Goal: Task Accomplishment & Management: Manage account settings

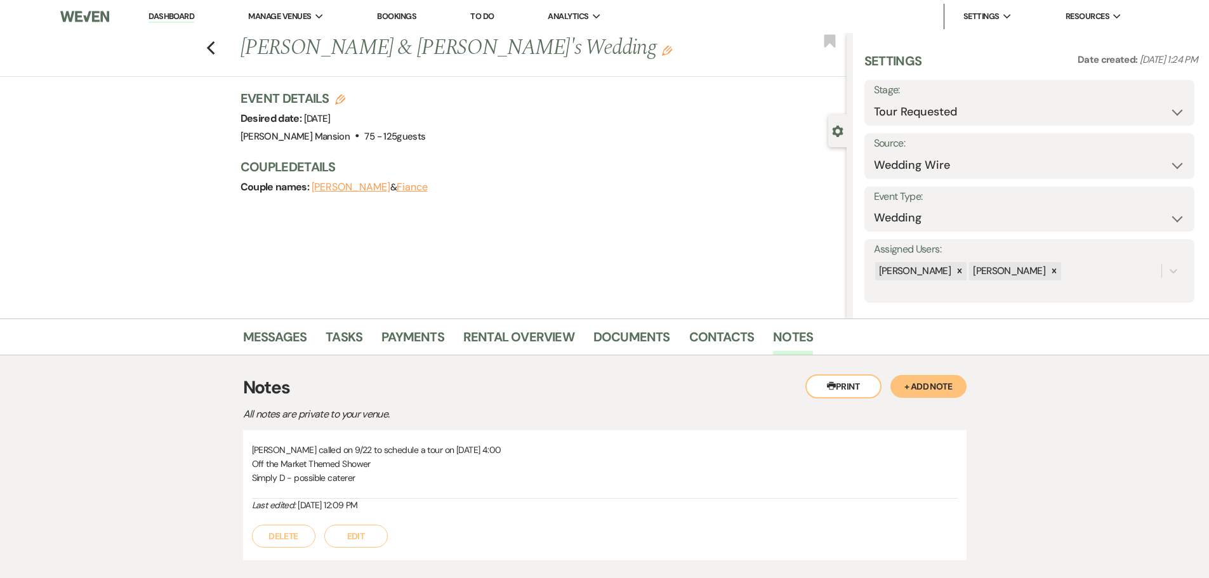
select select "2"
select select "3"
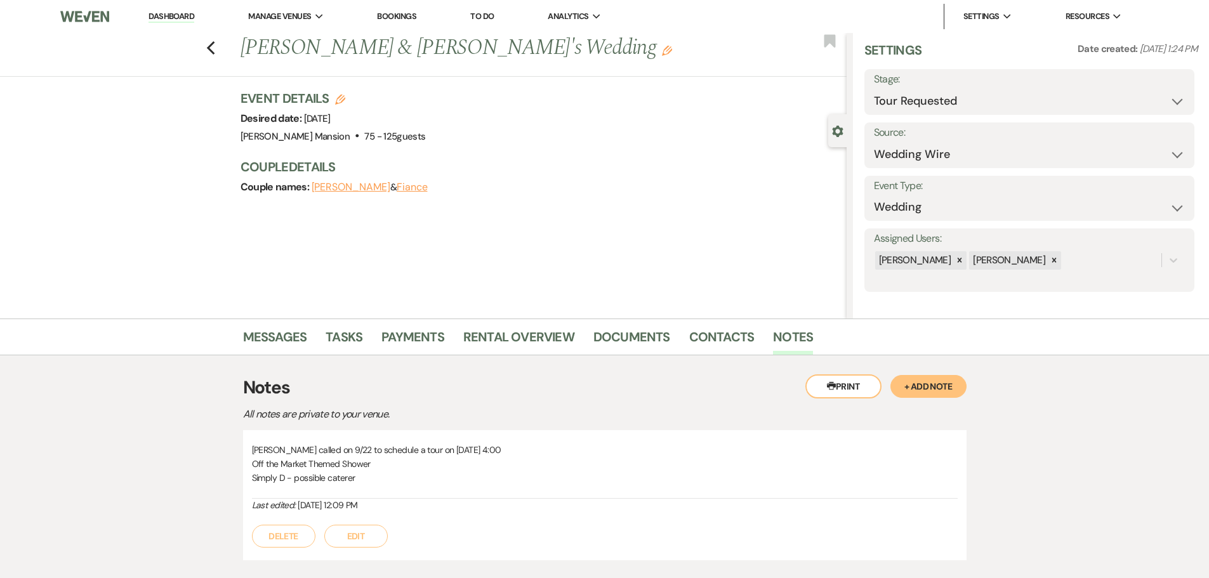
click at [167, 17] on link "Dashboard" at bounding box center [171, 17] width 46 height 12
select select "2"
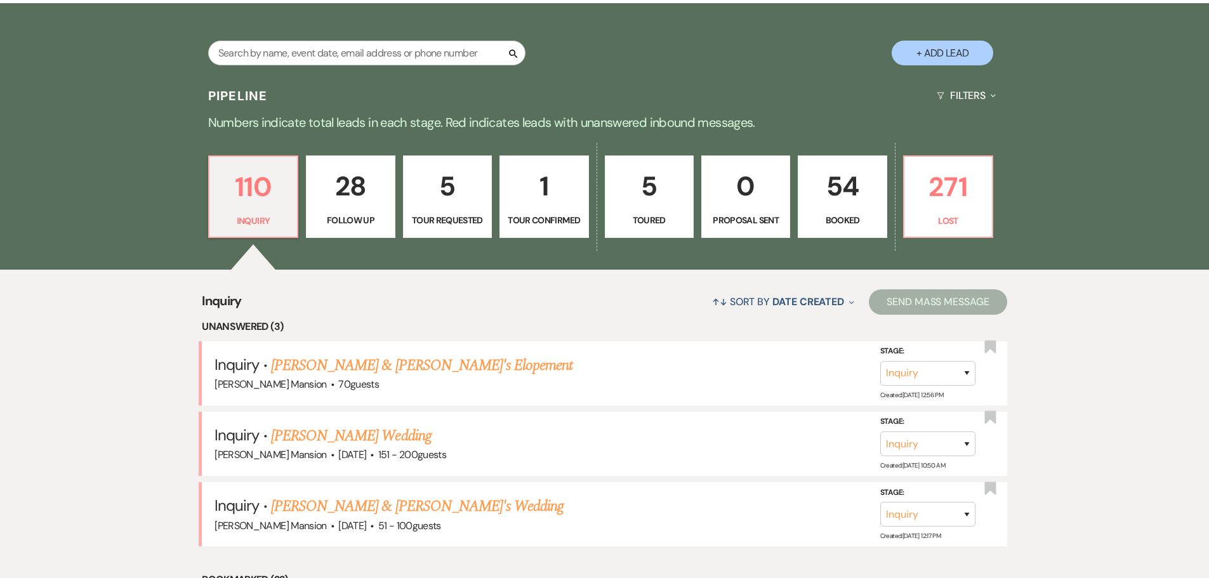
scroll to position [254, 0]
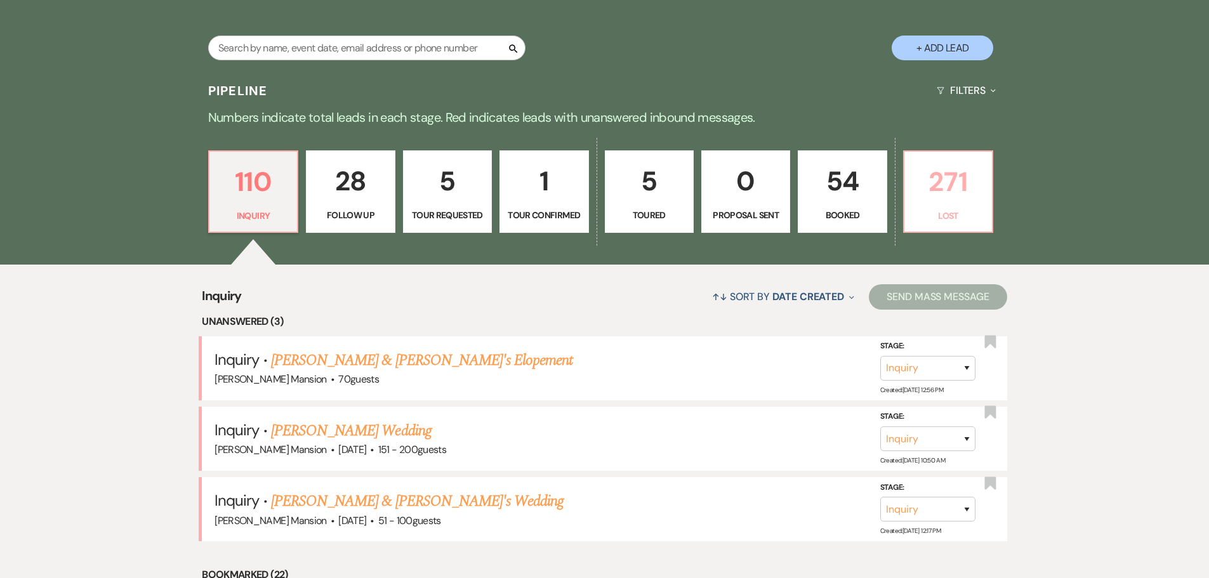
click at [953, 195] on p "271" at bounding box center [948, 182] width 72 height 43
select select "8"
select select "6"
select select "8"
select select "5"
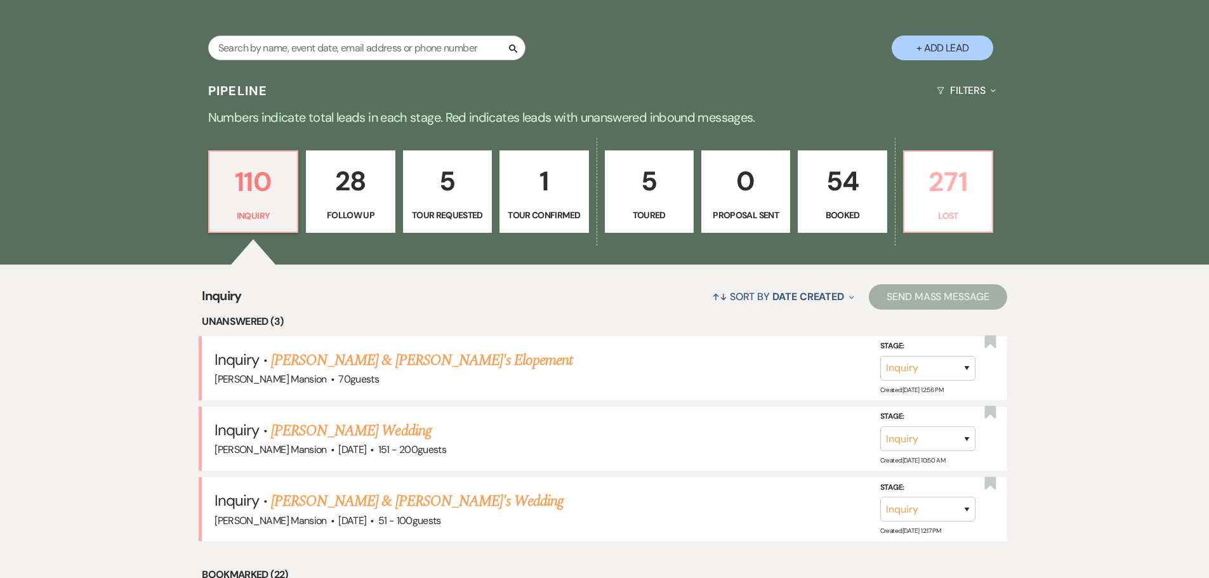
select select "8"
select select "10"
select select "8"
select select "5"
select select "8"
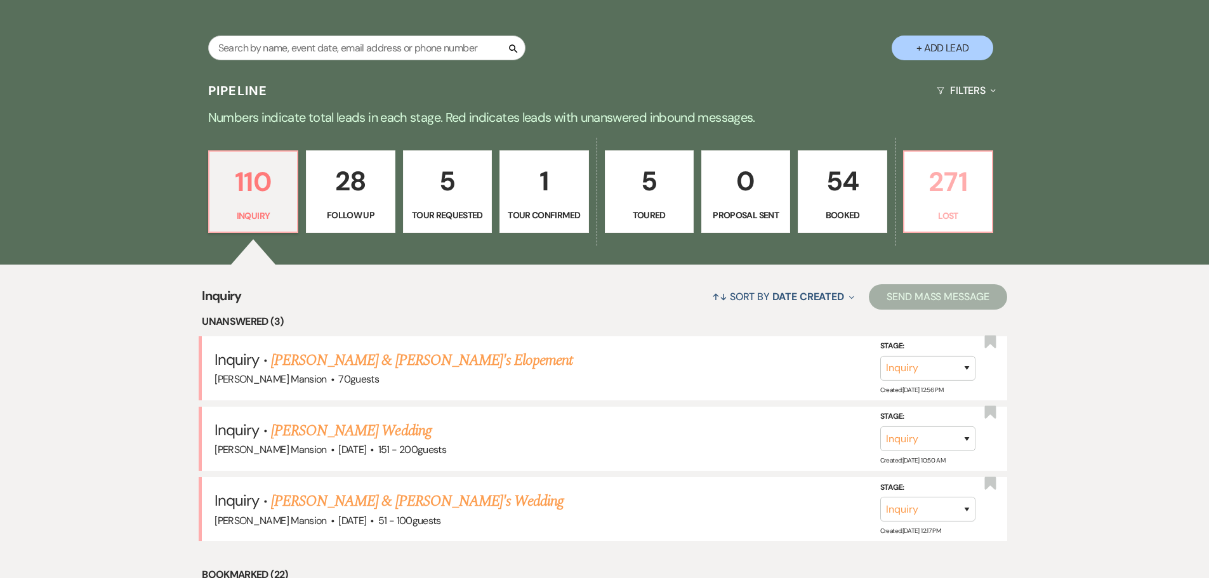
select select "5"
select select "8"
select select "9"
select select "8"
select select "6"
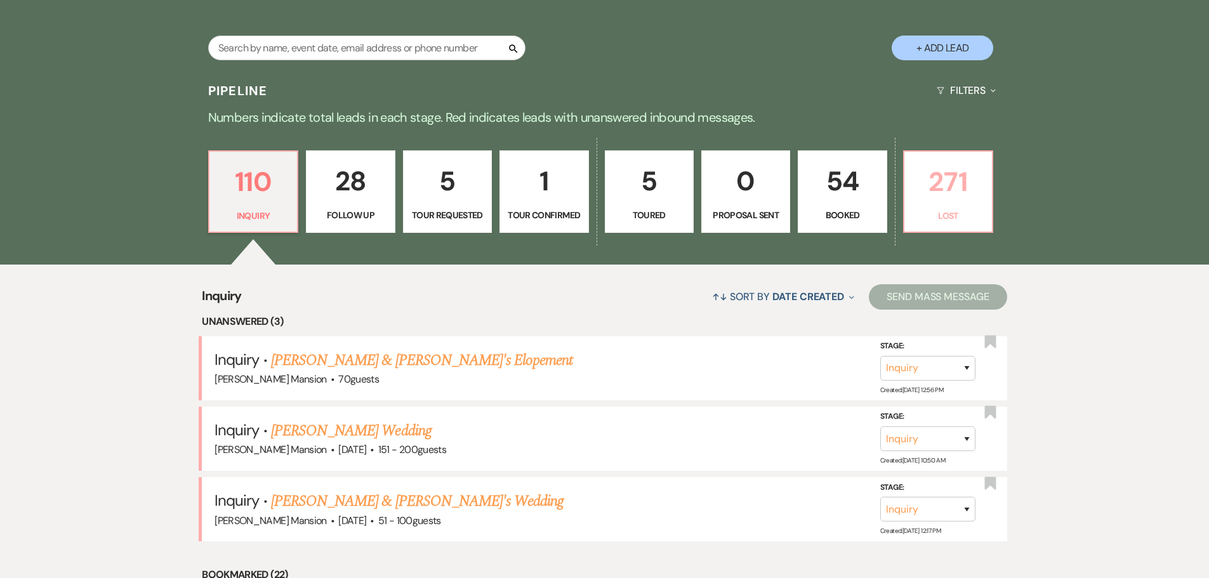
select select "8"
select select "5"
select select "8"
select select "5"
select select "8"
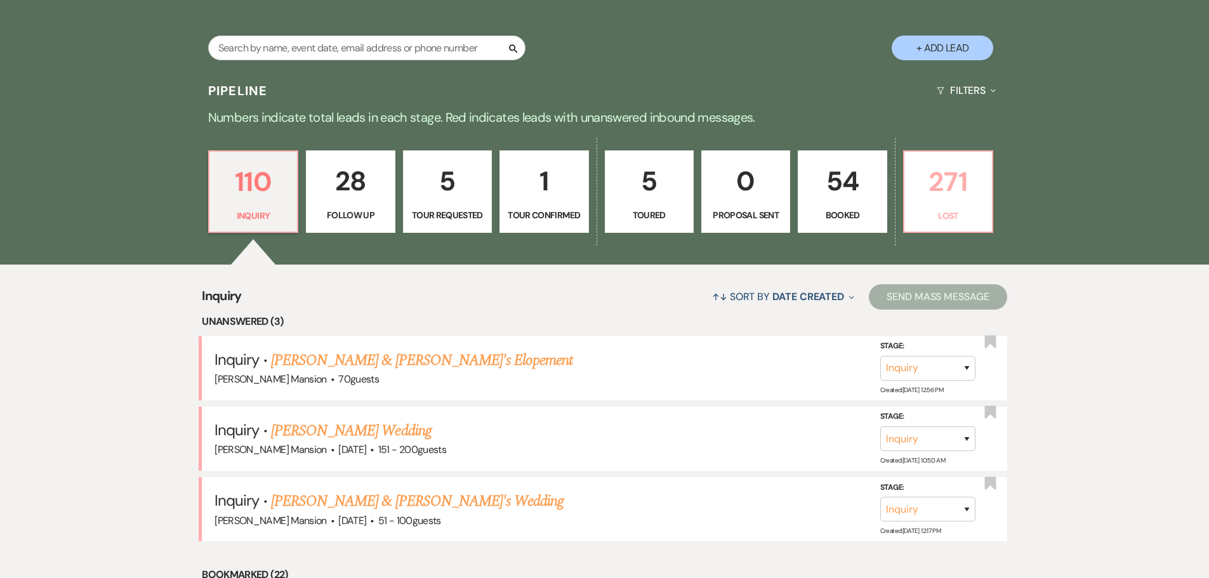
select select "5"
select select "8"
select select "5"
select select "8"
select select "6"
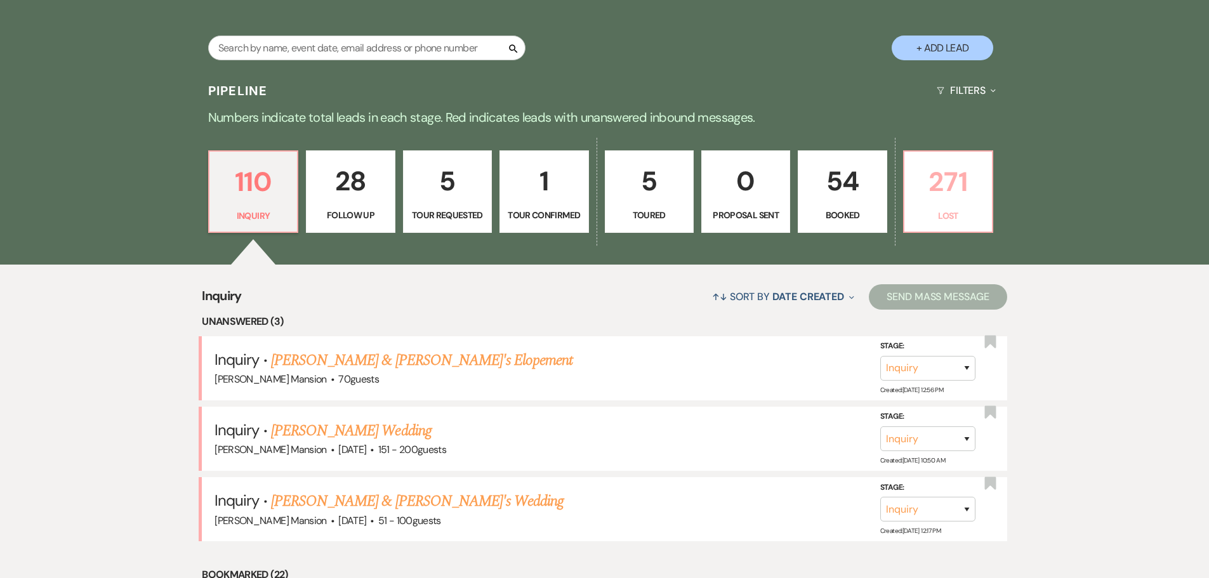
select select "8"
select select "5"
select select "8"
select select "5"
select select "8"
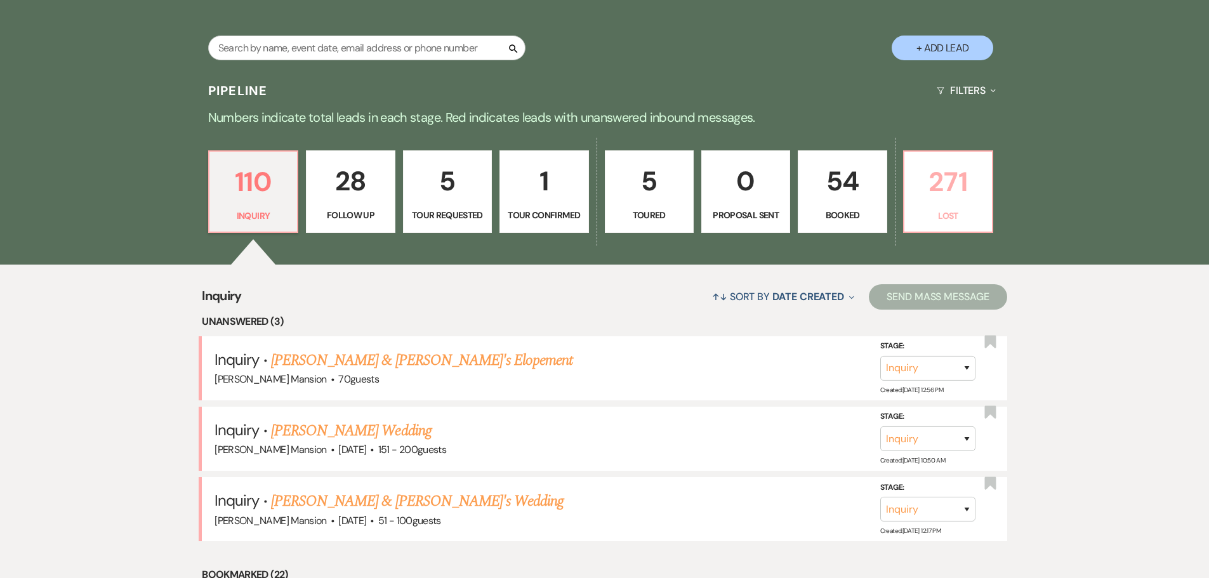
select select "5"
select select "8"
select select "5"
select select "8"
select select "5"
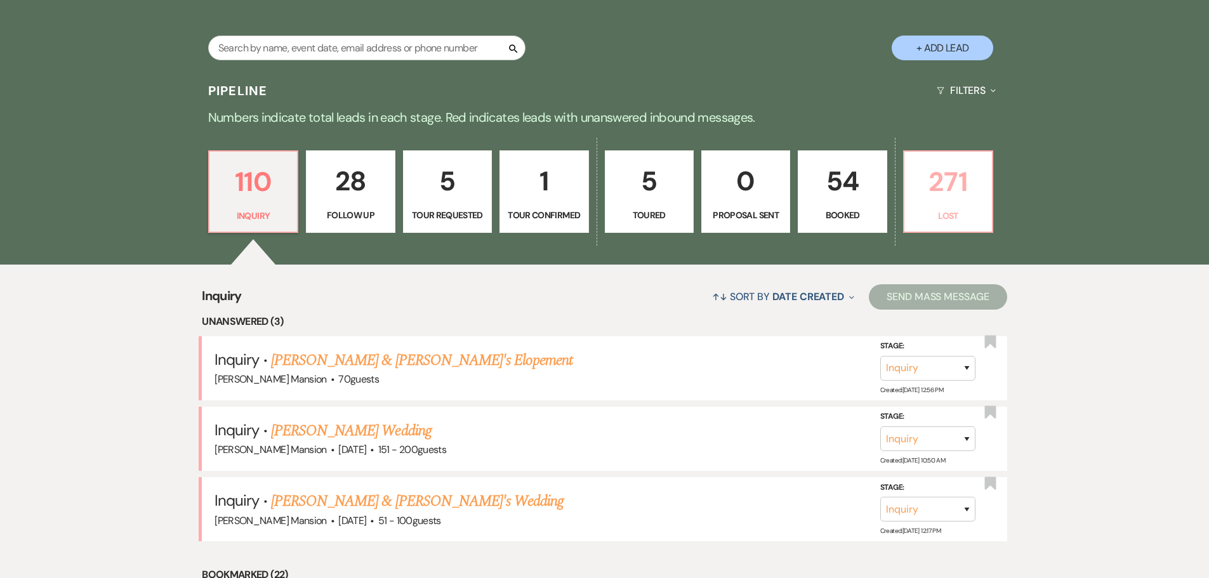
select select "8"
select select "5"
select select "8"
select select "5"
select select "8"
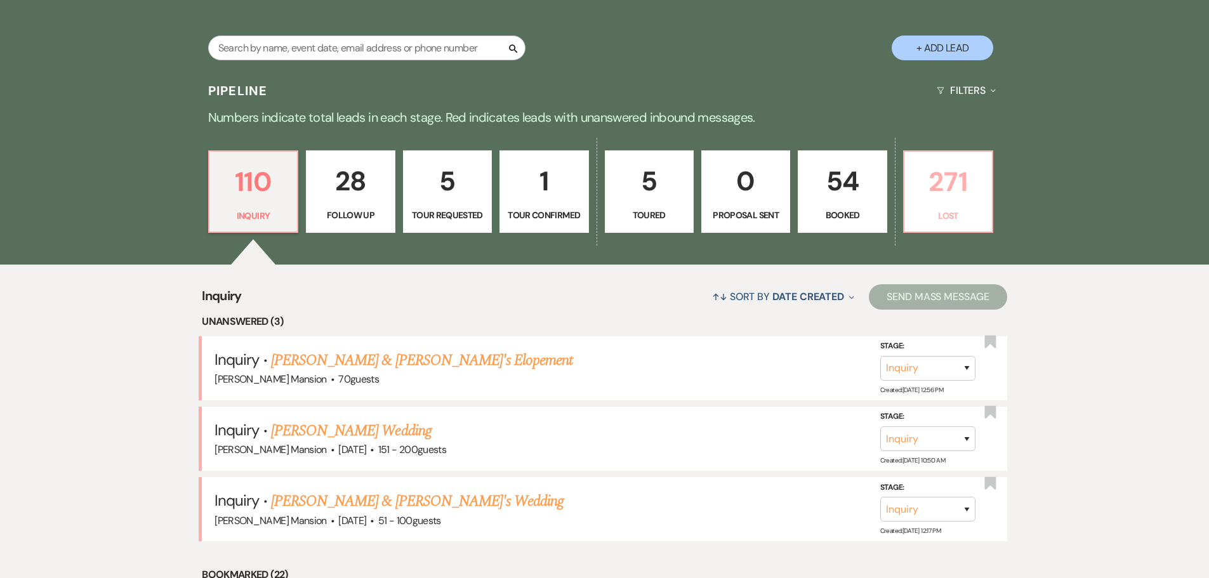
select select "5"
select select "8"
select select "5"
select select "8"
select select "5"
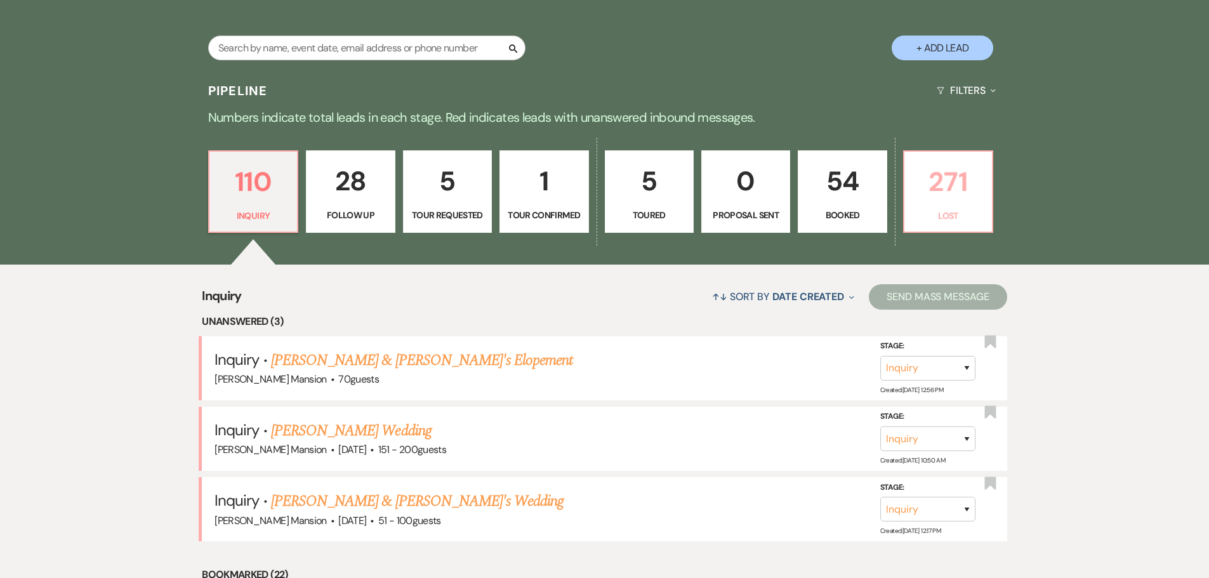
select select "8"
select select "6"
select select "8"
select select "5"
select select "8"
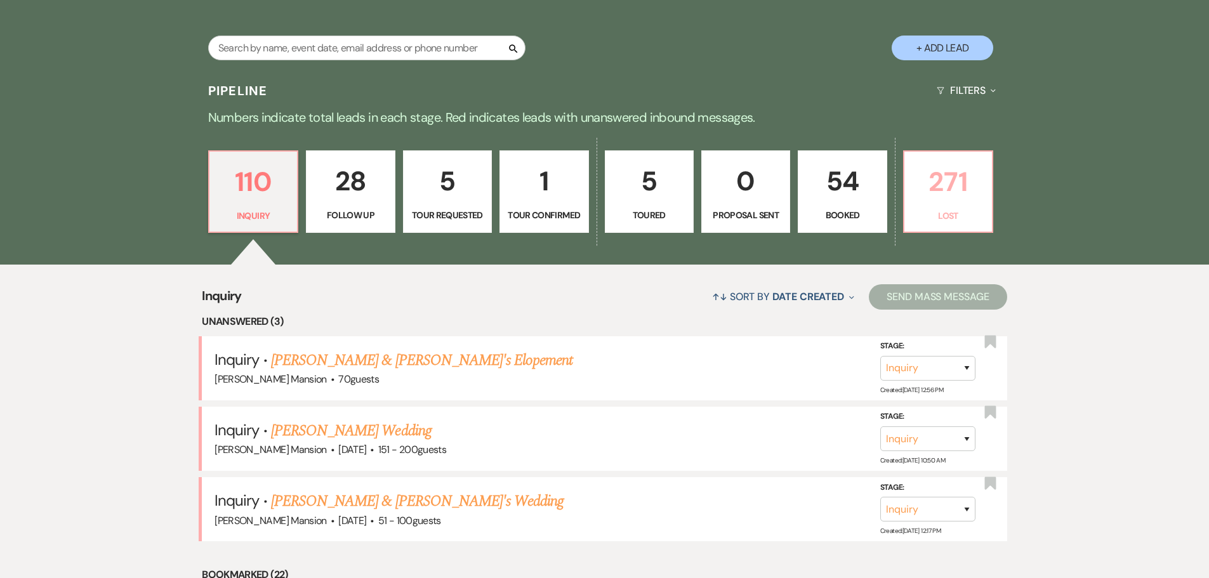
select select "5"
select select "8"
select select "5"
select select "8"
select select "5"
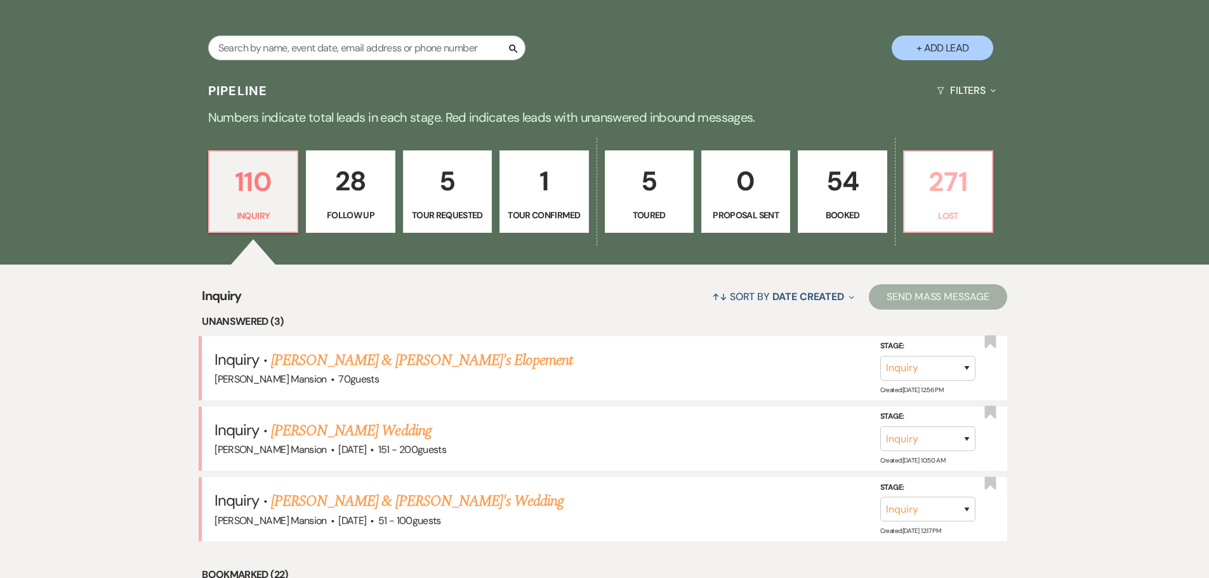
select select "8"
select select "5"
select select "8"
select select "5"
select select "8"
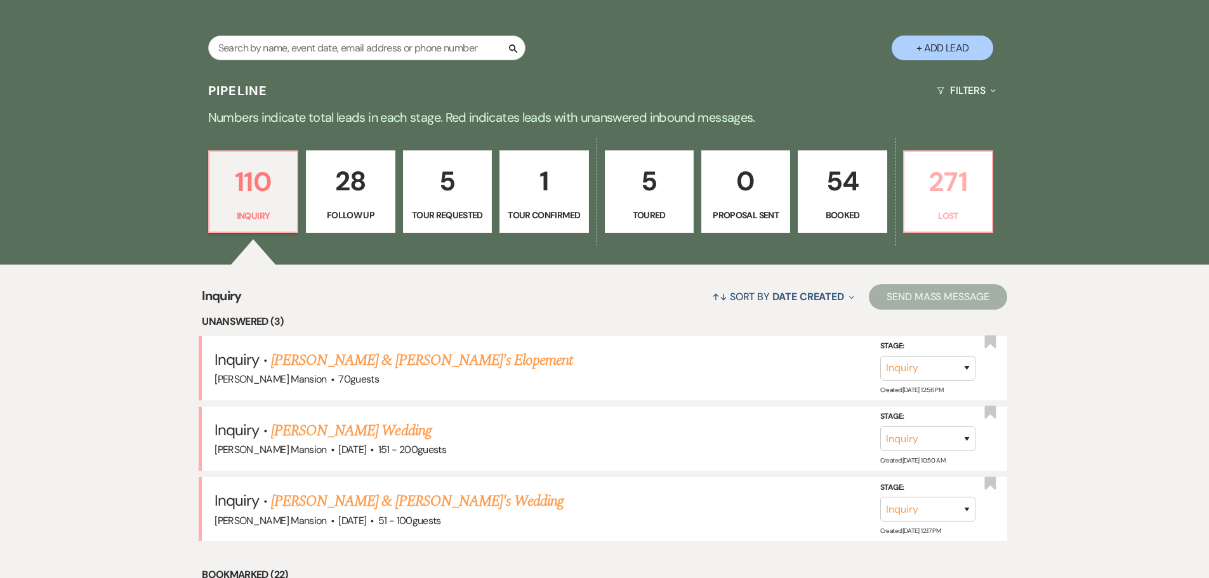
select select "5"
select select "8"
select select "5"
select select "8"
select select "5"
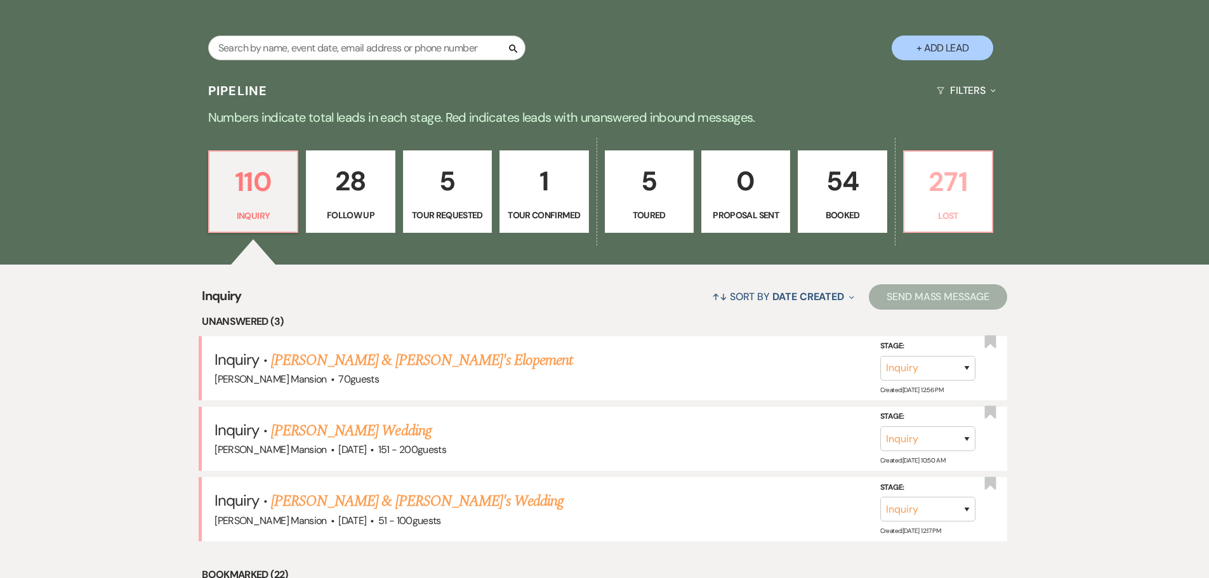
select select "8"
select select "5"
select select "8"
select select "5"
select select "8"
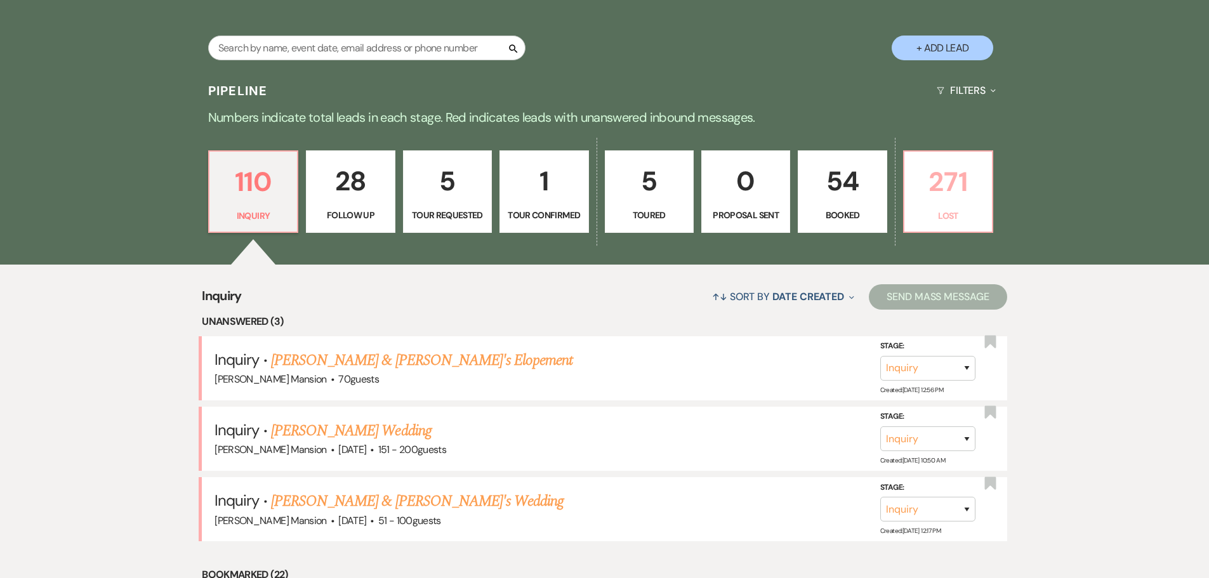
select select "5"
select select "8"
select select "5"
select select "8"
select select "5"
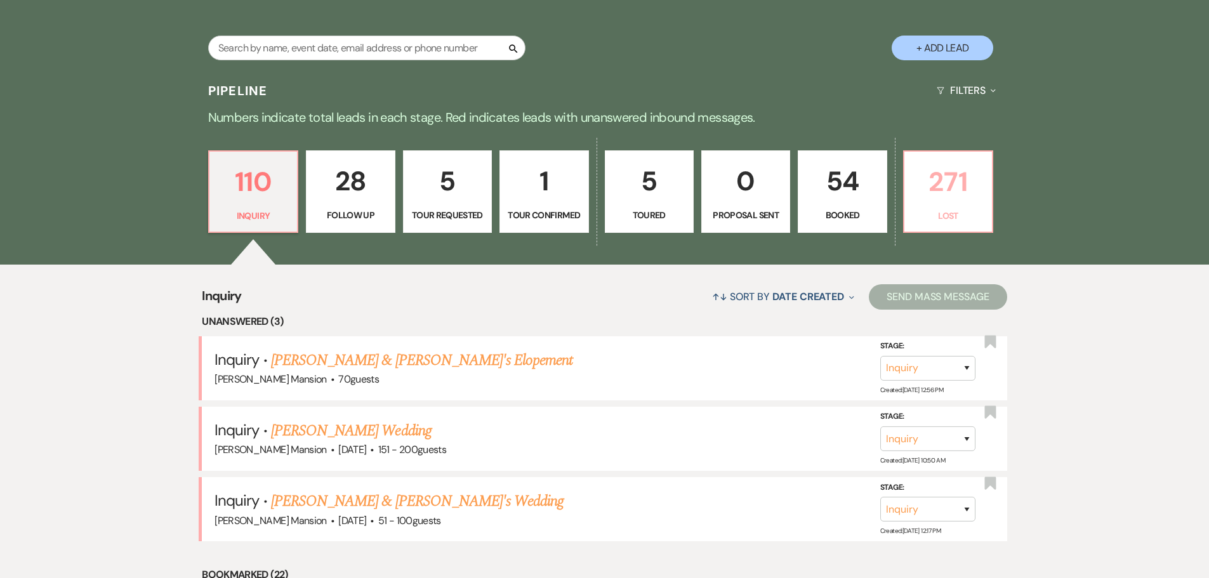
select select "8"
select select "5"
select select "8"
select select "5"
select select "8"
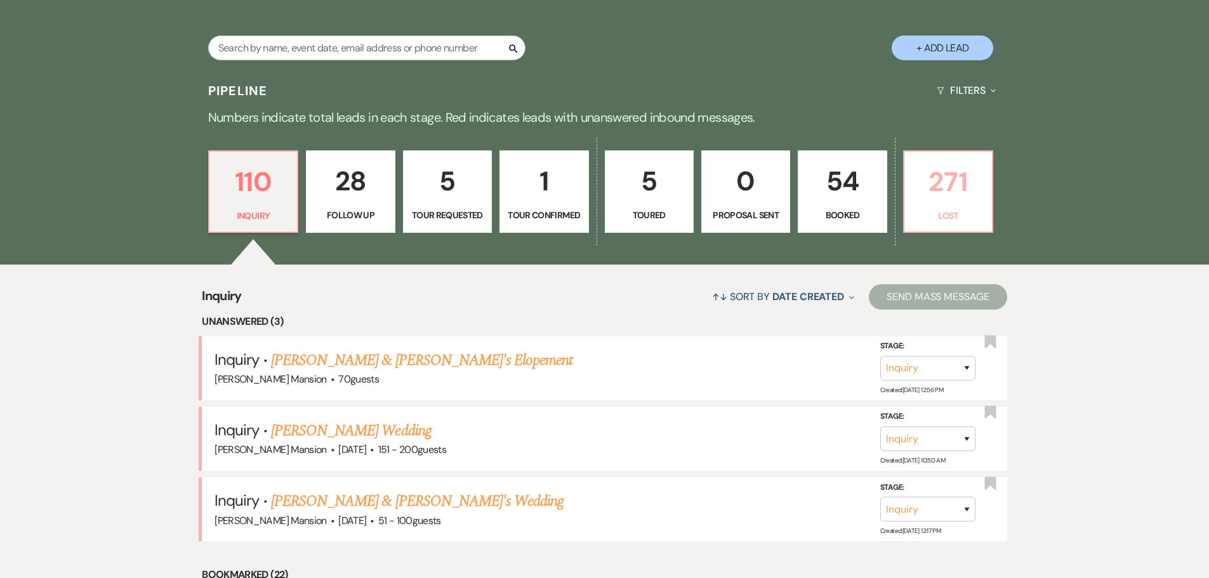
select select "5"
select select "8"
select select "5"
select select "8"
select select "5"
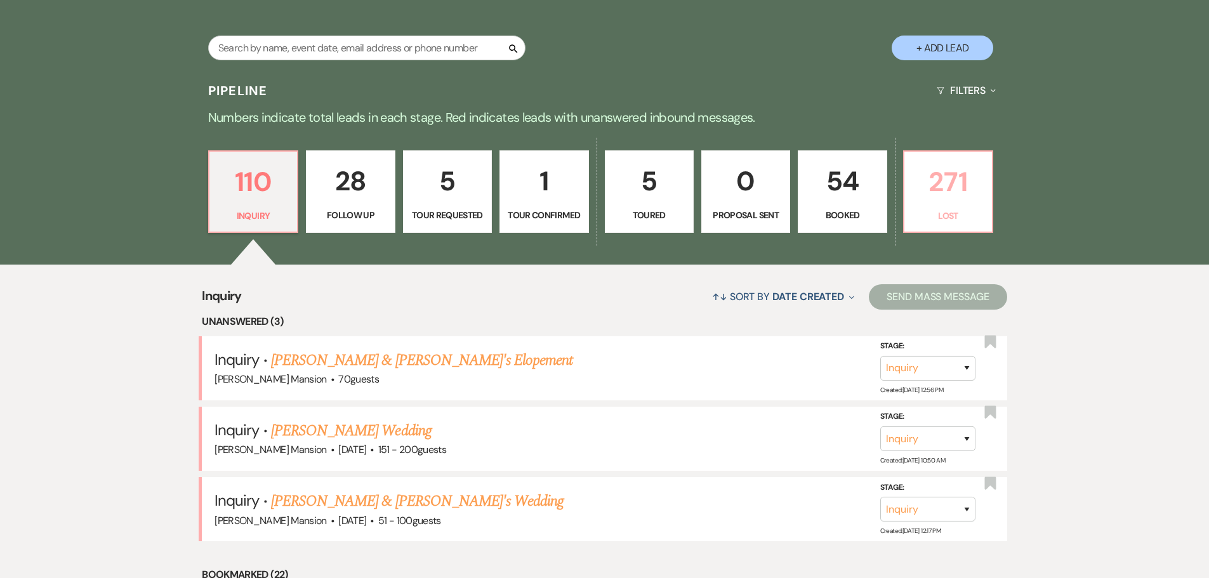
select select "8"
select select "6"
select select "8"
select select "5"
select select "8"
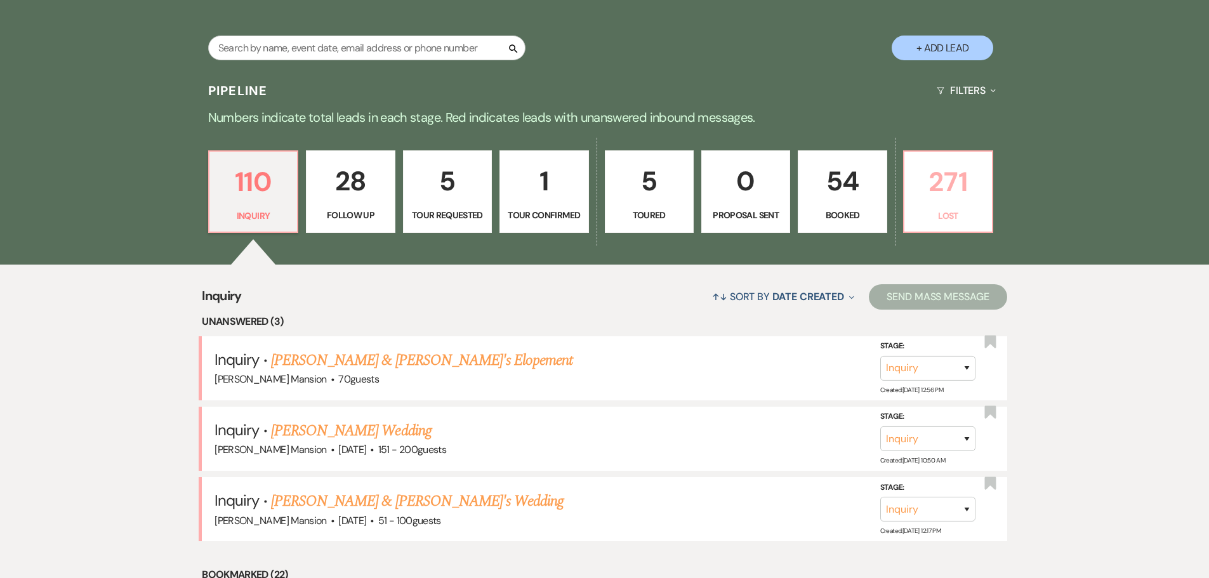
select select "5"
select select "8"
select select "5"
select select "8"
select select "5"
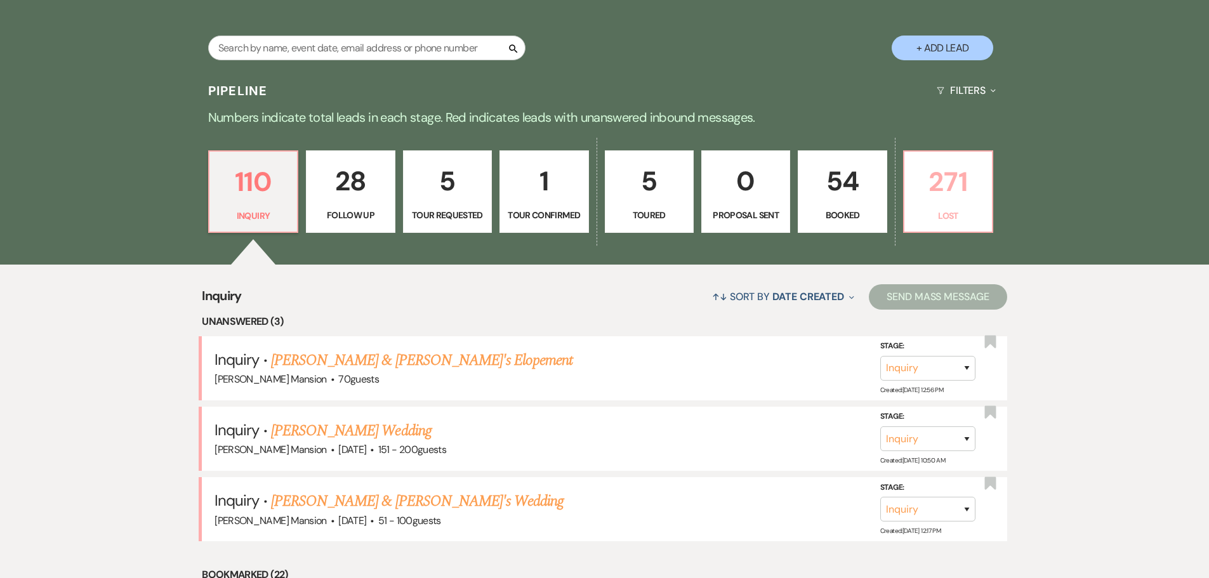
select select "8"
select select "5"
select select "8"
select select "5"
select select "8"
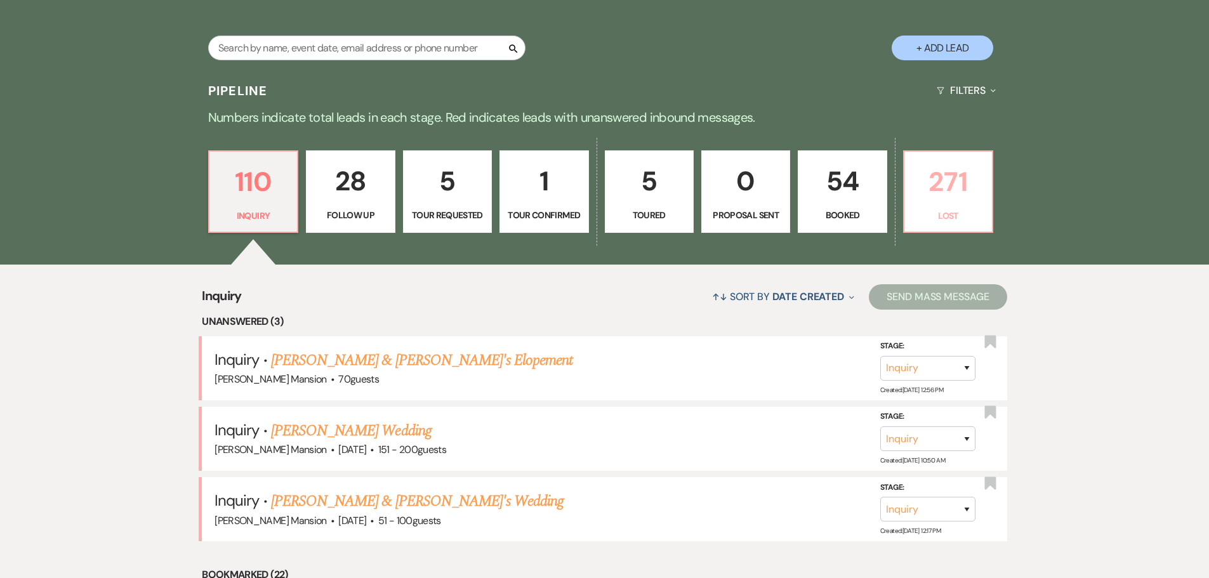
select select "5"
select select "8"
select select "5"
select select "8"
select select "5"
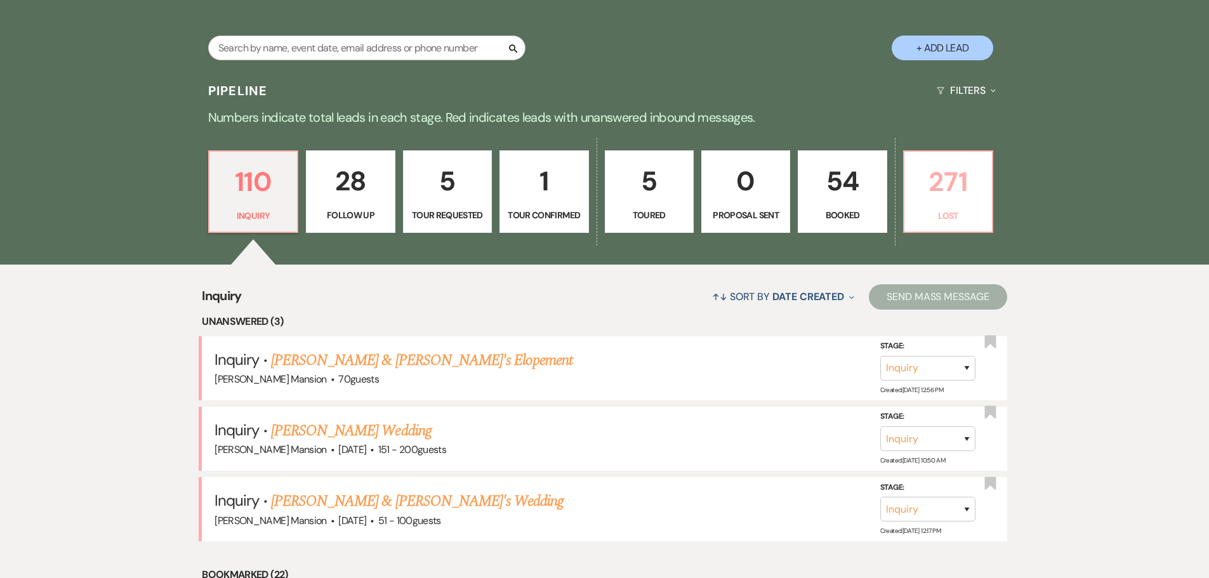
select select "8"
select select "5"
select select "8"
select select "5"
select select "8"
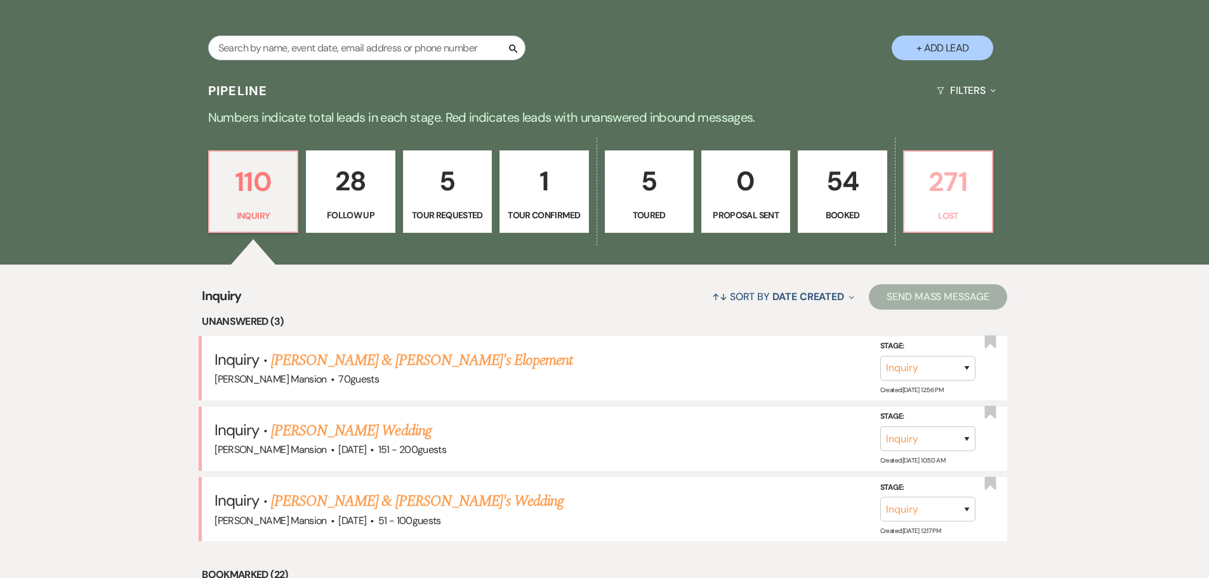
select select "5"
select select "8"
select select "5"
select select "8"
select select "5"
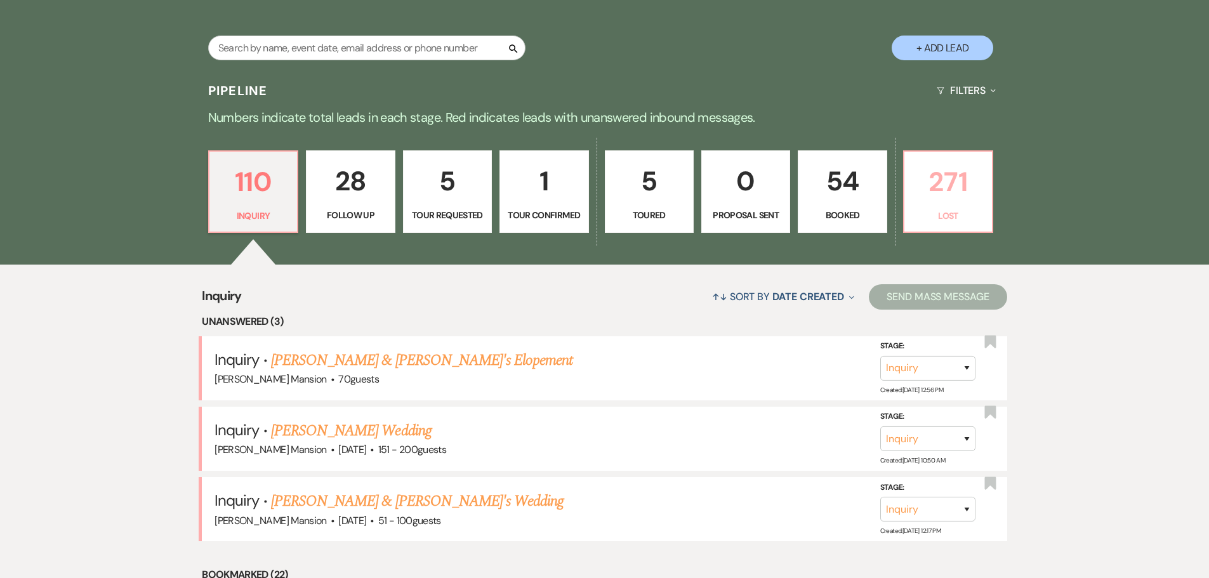
select select "8"
select select "5"
select select "8"
select select "5"
select select "8"
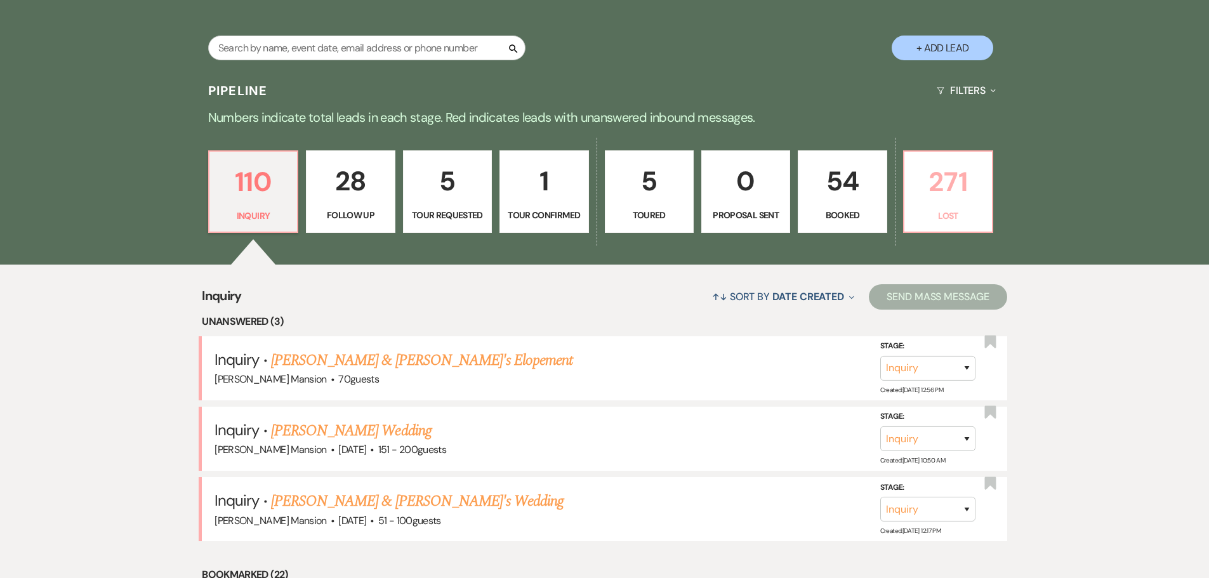
select select "5"
select select "8"
select select "5"
select select "8"
select select "6"
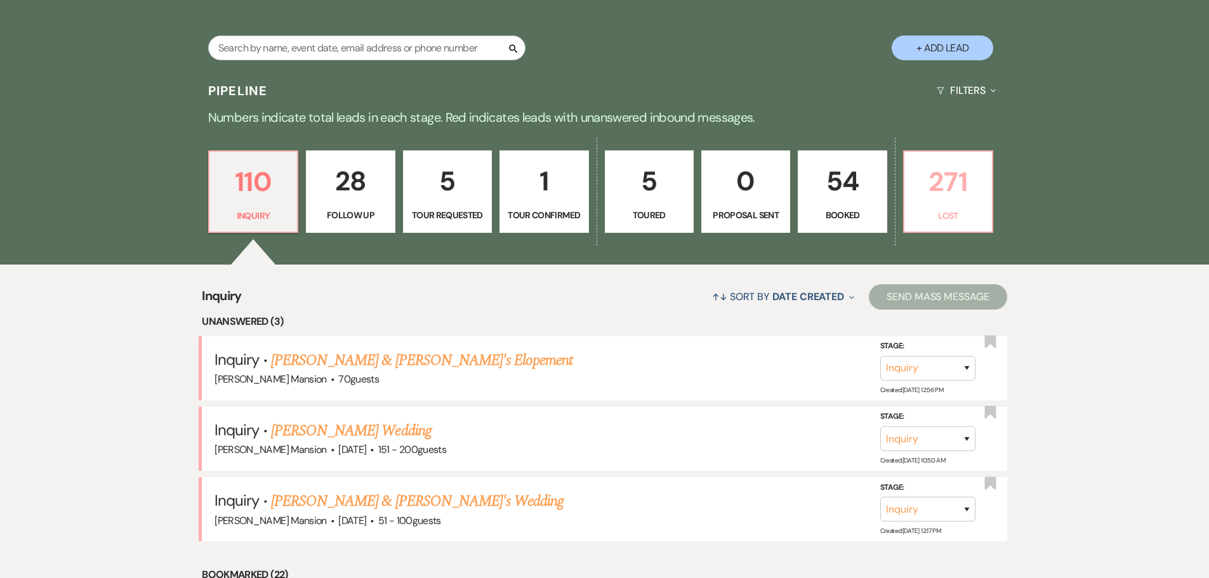
select select "8"
select select "5"
select select "8"
select select "5"
select select "8"
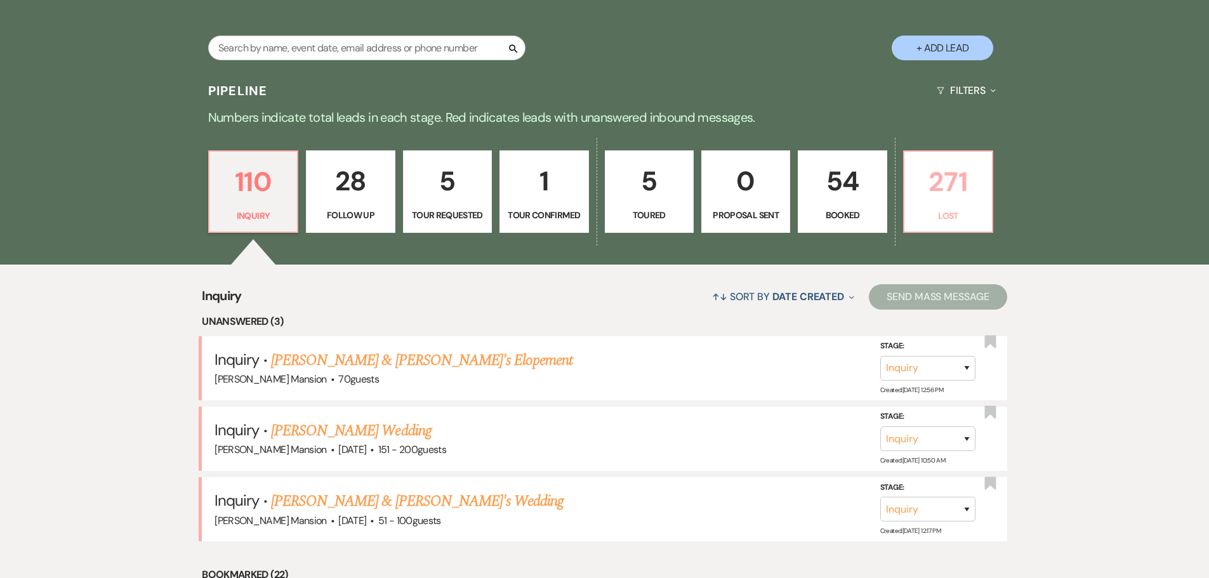
select select "5"
select select "8"
select select "5"
select select "8"
select select "5"
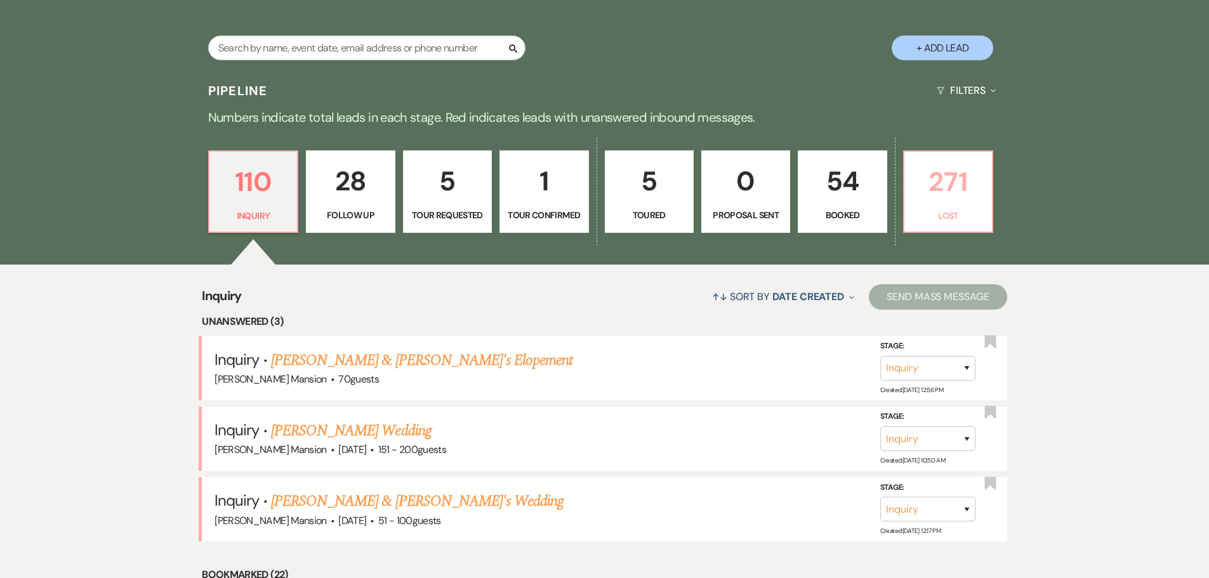
select select "8"
select select "5"
select select "8"
select select "5"
select select "8"
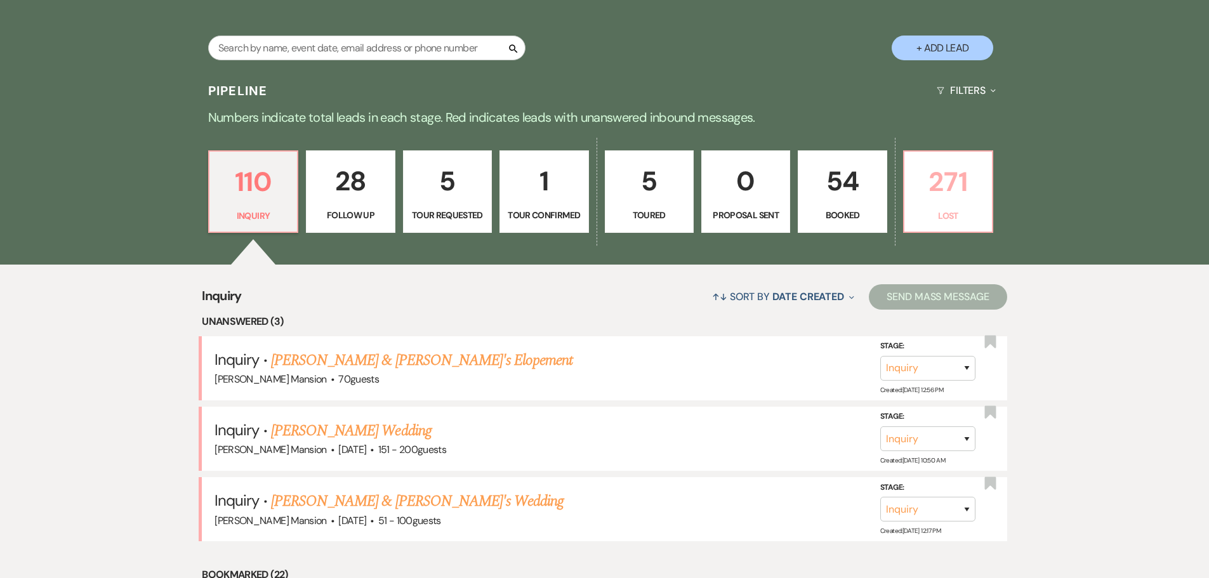
select select "5"
select select "8"
select select "5"
select select "8"
select select "5"
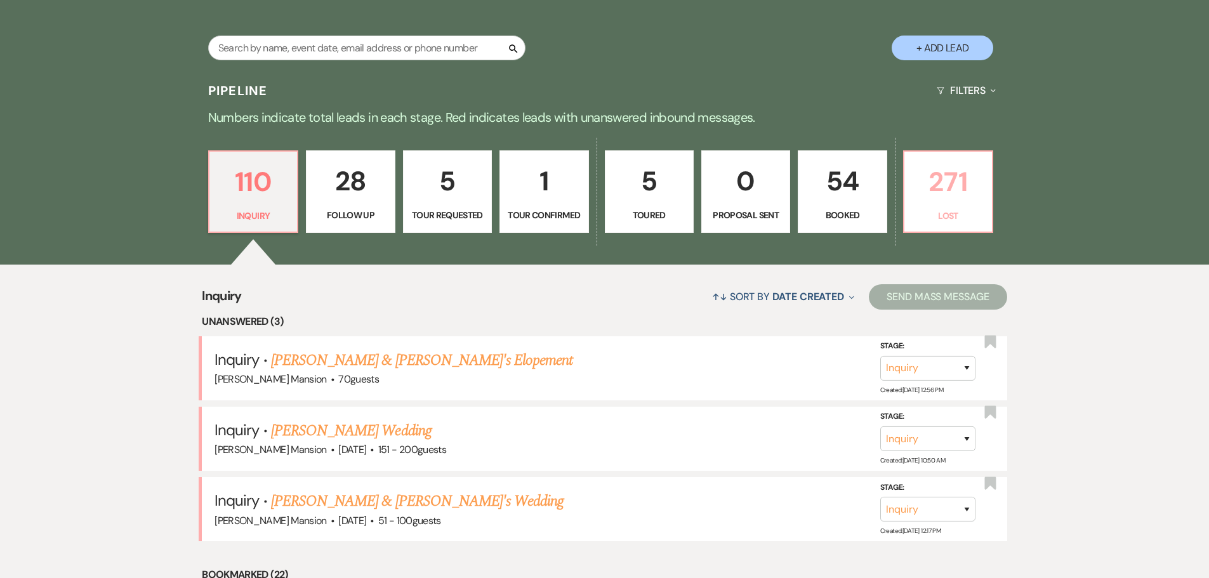
select select "8"
select select "5"
select select "8"
select select "5"
select select "8"
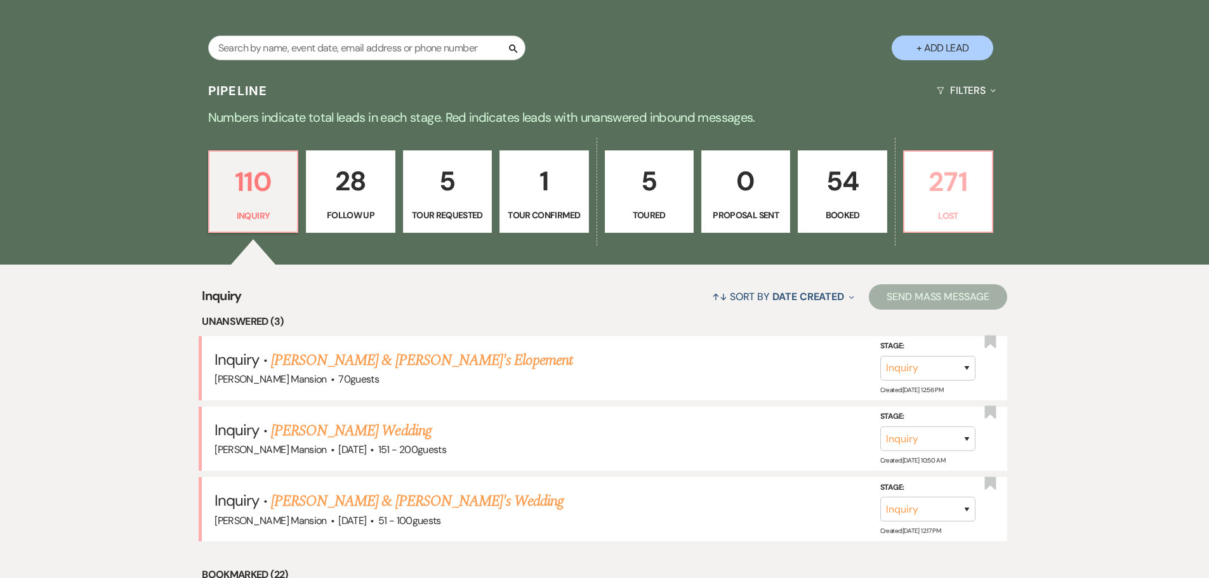
select select "5"
select select "8"
select select "5"
select select "8"
select select "5"
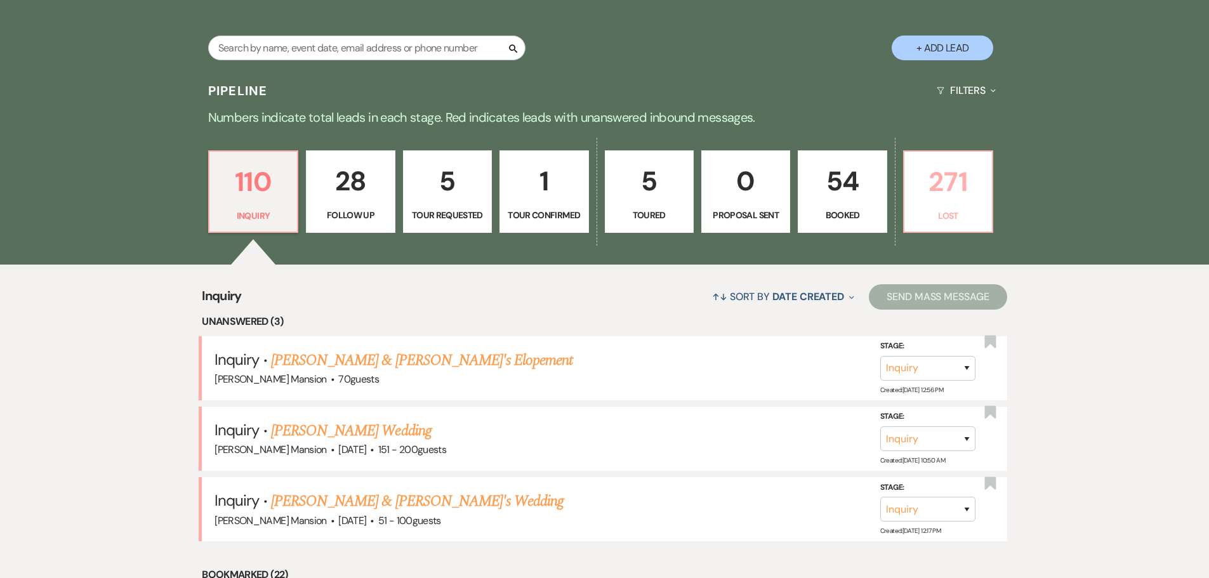
select select "8"
select select "5"
select select "8"
select select "5"
select select "8"
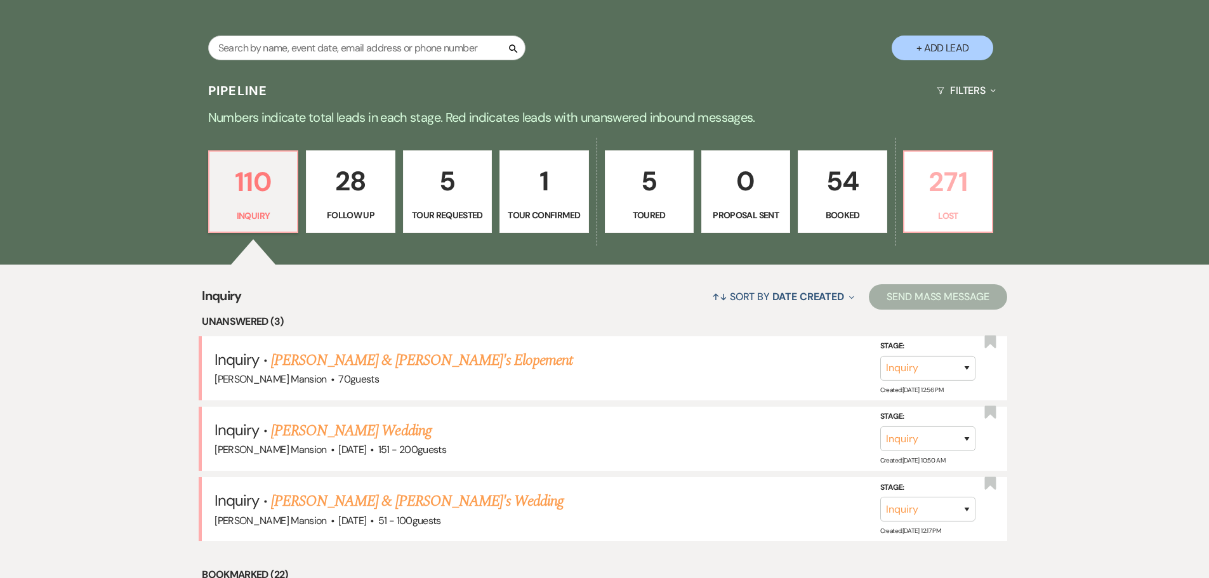
select select "5"
select select "8"
select select "5"
select select "8"
select select "5"
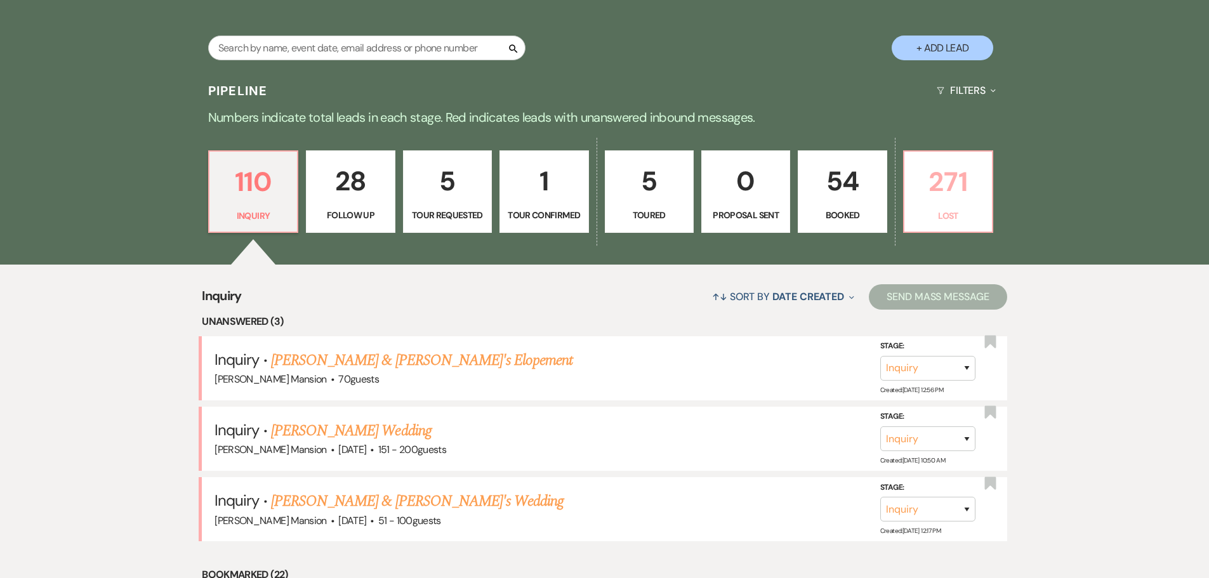
select select "8"
select select "5"
select select "8"
select select "5"
select select "8"
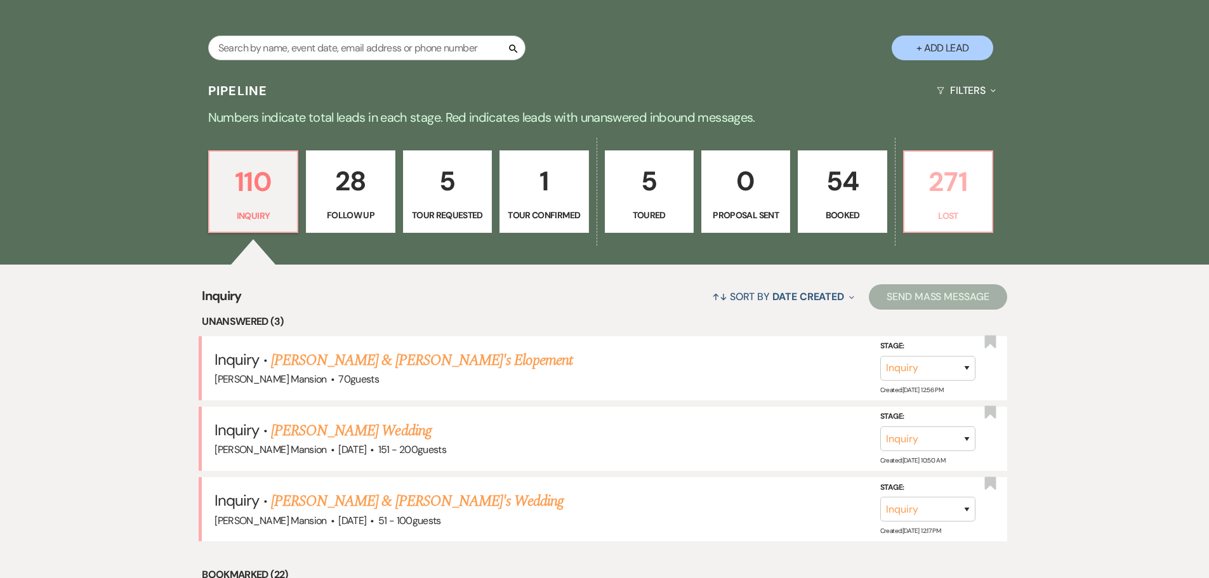
select select "5"
select select "8"
select select "9"
select select "8"
select select "5"
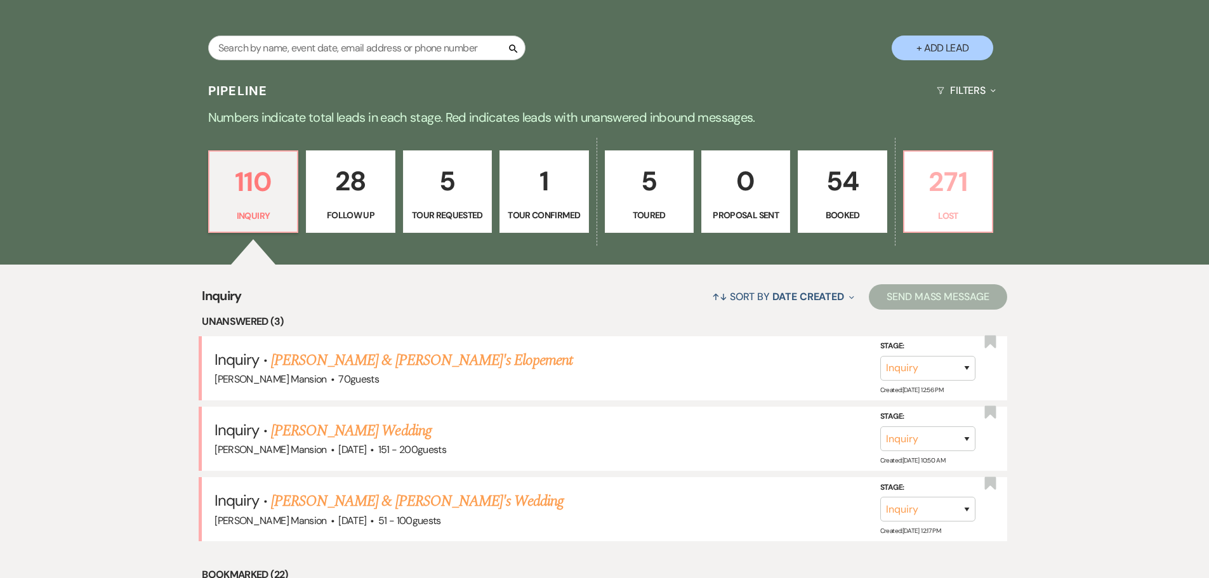
select select "8"
select select "5"
select select "8"
select select "5"
select select "8"
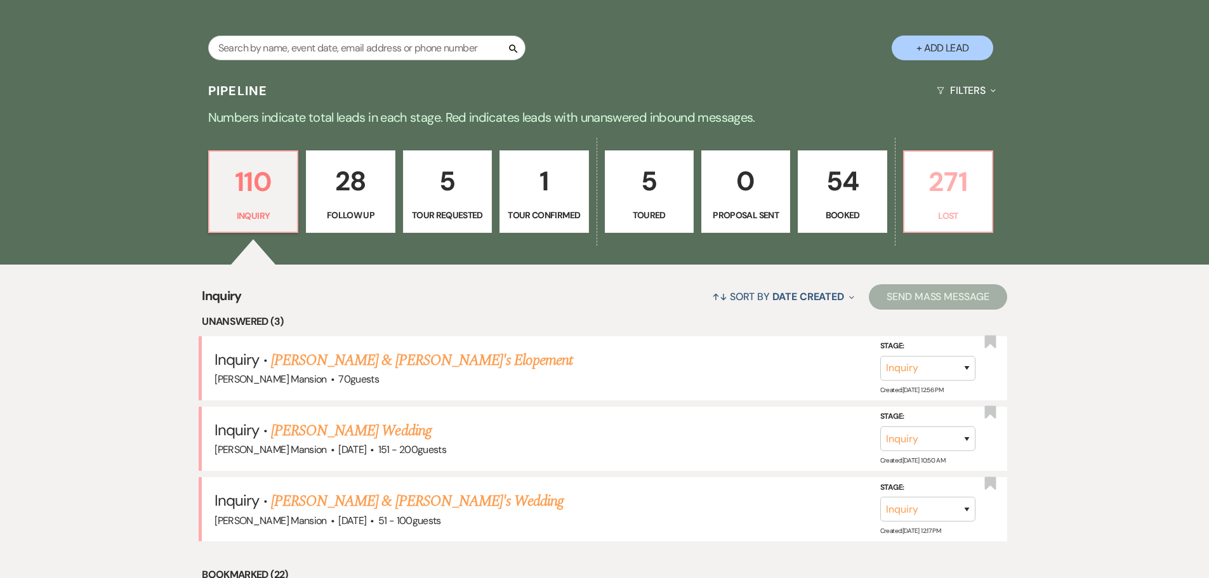
select select "5"
select select "8"
select select "5"
select select "8"
select select "5"
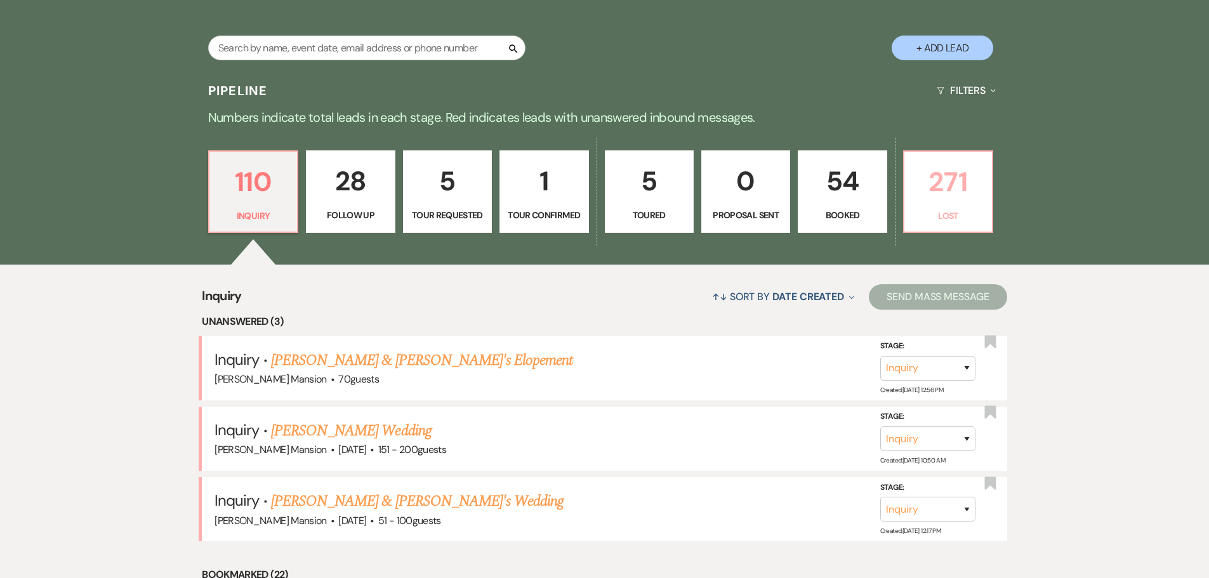
select select "8"
select select "5"
select select "8"
select select "5"
select select "8"
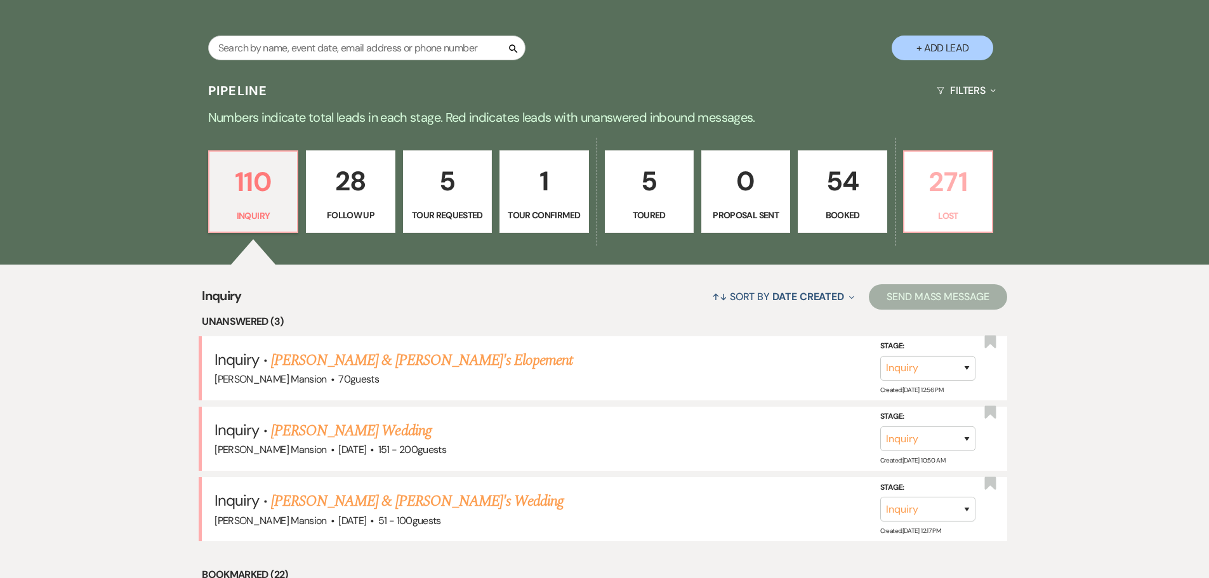
select select "5"
select select "8"
select select "5"
select select "8"
select select "5"
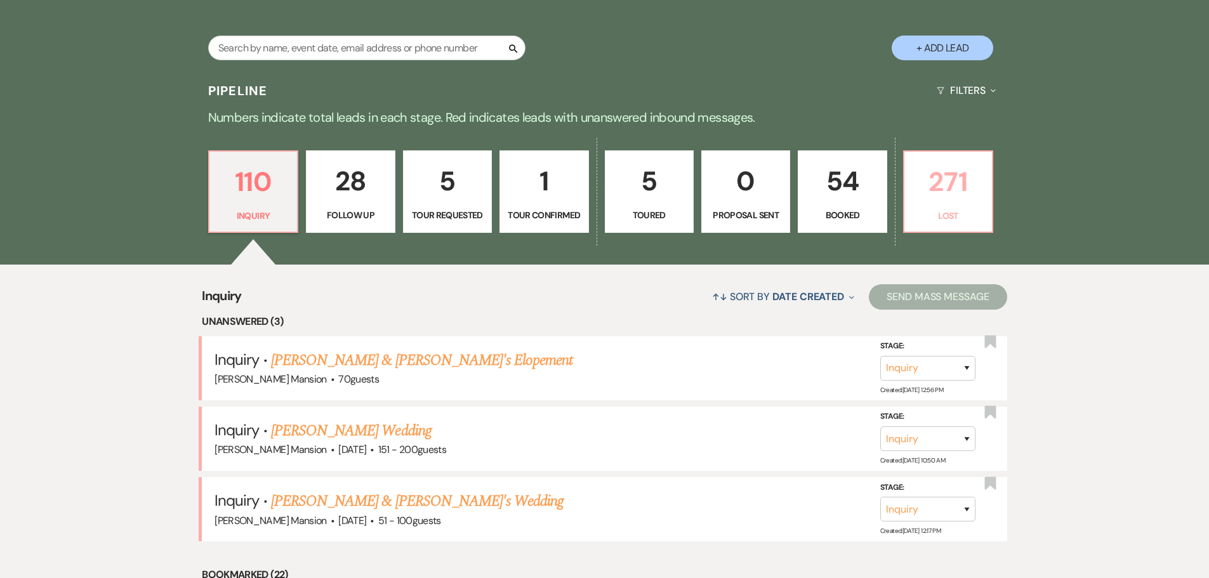
select select "8"
select select "5"
select select "8"
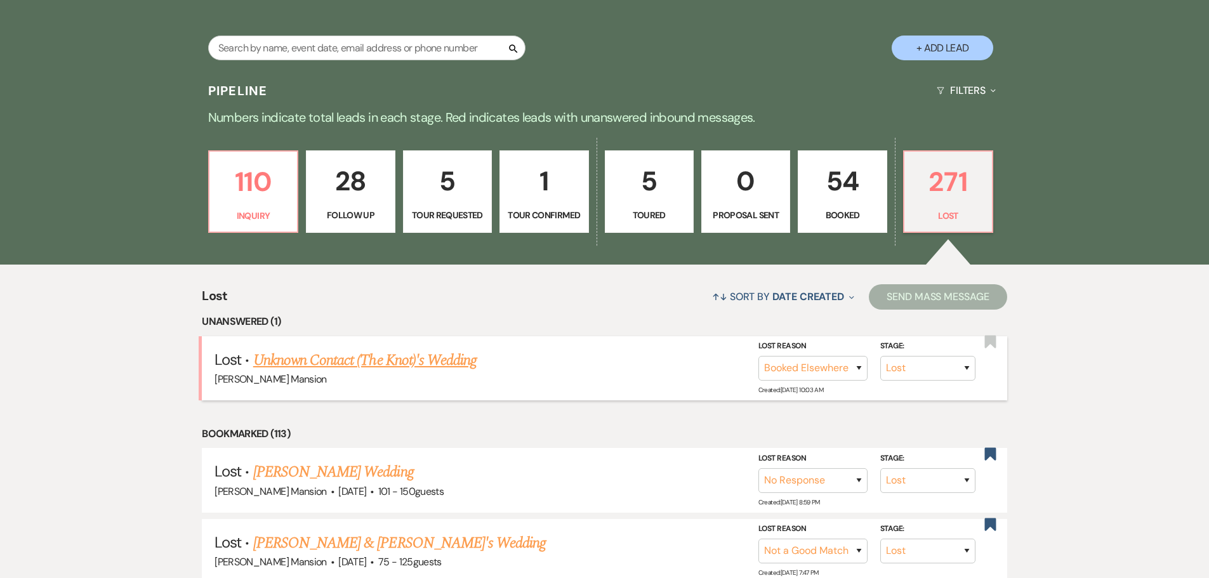
click at [342, 359] on link "Unknown Contact (The Knot)'s Wedding" at bounding box center [364, 360] width 223 height 23
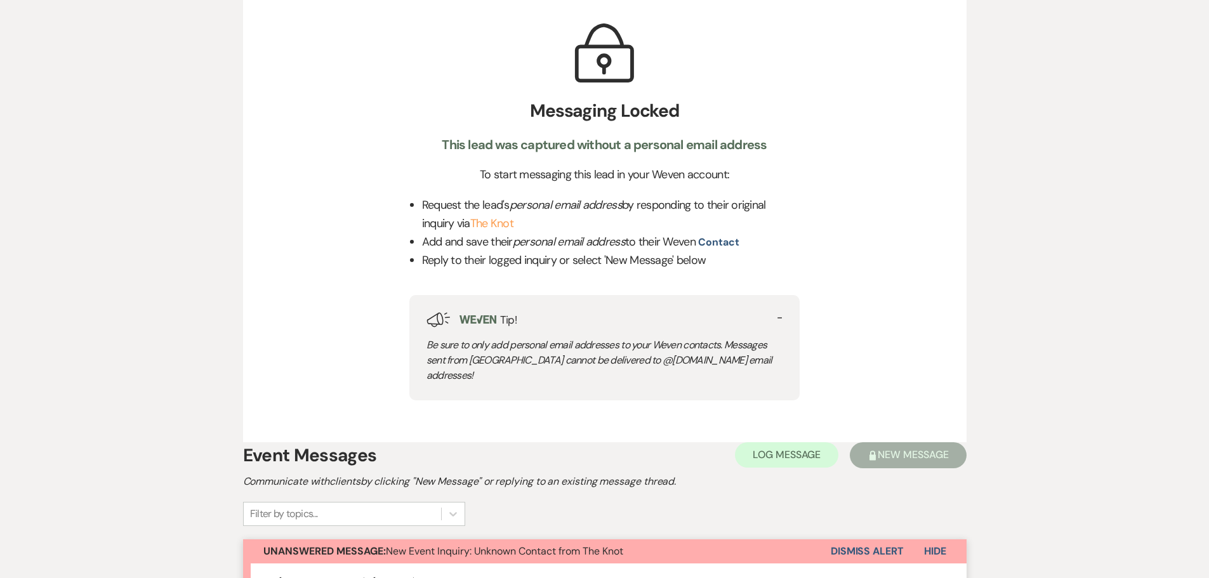
scroll to position [381, 0]
click at [877, 539] on button "Dismiss Alert" at bounding box center [866, 551] width 73 height 24
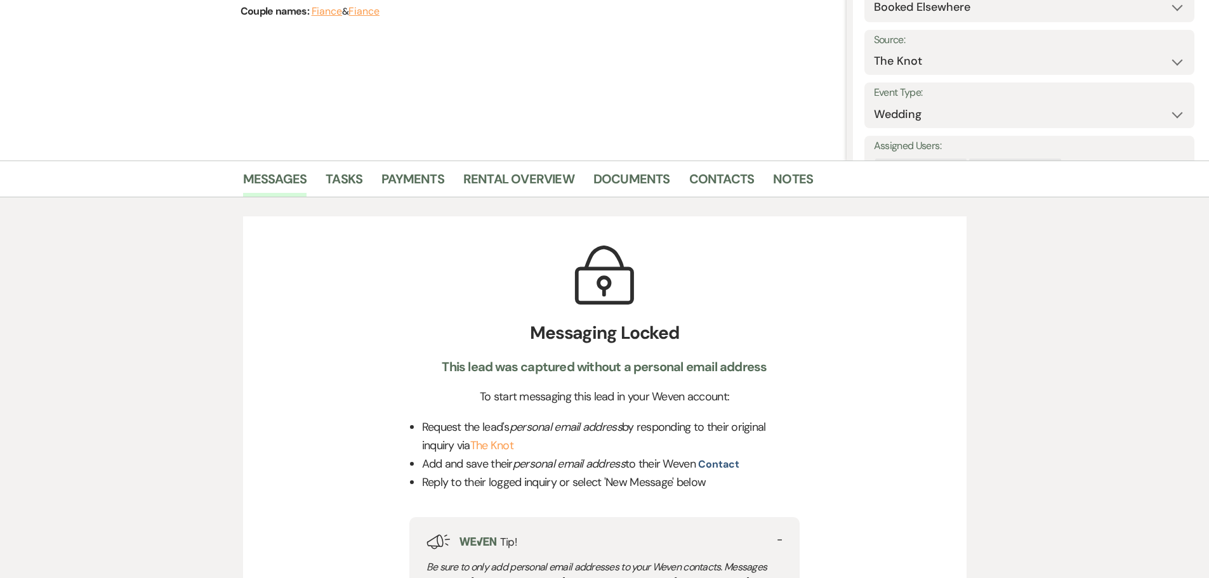
scroll to position [0, 0]
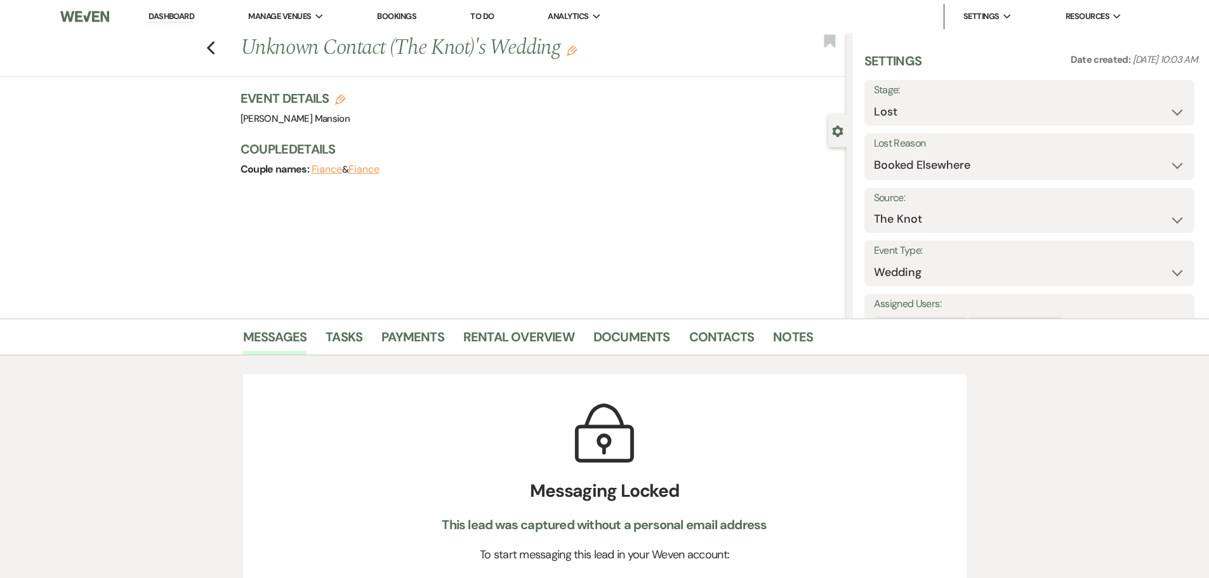
click at [153, 12] on link "Dashboard" at bounding box center [171, 17] width 46 height 12
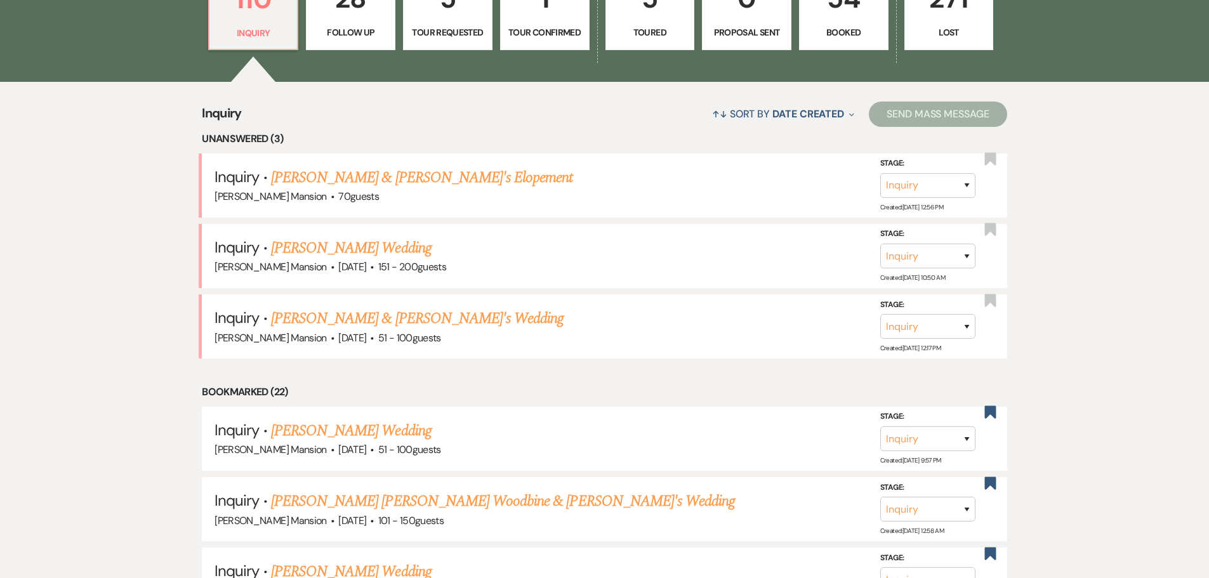
scroll to position [444, 0]
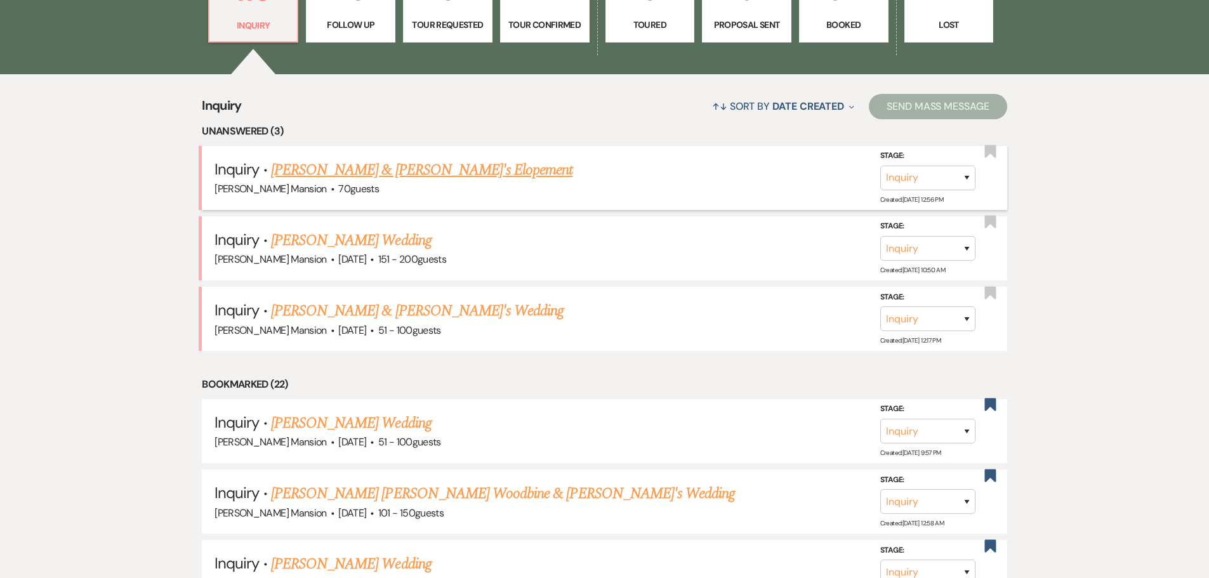
click at [390, 168] on link "[PERSON_NAME] & [PERSON_NAME]'s Elopement" at bounding box center [422, 170] width 302 height 23
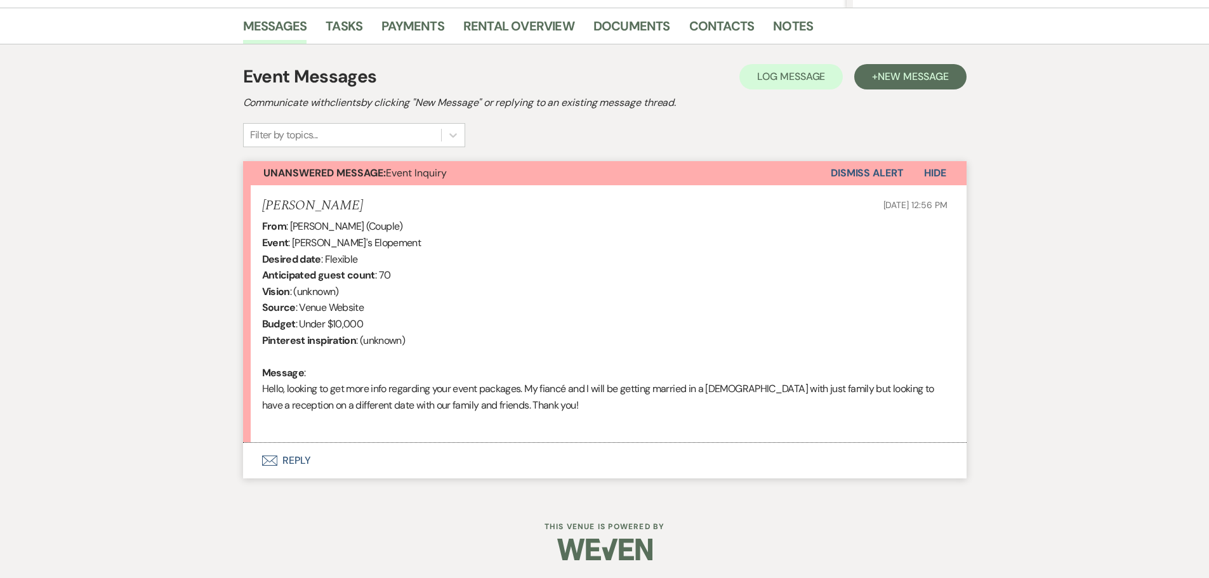
scroll to position [312, 0]
click at [276, 463] on use "button" at bounding box center [268, 459] width 15 height 10
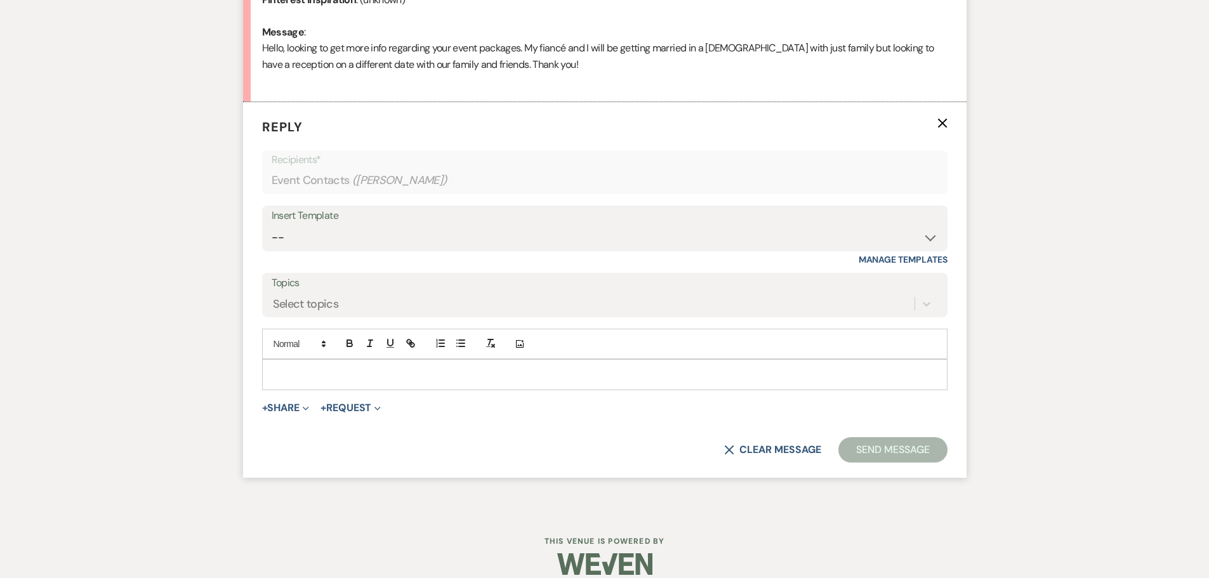
scroll to position [653, 0]
click at [933, 235] on select "-- Initial Inquiry Response Tour Request Response Follow Up Contract (Pre-Booke…" at bounding box center [605, 236] width 666 height 25
click at [272, 224] on select "-- Initial Inquiry Response Tour Request Response Follow Up Contract (Pre-Booke…" at bounding box center [605, 236] width 666 height 25
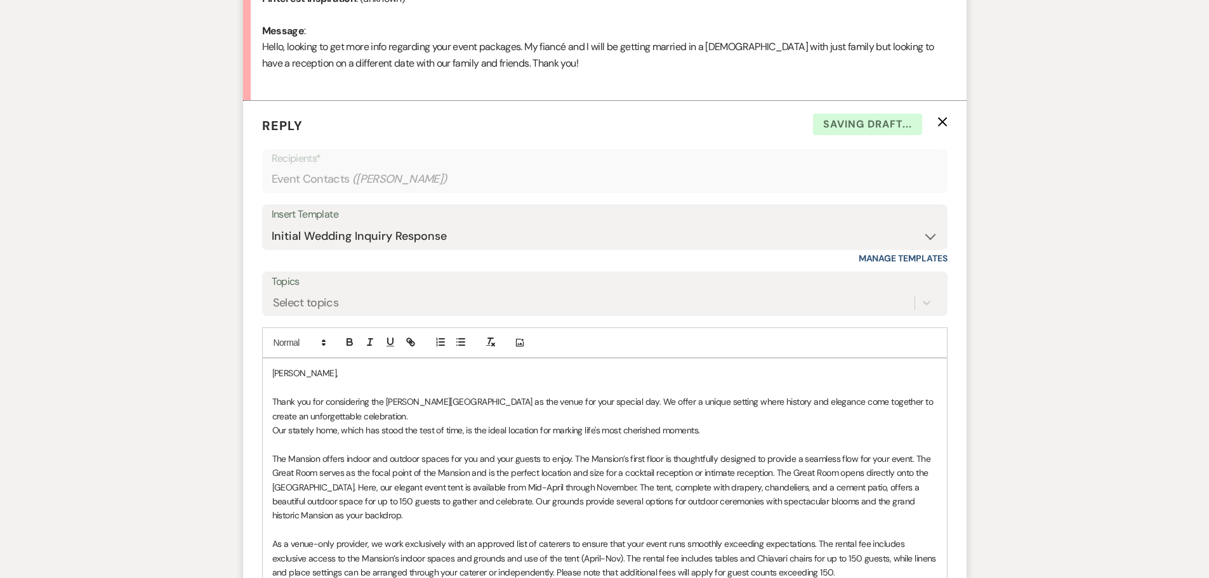
click at [272, 370] on p "[PERSON_NAME]," at bounding box center [604, 373] width 665 height 14
click at [376, 417] on p "Thank you for considering the [PERSON_NAME][GEOGRAPHIC_DATA] as the venue for y…" at bounding box center [604, 409] width 665 height 29
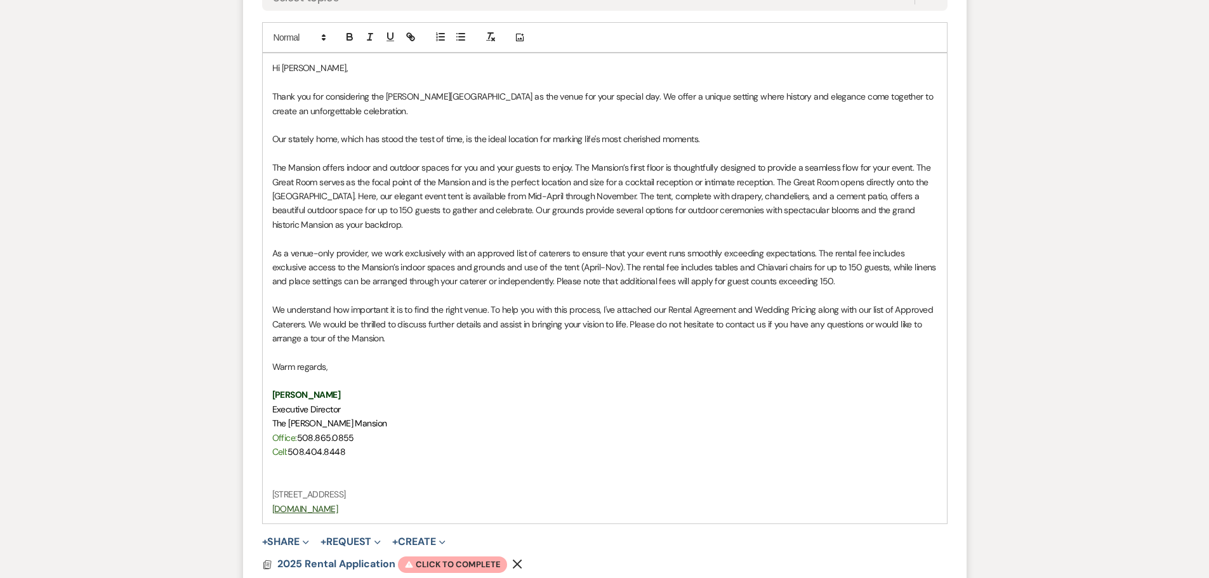
scroll to position [1033, 0]
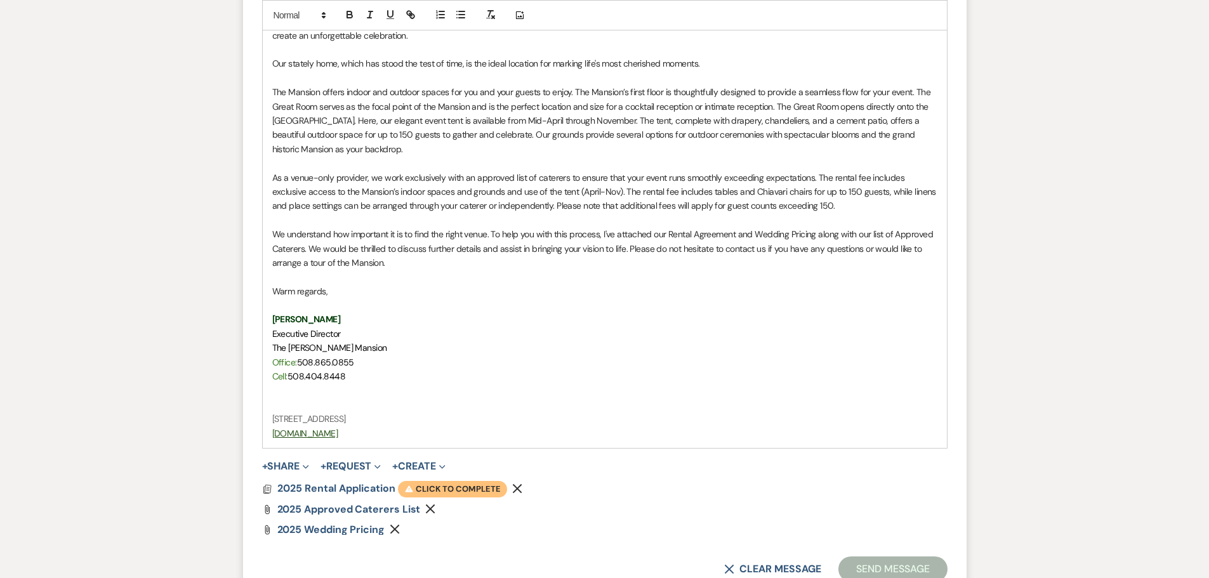
click at [471, 489] on span "Warning Click to complete" at bounding box center [452, 489] width 109 height 16
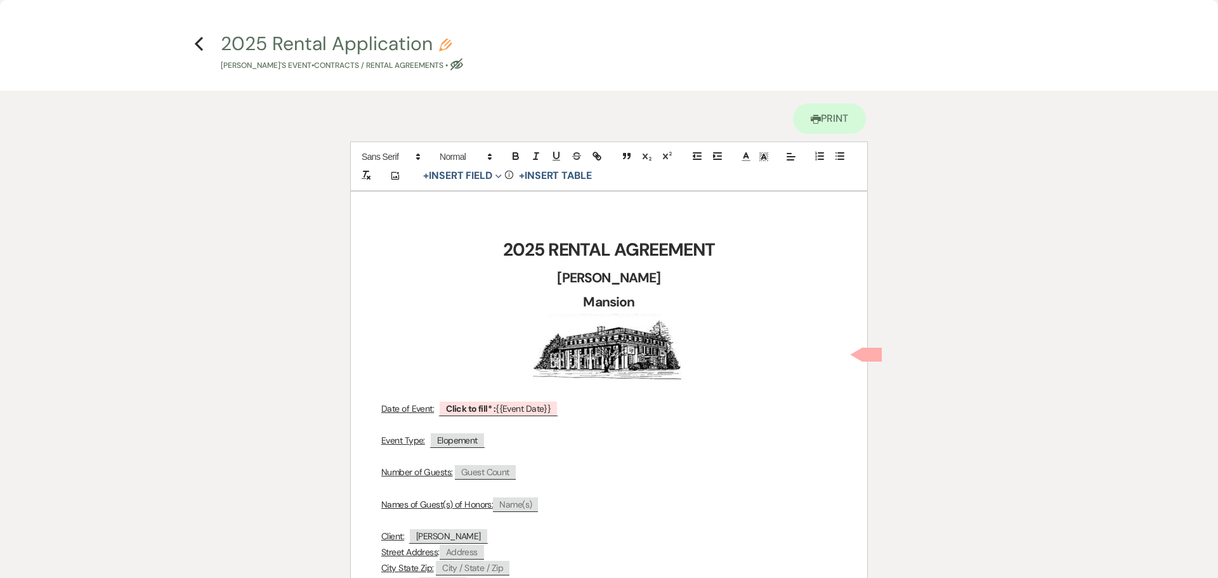
click at [443, 48] on icon "Pencil" at bounding box center [445, 45] width 13 height 13
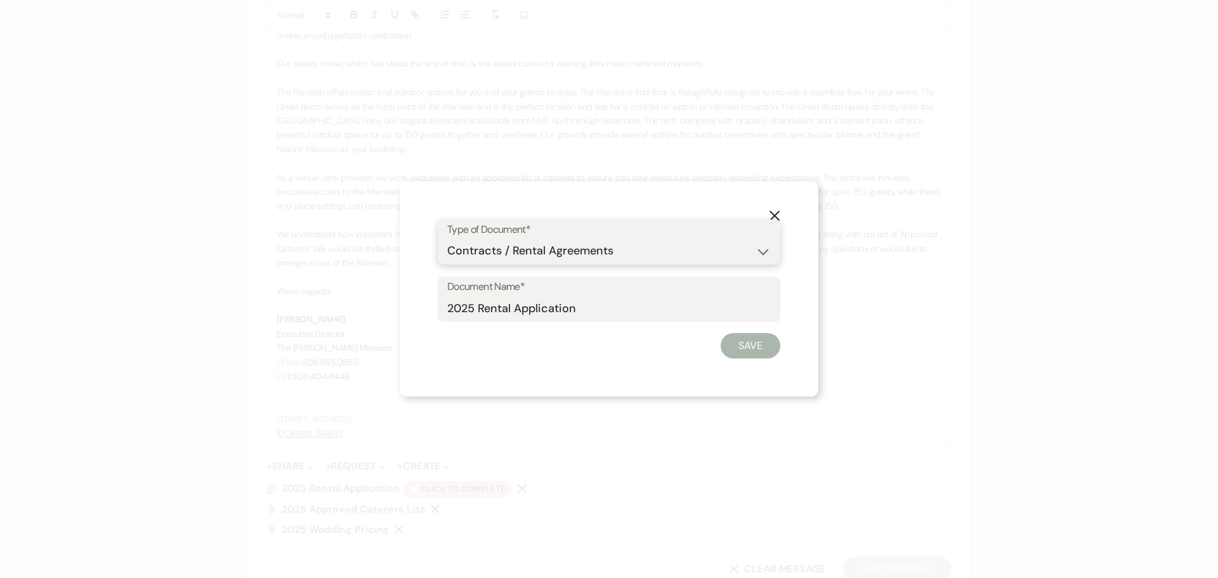
click at [765, 251] on select "Special Event Insurance Vendor Certificate of Insurance Contracts / Rental Agre…" at bounding box center [609, 251] width 324 height 25
click at [765, 333] on button "Save" at bounding box center [751, 345] width 60 height 25
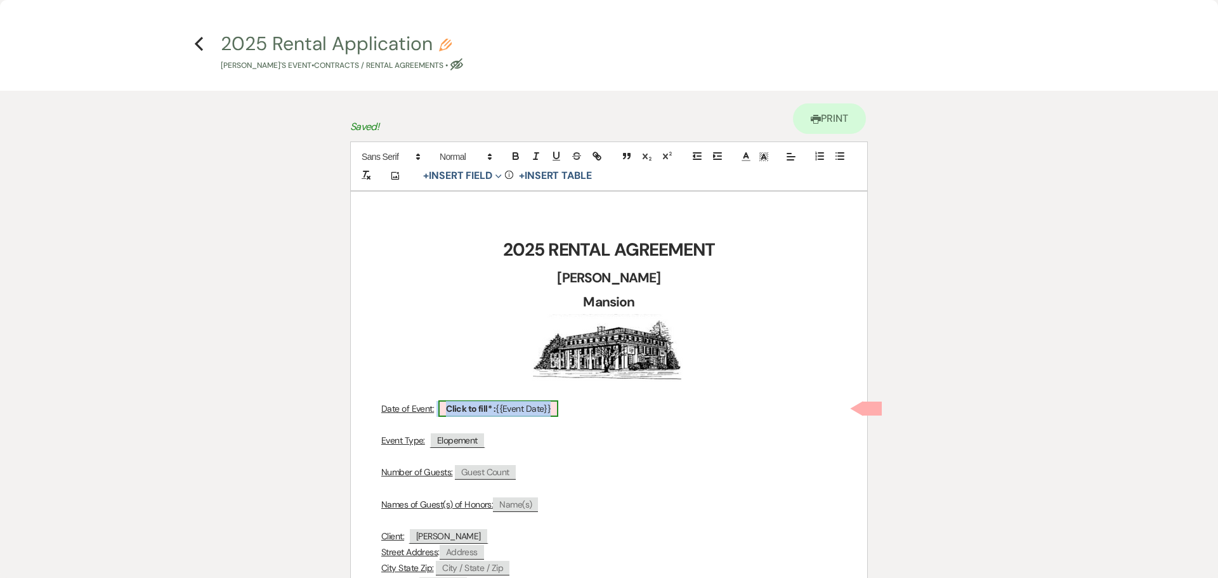
click at [504, 407] on span "Click to fill* : {{Event Date}}" at bounding box center [498, 408] width 120 height 16
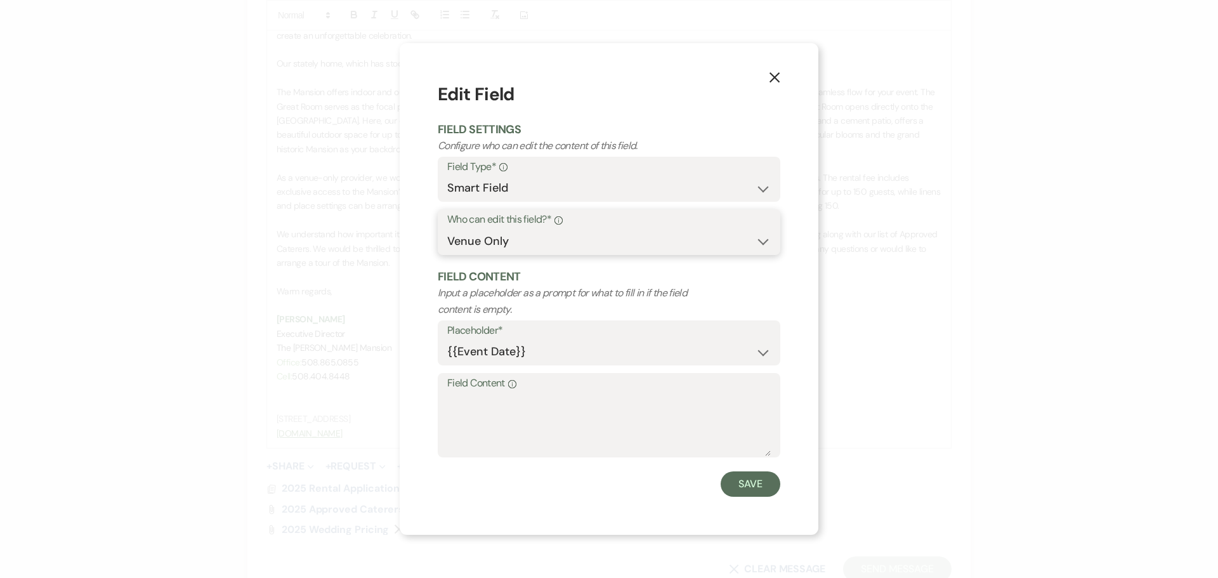
click at [758, 241] on select "Both Venue & Client Client Only Venue Only" at bounding box center [609, 241] width 324 height 25
click at [447, 229] on select "Both Venue & Client Client Only Venue Only" at bounding box center [609, 241] width 324 height 25
click at [763, 488] on button "Save" at bounding box center [751, 483] width 60 height 25
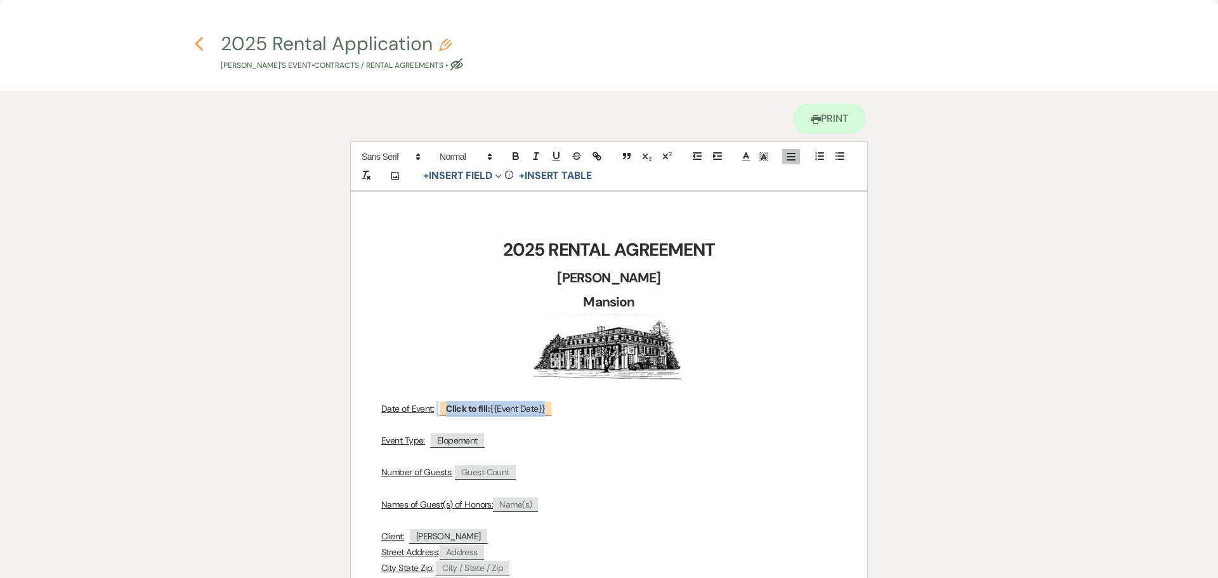
click at [199, 43] on icon "Previous" at bounding box center [199, 43] width 10 height 15
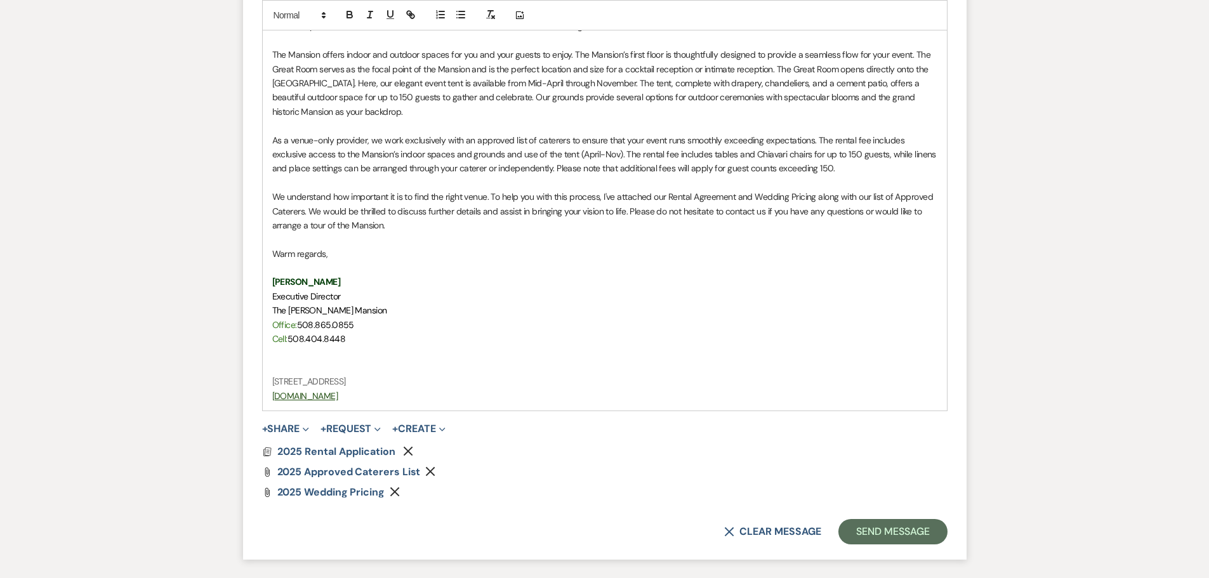
scroll to position [1169, 0]
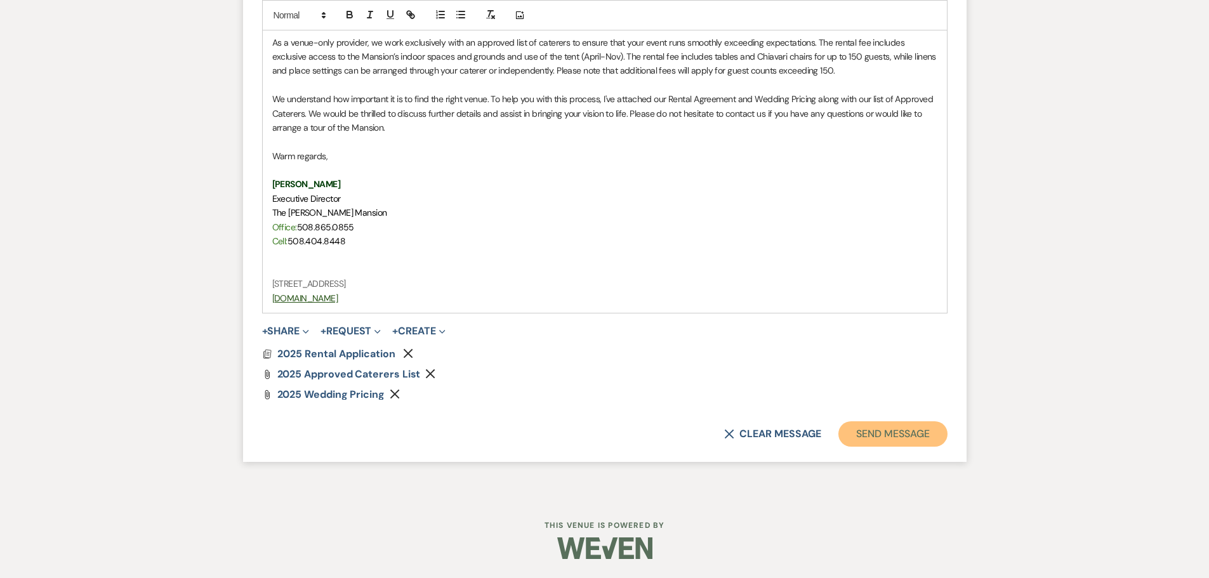
click at [914, 439] on button "Send Message" at bounding box center [892, 433] width 108 height 25
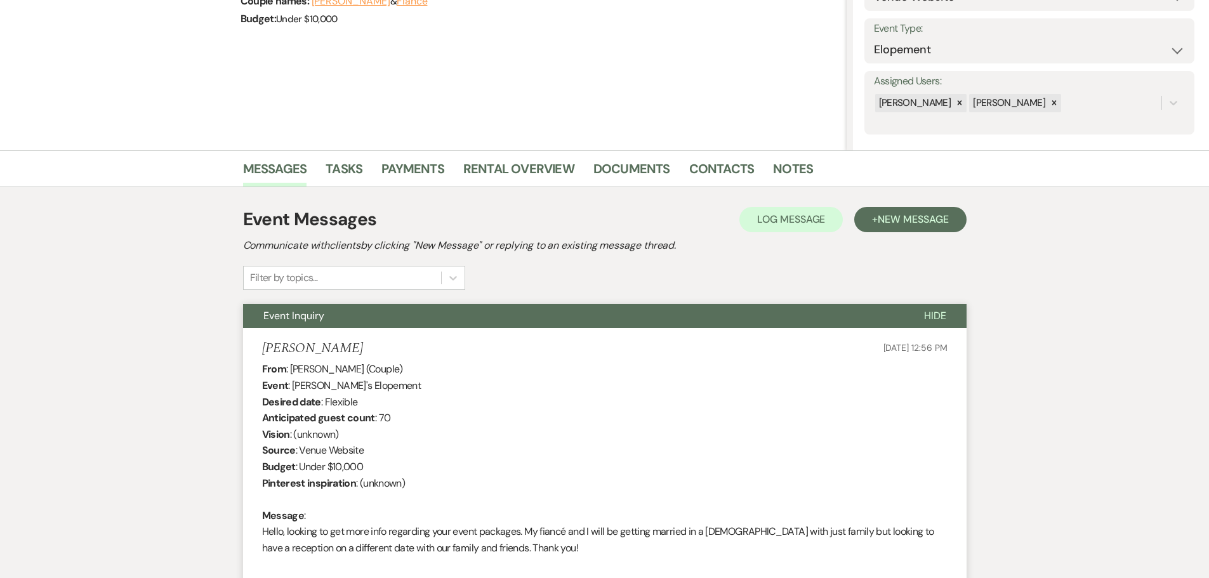
scroll to position [0, 0]
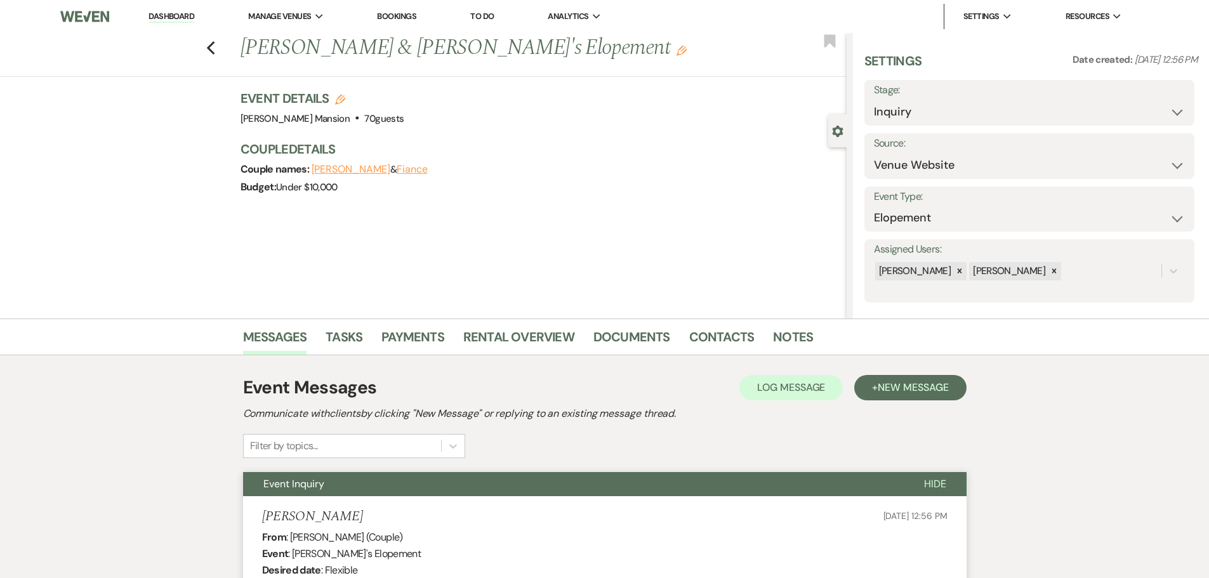
click at [166, 16] on link "Dashboard" at bounding box center [171, 17] width 46 height 12
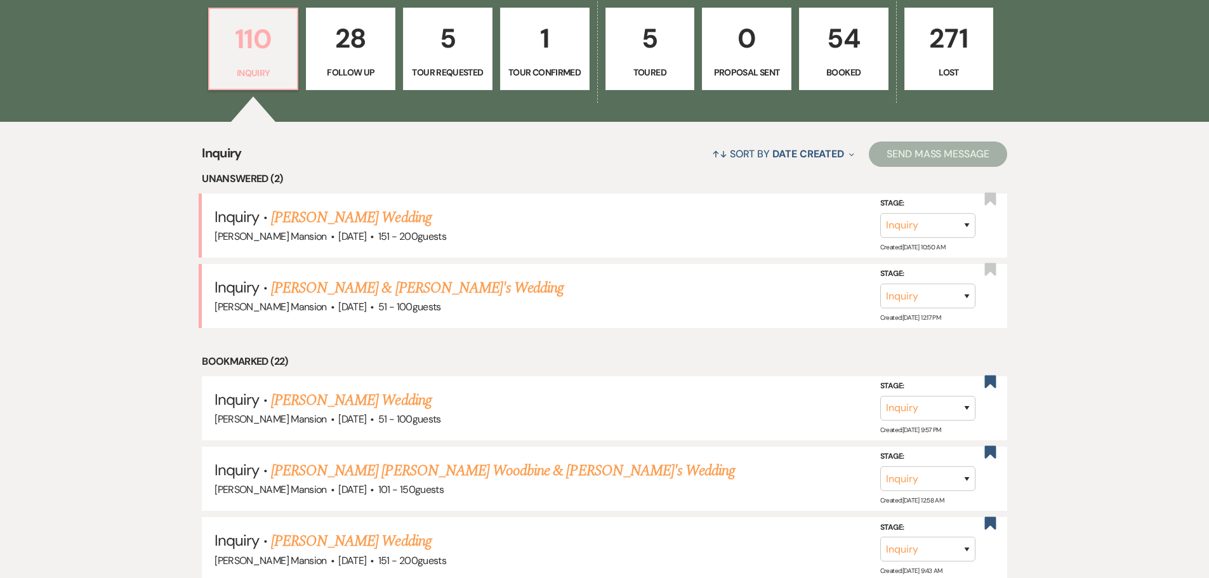
scroll to position [444, 0]
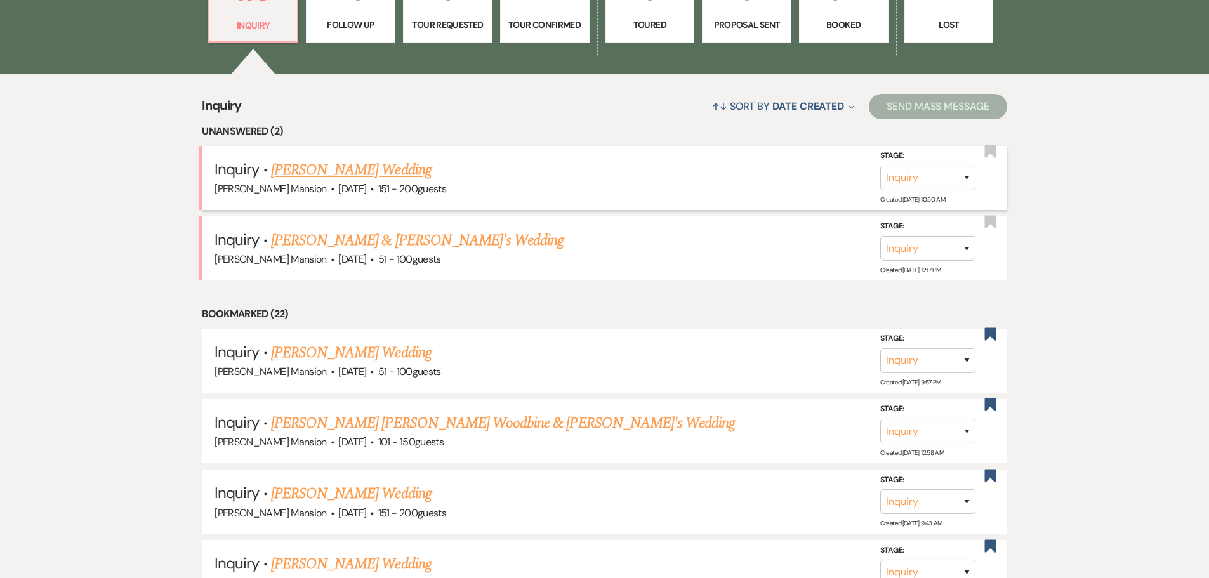
click at [378, 170] on link "[PERSON_NAME] Wedding" at bounding box center [351, 170] width 161 height 23
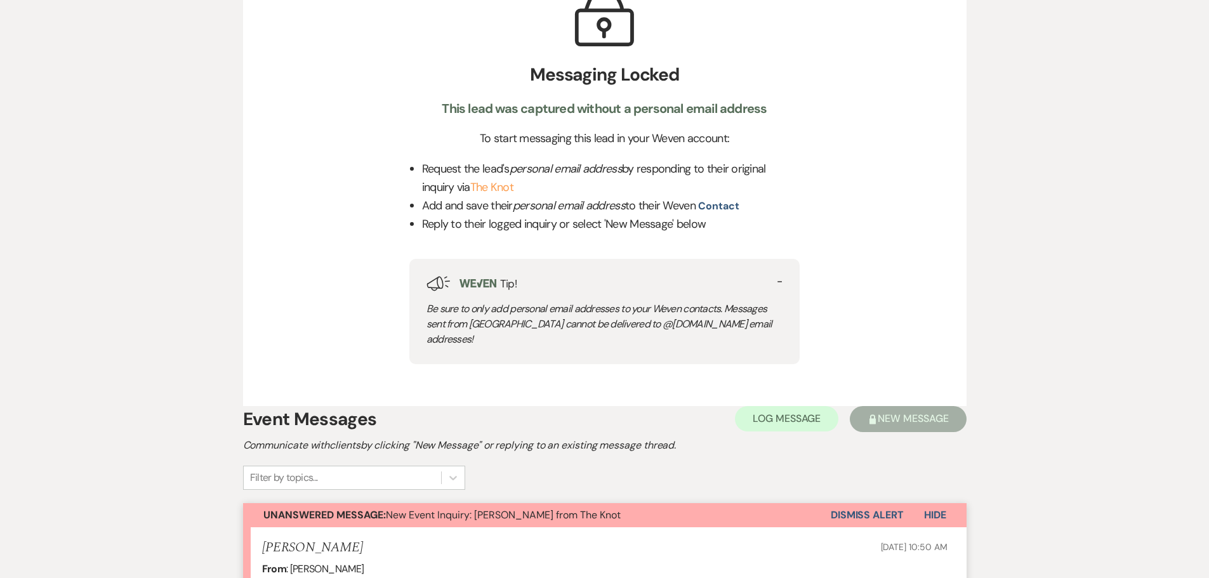
scroll to position [444, 0]
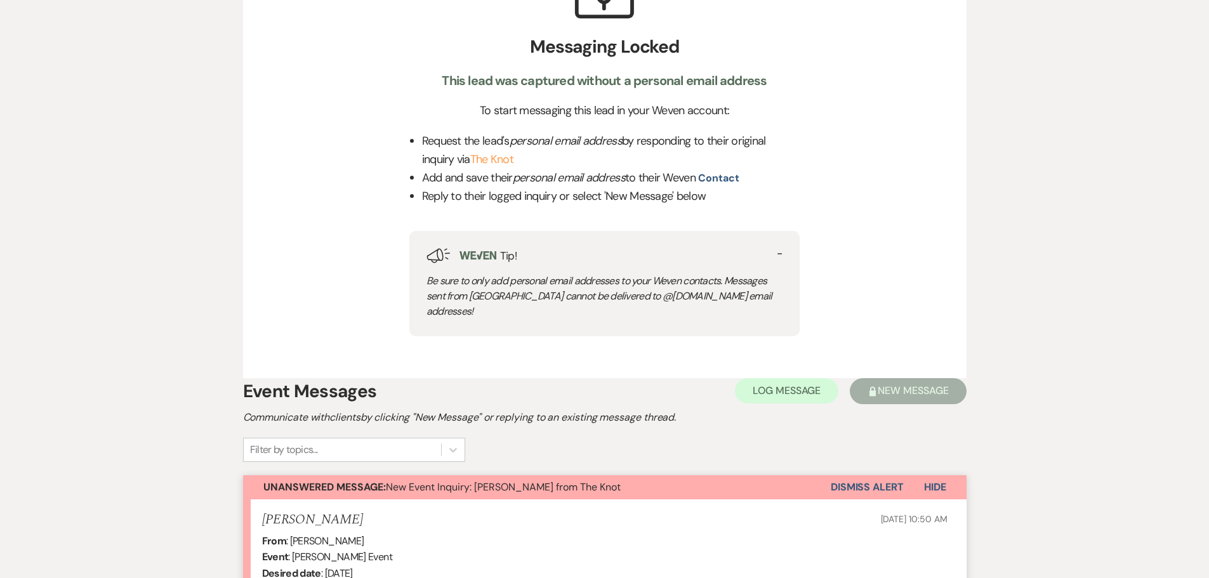
click at [867, 475] on button "Dismiss Alert" at bounding box center [866, 487] width 73 height 24
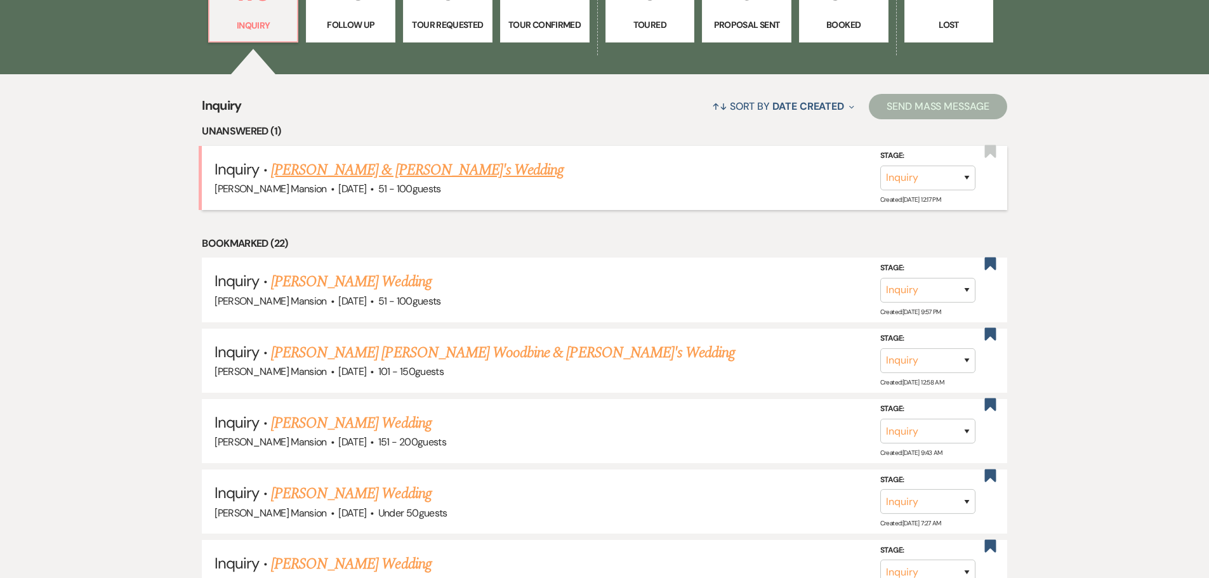
click at [351, 167] on link "[PERSON_NAME] & [PERSON_NAME]'s Wedding" at bounding box center [417, 170] width 293 height 23
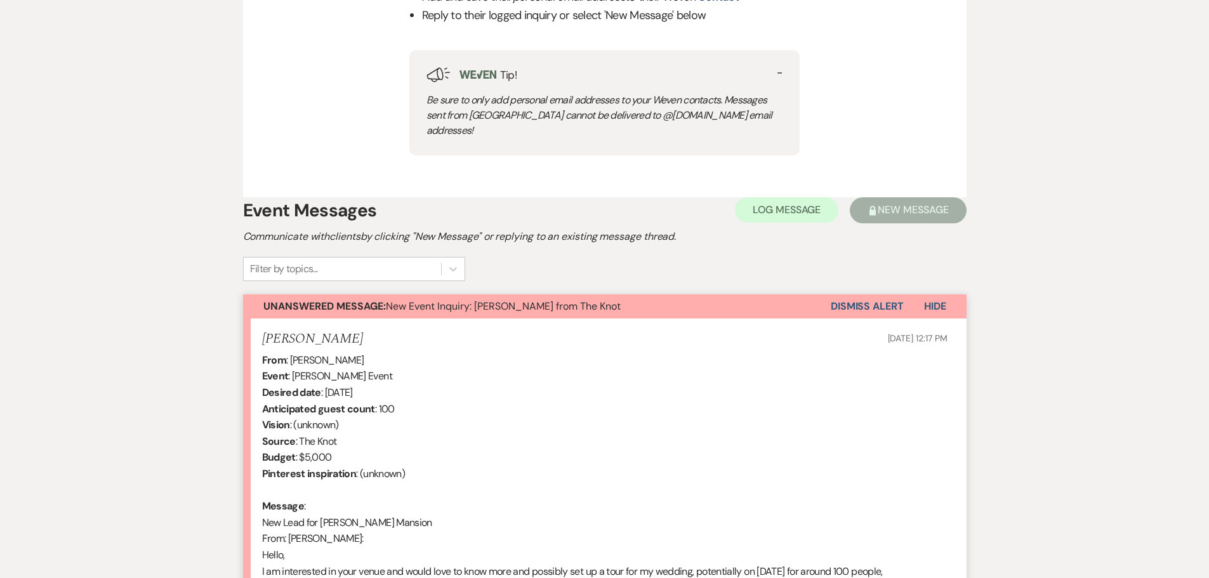
scroll to position [698, 0]
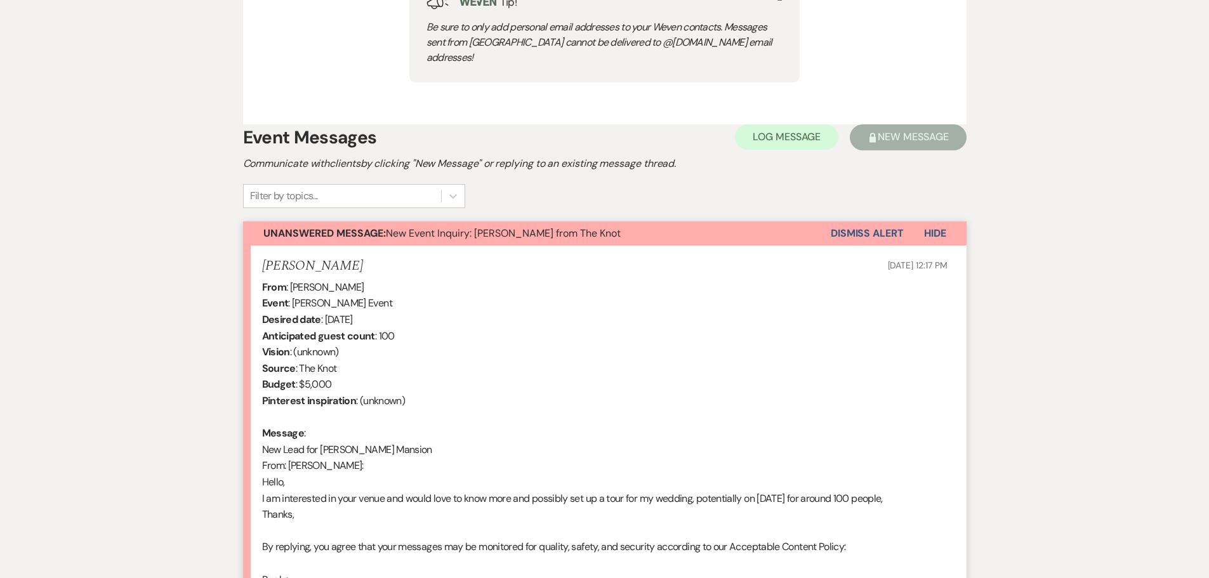
click at [864, 221] on button "Dismiss Alert" at bounding box center [866, 233] width 73 height 24
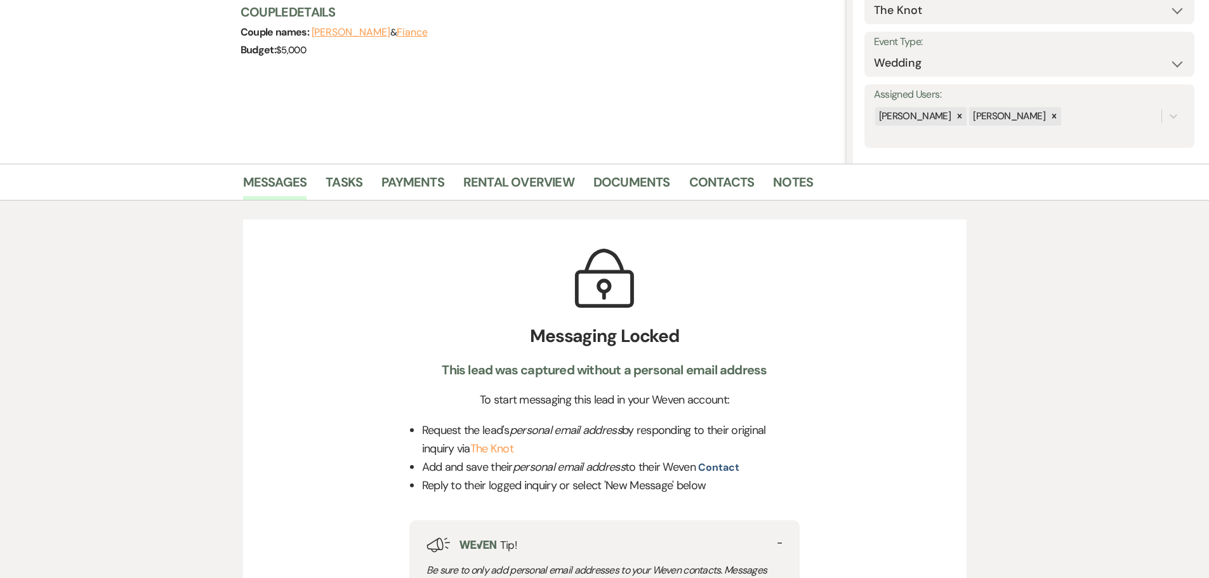
scroll to position [0, 0]
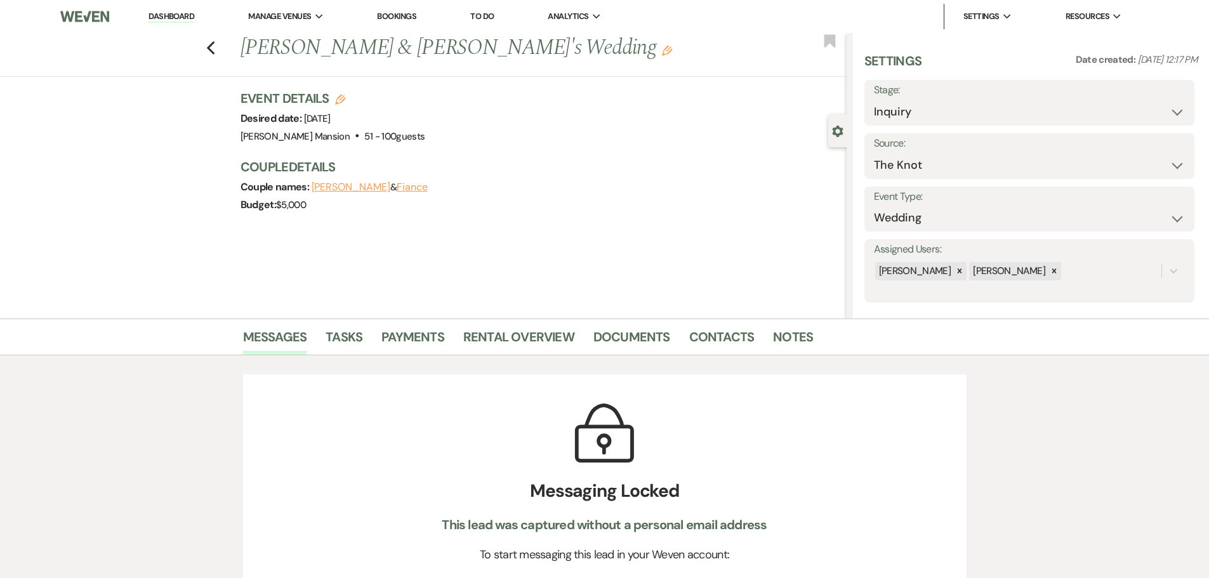
click at [187, 16] on link "Dashboard" at bounding box center [171, 17] width 46 height 12
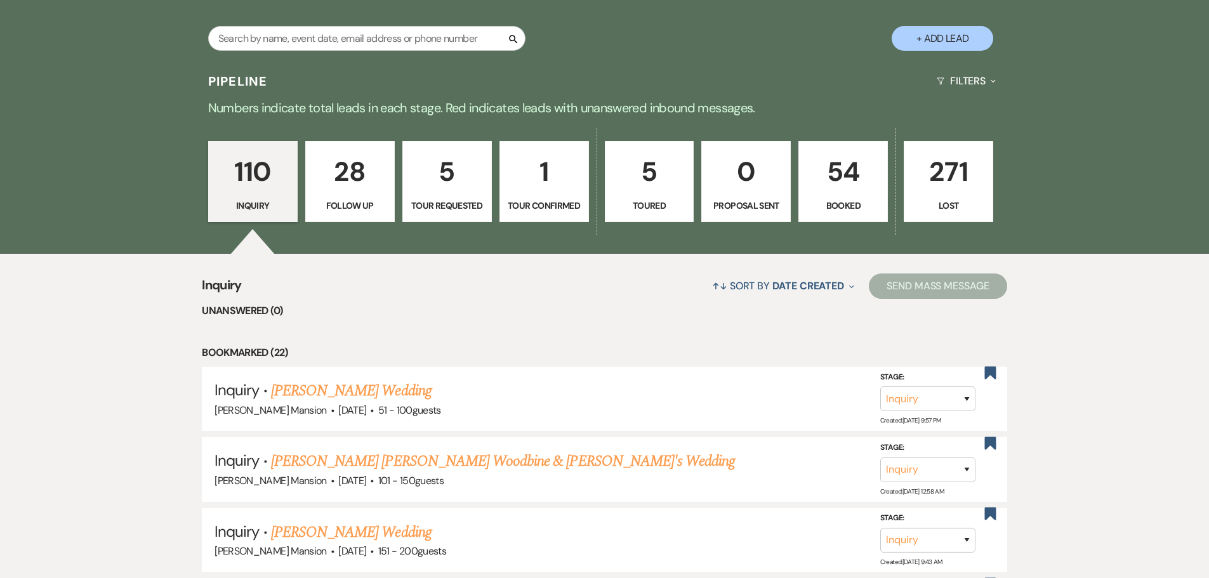
scroll to position [190, 0]
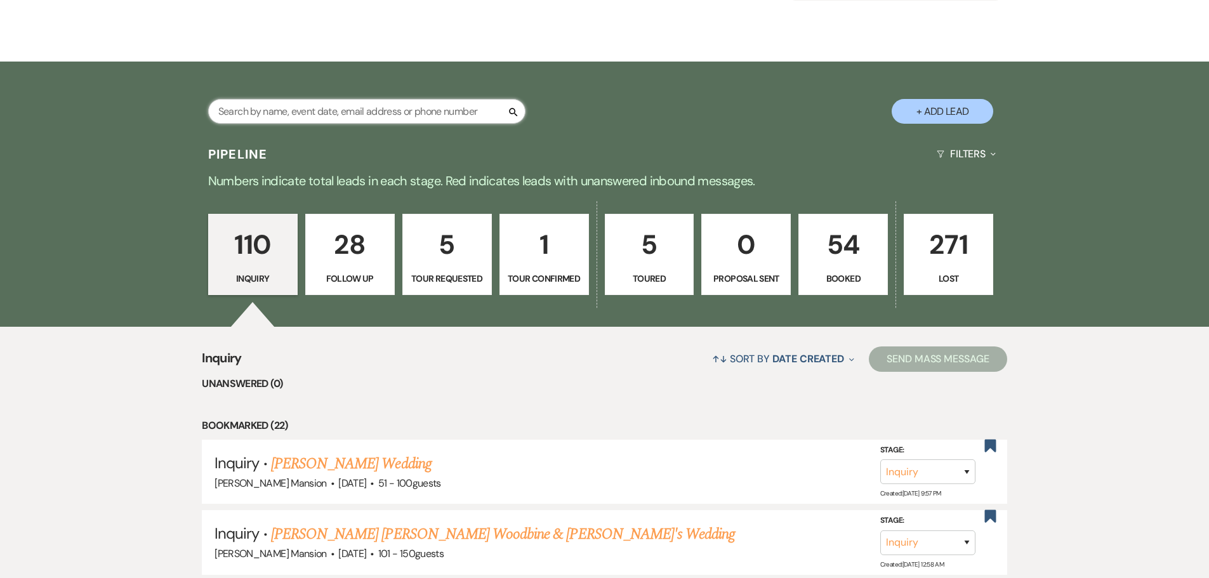
click at [353, 108] on input "text" at bounding box center [366, 111] width 317 height 25
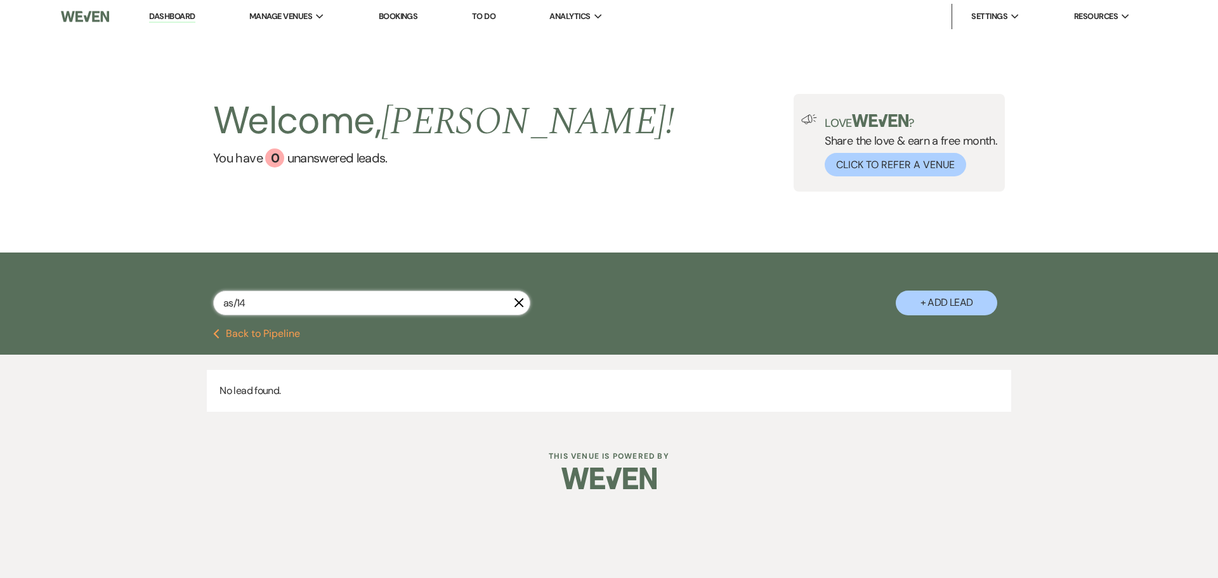
drag, startPoint x: 233, startPoint y: 303, endPoint x: 216, endPoint y: 300, distance: 17.3
click at [216, 300] on input "as/14" at bounding box center [371, 303] width 317 height 25
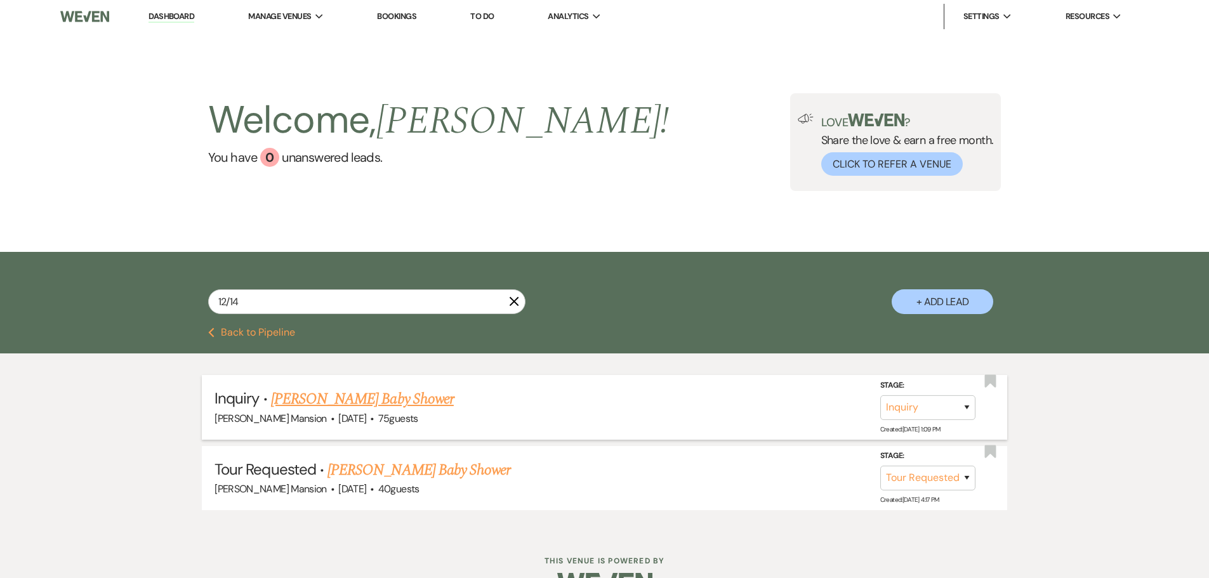
click at [376, 401] on link "[PERSON_NAME] Baby Shower" at bounding box center [362, 399] width 183 height 23
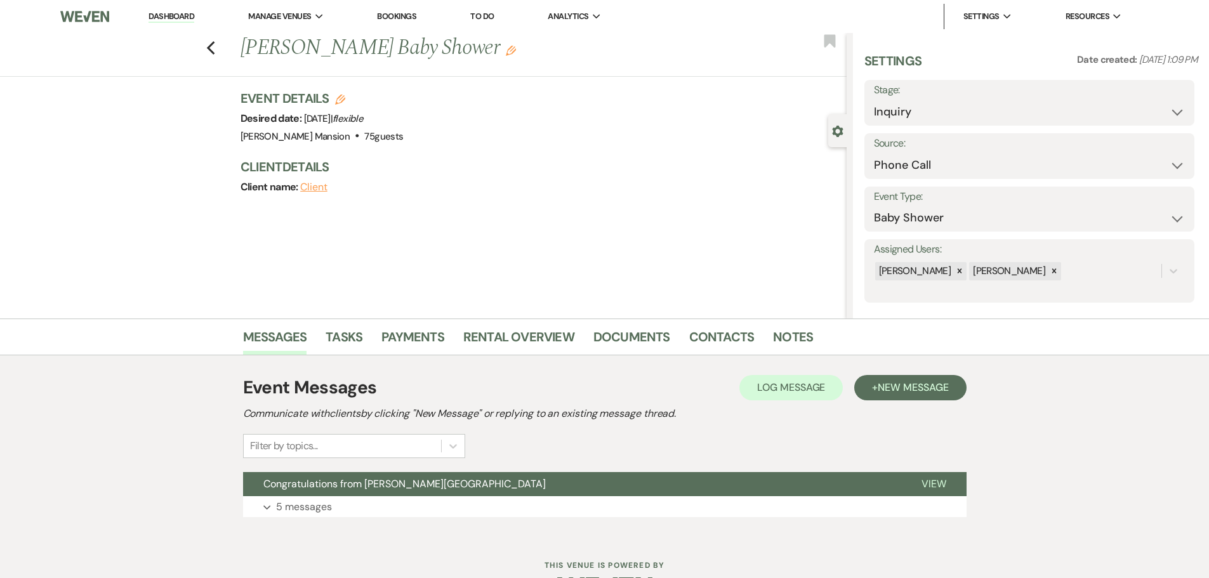
scroll to position [40, 0]
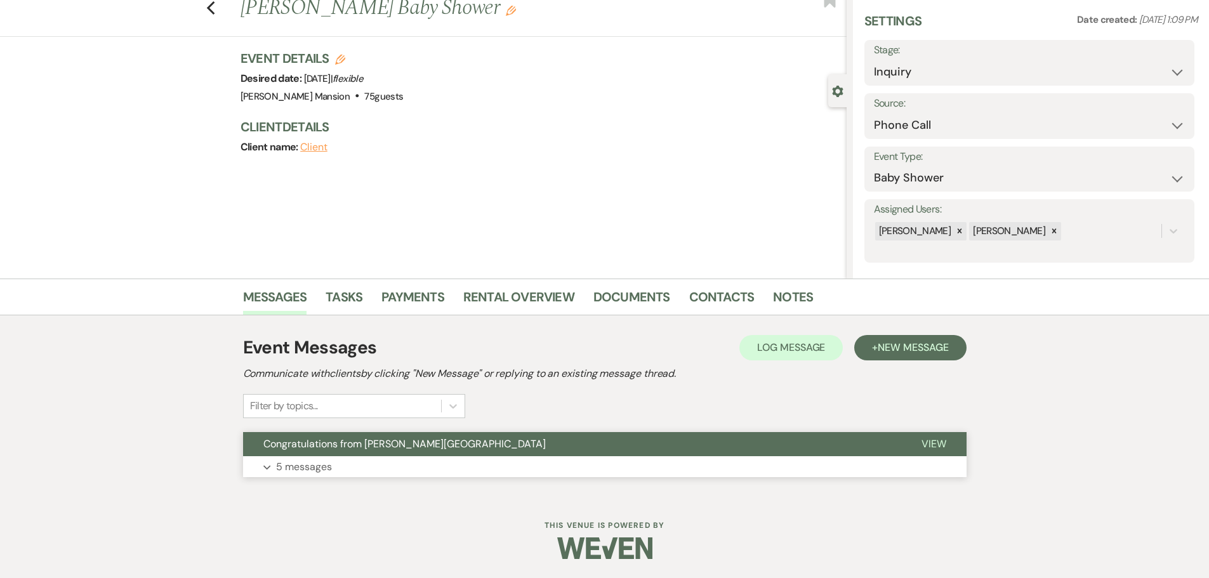
click at [265, 473] on button "Expand 5 messages" at bounding box center [604, 467] width 723 height 22
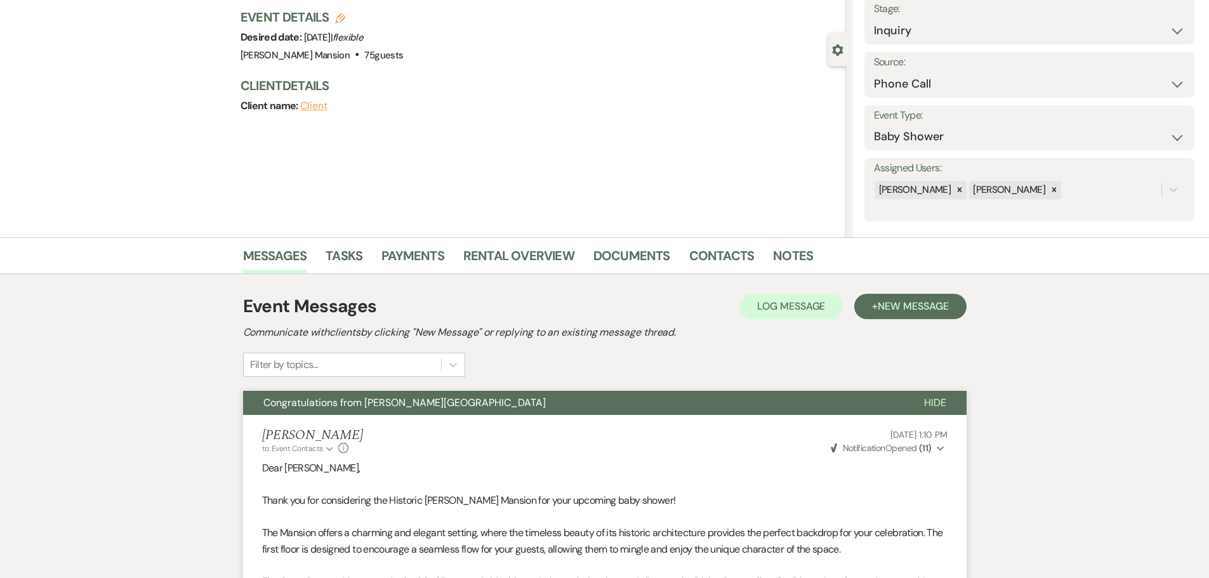
scroll to position [0, 0]
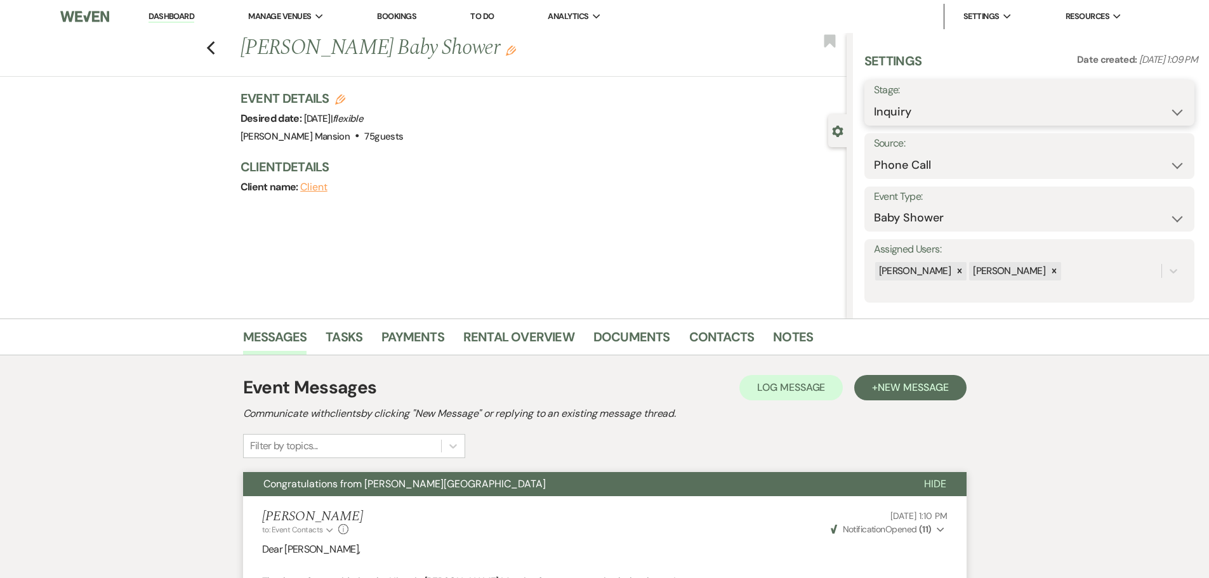
click at [1164, 112] on select "Inquiry Follow Up Tour Requested Tour Confirmed Toured Proposal Sent Booked Lost" at bounding box center [1029, 112] width 311 height 25
click at [874, 100] on select "Inquiry Follow Up Tour Requested Tour Confirmed Toured Proposal Sent Booked Lost" at bounding box center [1029, 112] width 311 height 25
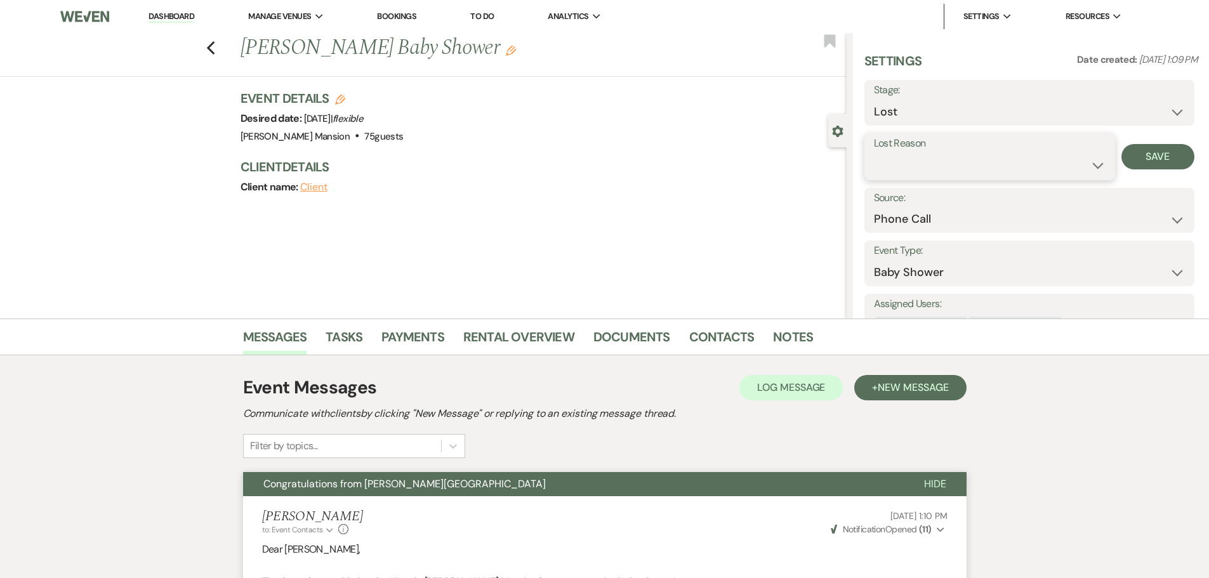
click at [1090, 164] on select "Booked Elsewhere Budget Date Unavailable No Response Not a Good Match Capacity …" at bounding box center [990, 165] width 232 height 25
click at [874, 153] on select "Booked Elsewhere Budget Date Unavailable No Response Not a Good Match Capacity …" at bounding box center [990, 165] width 232 height 25
click at [1149, 152] on button "Save" at bounding box center [1157, 156] width 73 height 25
click at [178, 17] on link "Dashboard" at bounding box center [171, 17] width 46 height 12
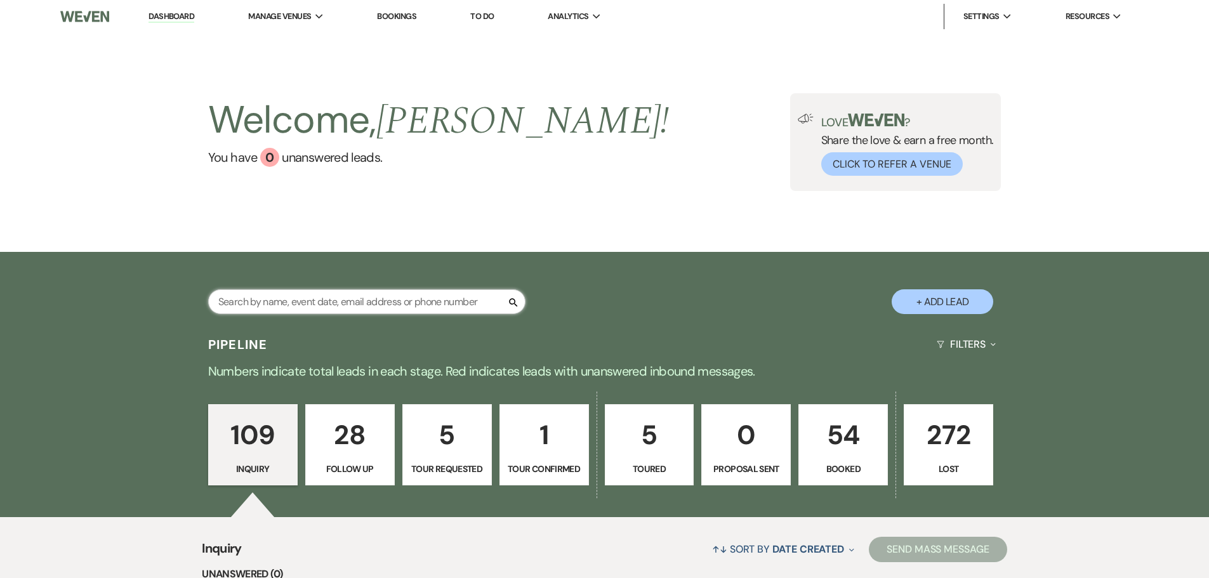
click at [246, 300] on input "text" at bounding box center [366, 301] width 317 height 25
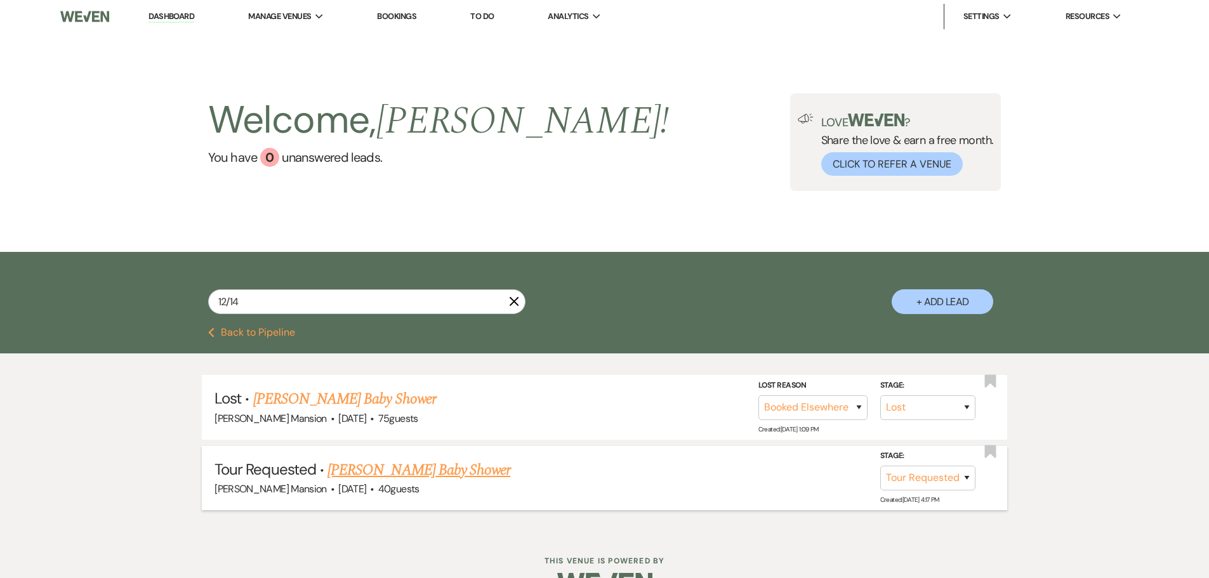
click at [373, 469] on link "[PERSON_NAME] Baby Shower" at bounding box center [418, 470] width 183 height 23
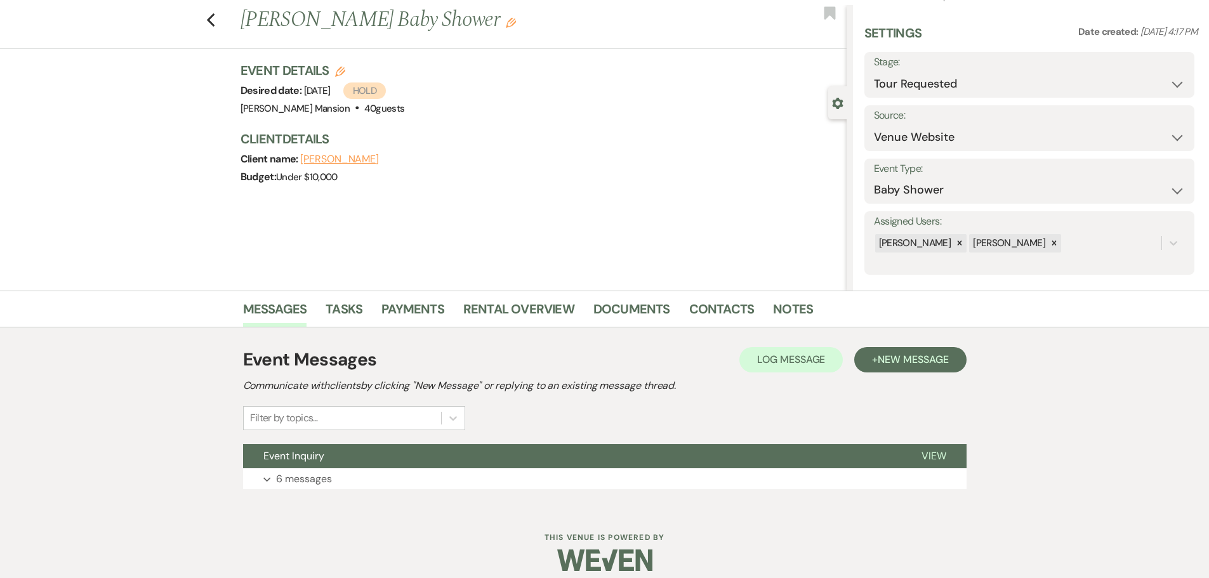
scroll to position [40, 0]
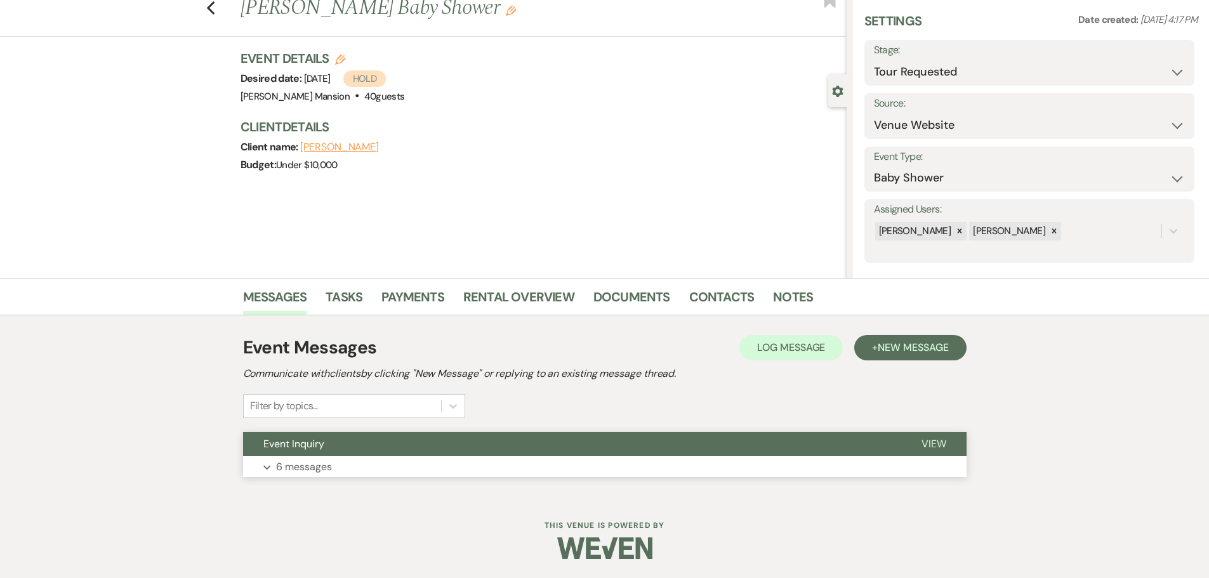
click at [302, 470] on p "6 messages" at bounding box center [304, 467] width 56 height 16
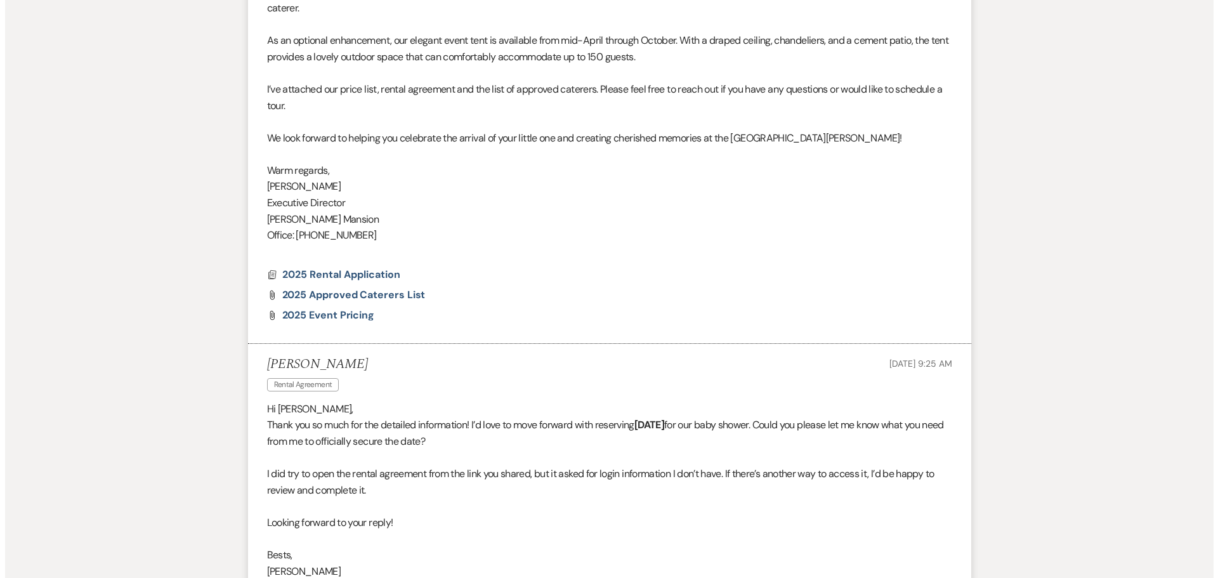
scroll to position [1142, 0]
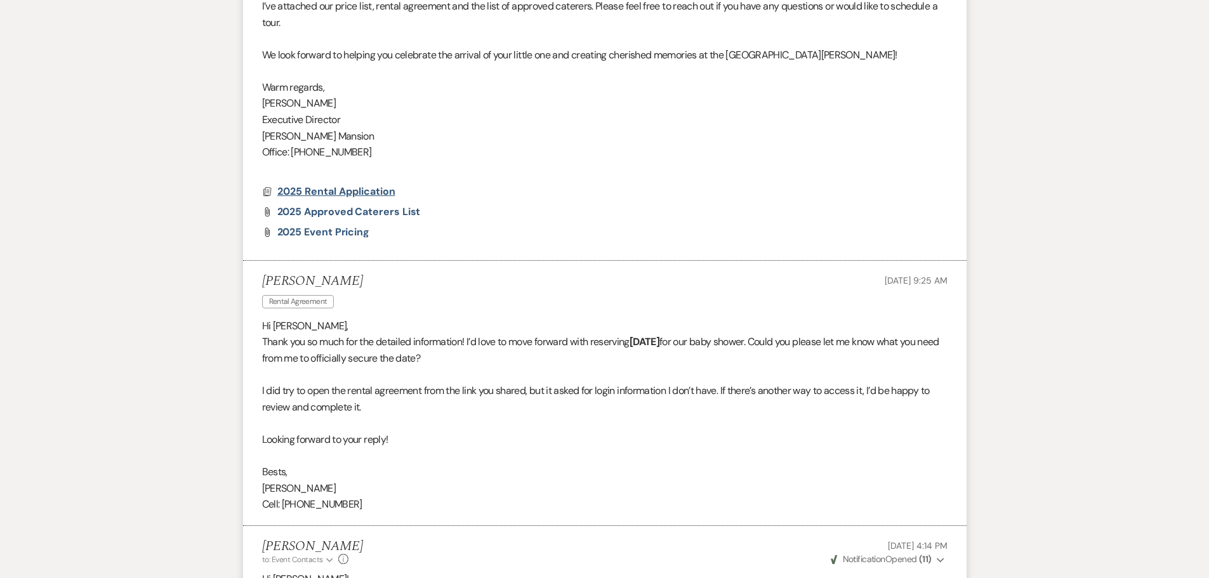
click at [324, 192] on span "2025 Rental Application" at bounding box center [336, 191] width 118 height 13
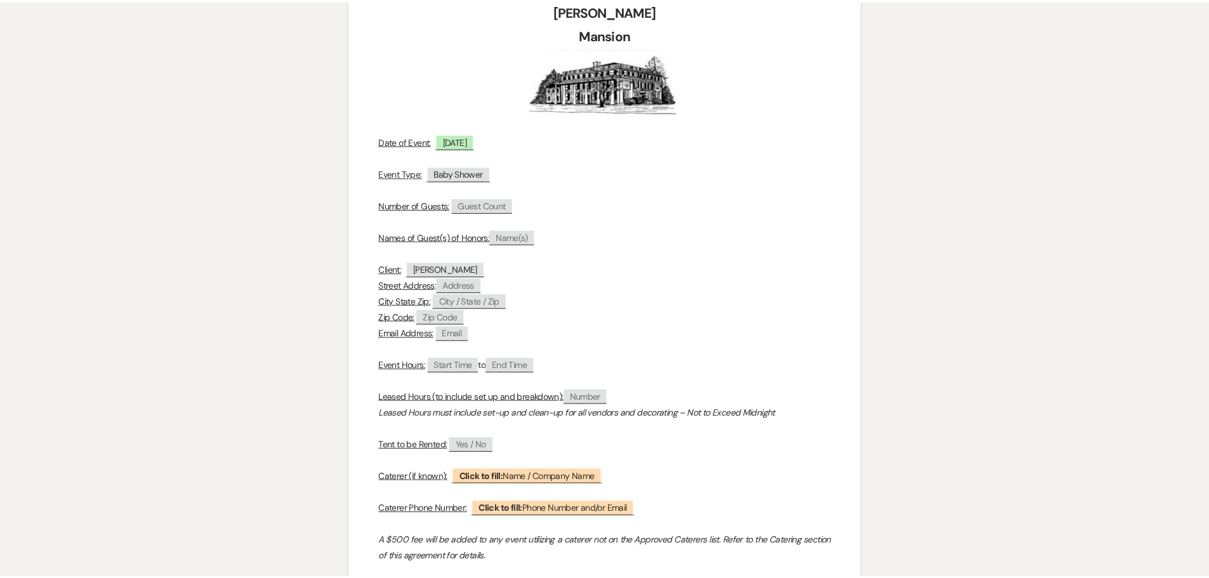
scroll to position [0, 0]
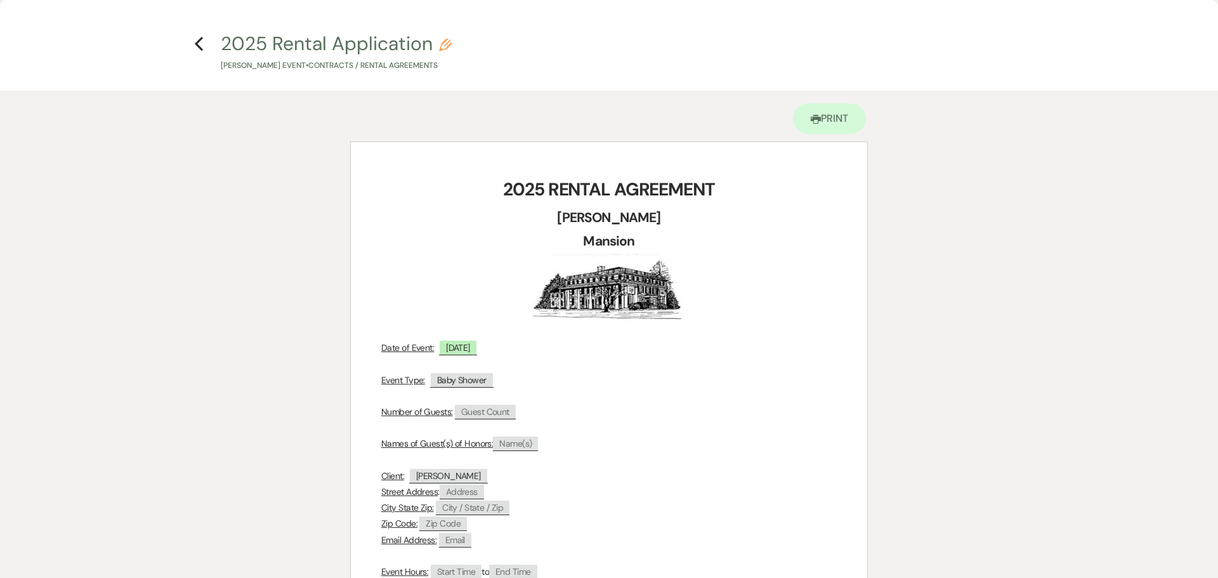
click at [201, 46] on icon "Previous" at bounding box center [199, 43] width 10 height 15
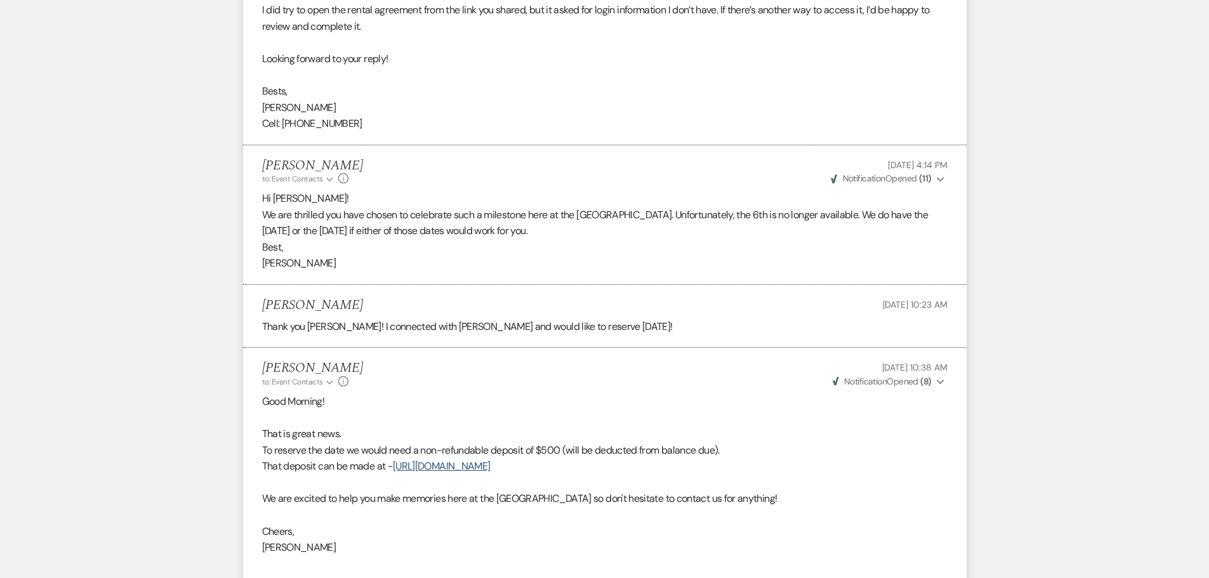
scroll to position [1666, 0]
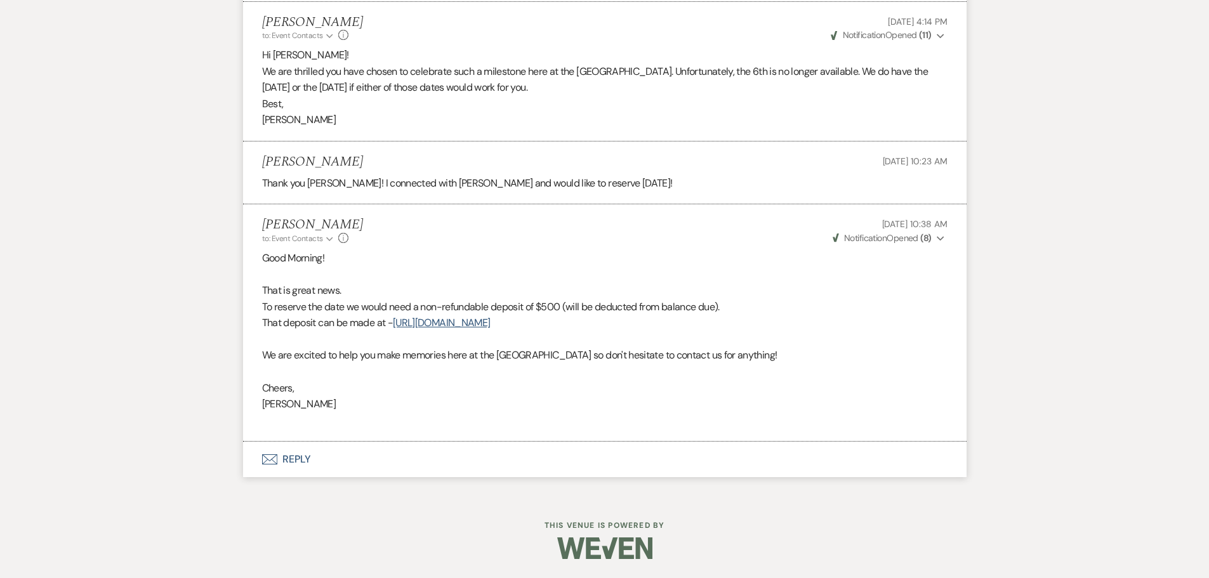
click at [324, 453] on button "Envelope Reply" at bounding box center [604, 460] width 723 height 36
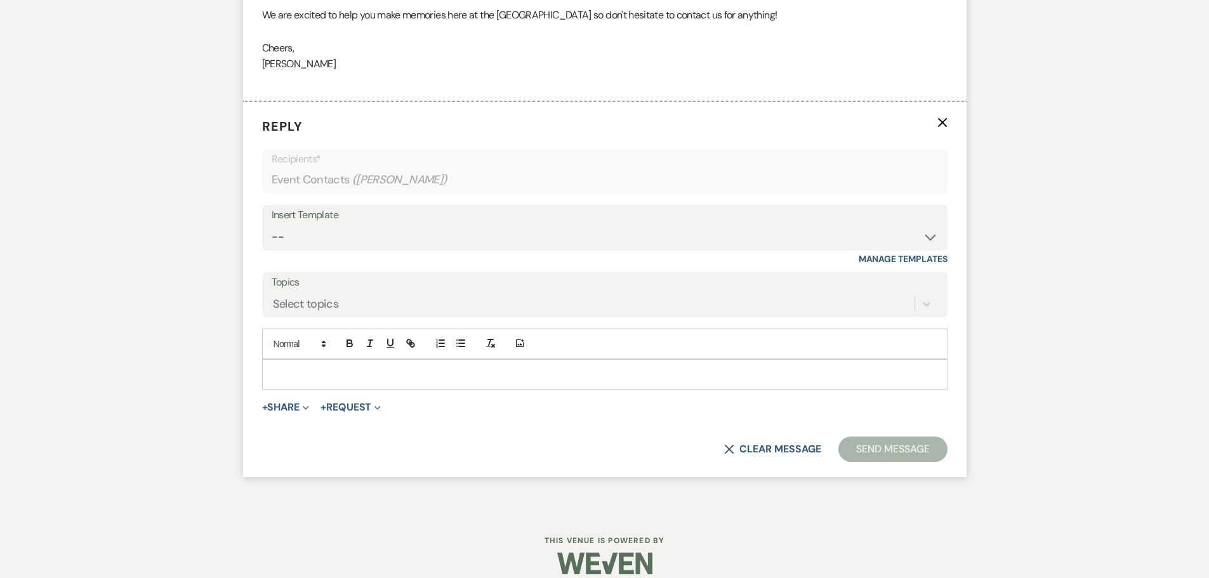
scroll to position [2007, 0]
click at [327, 371] on p at bounding box center [604, 374] width 665 height 14
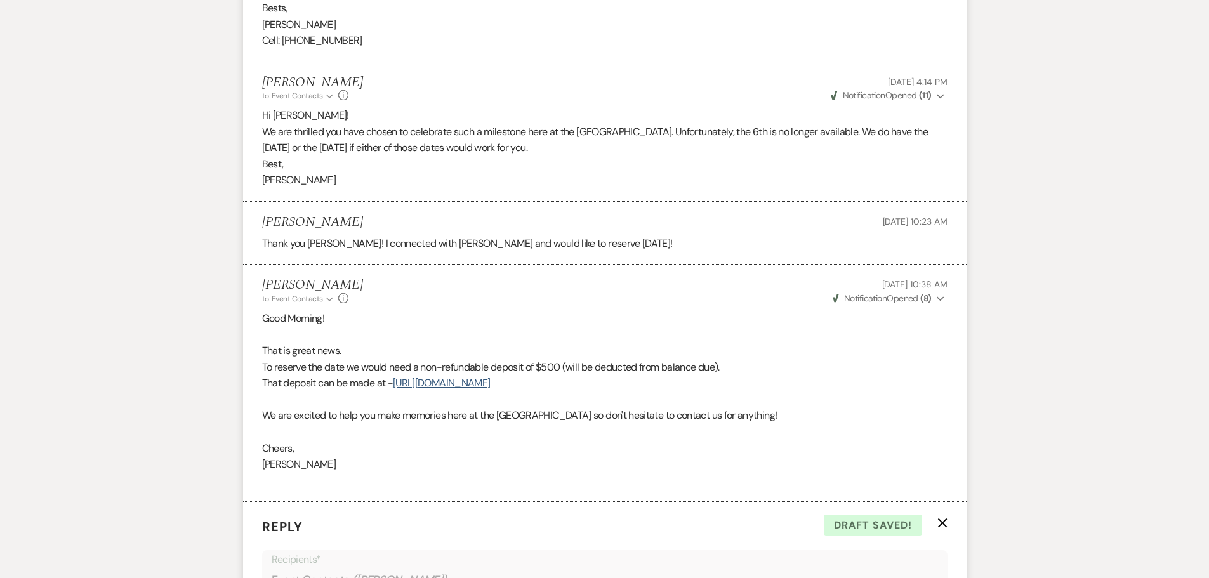
scroll to position [2106, 0]
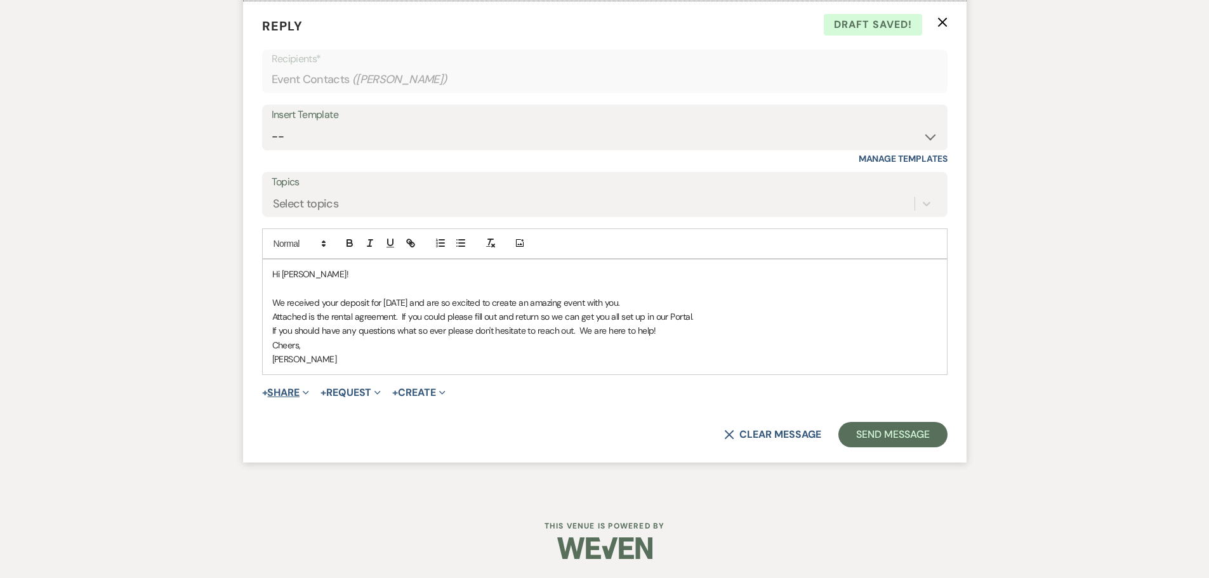
click at [292, 388] on button "+ Share Expand" at bounding box center [286, 393] width 48 height 10
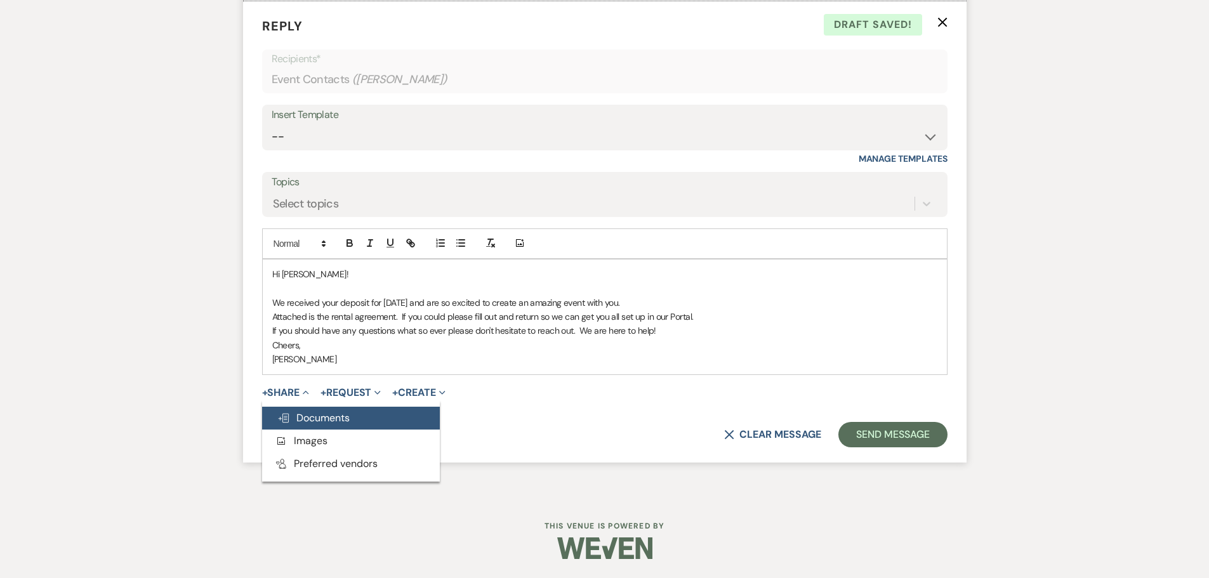
click at [307, 416] on span "Doc Upload Documents" at bounding box center [313, 417] width 72 height 13
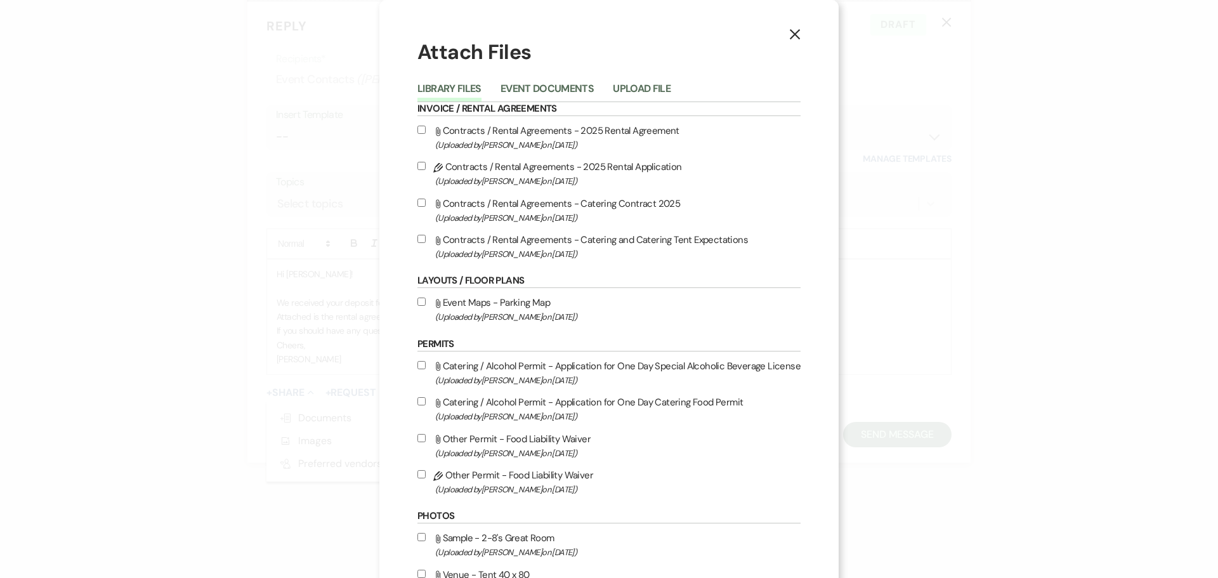
click at [785, 32] on button "X" at bounding box center [794, 34] width 19 height 22
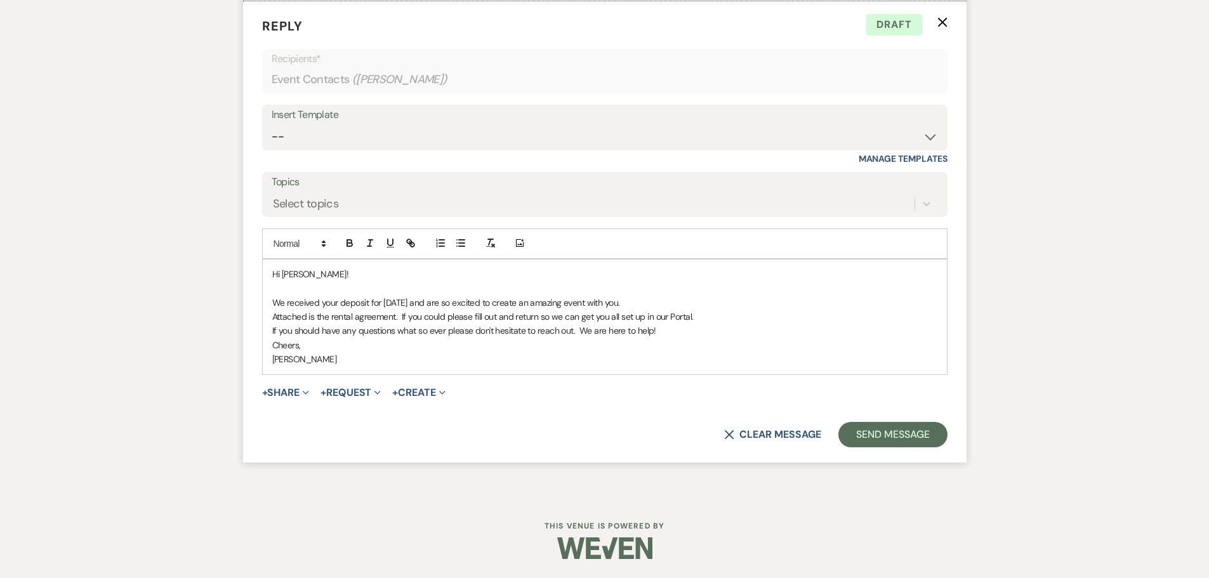
click at [310, 314] on p "Attached is the rental agreement. If you could please fill out and return so we…" at bounding box center [604, 317] width 665 height 14
click at [902, 433] on button "Send Message" at bounding box center [892, 434] width 108 height 25
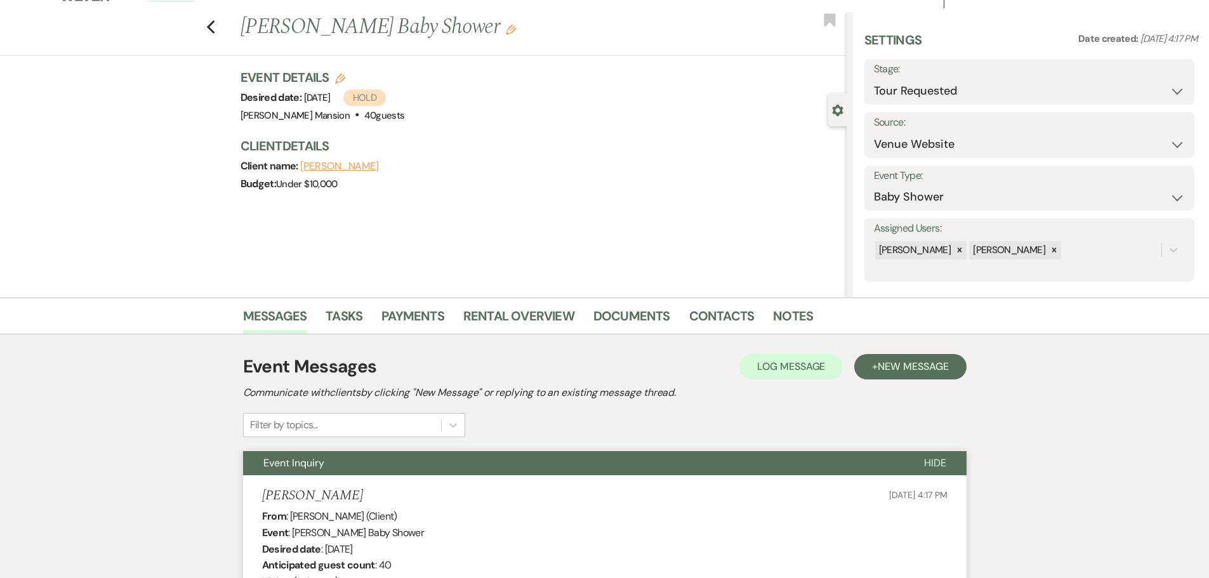
scroll to position [0, 0]
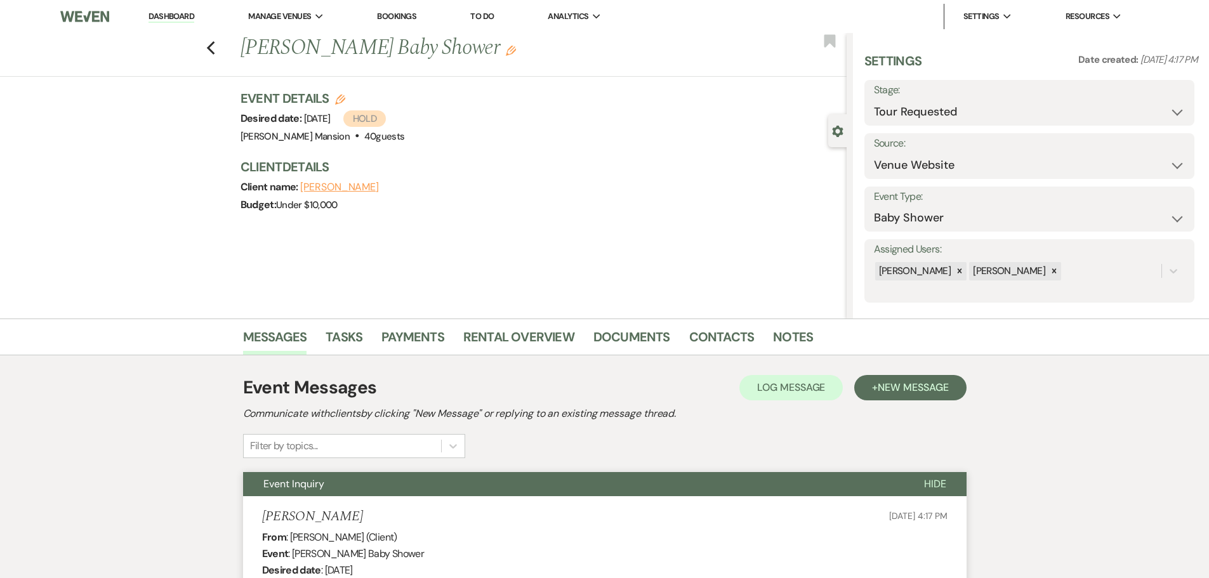
drag, startPoint x: 406, startPoint y: 321, endPoint x: 173, endPoint y: 14, distance: 385.4
click at [173, 14] on link "Dashboard" at bounding box center [171, 17] width 46 height 12
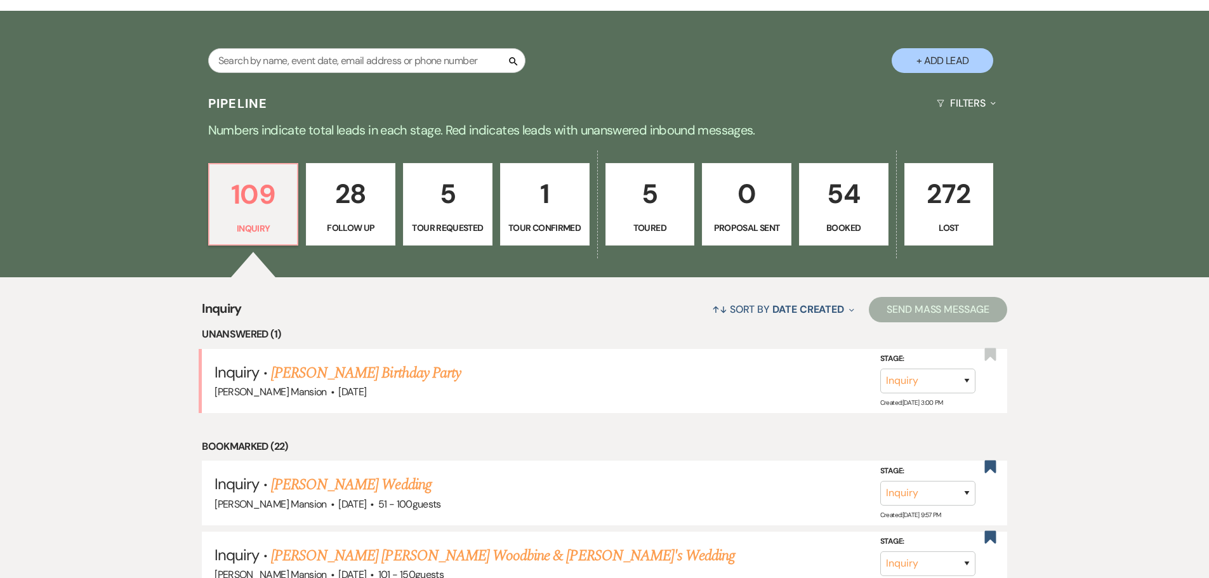
scroll to position [381, 0]
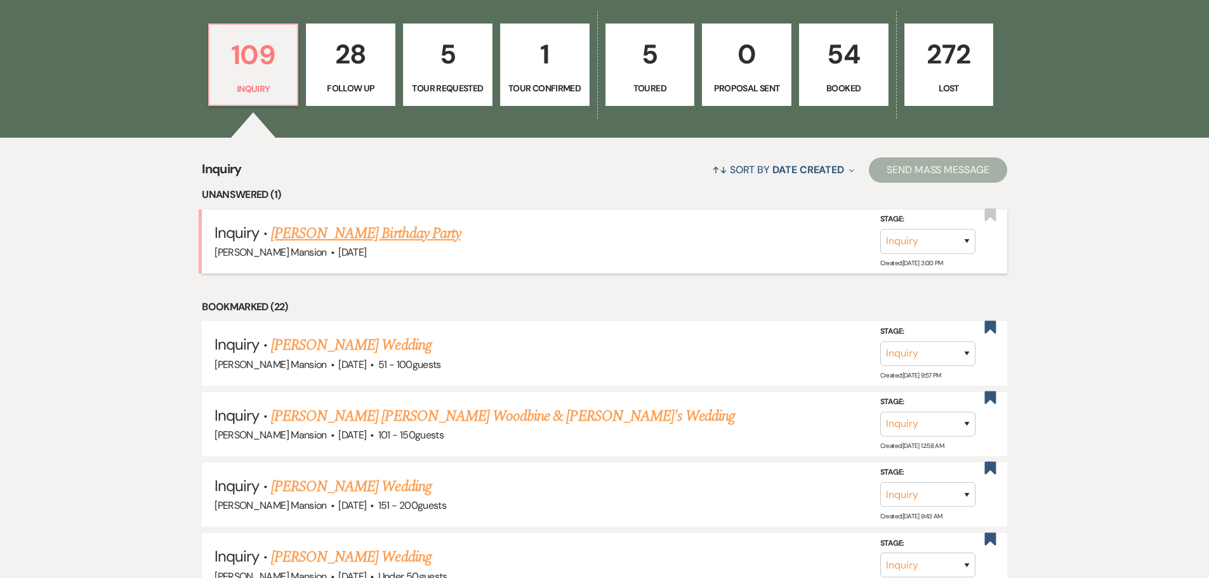
click at [344, 232] on link "[PERSON_NAME] Birthday Party" at bounding box center [366, 233] width 190 height 23
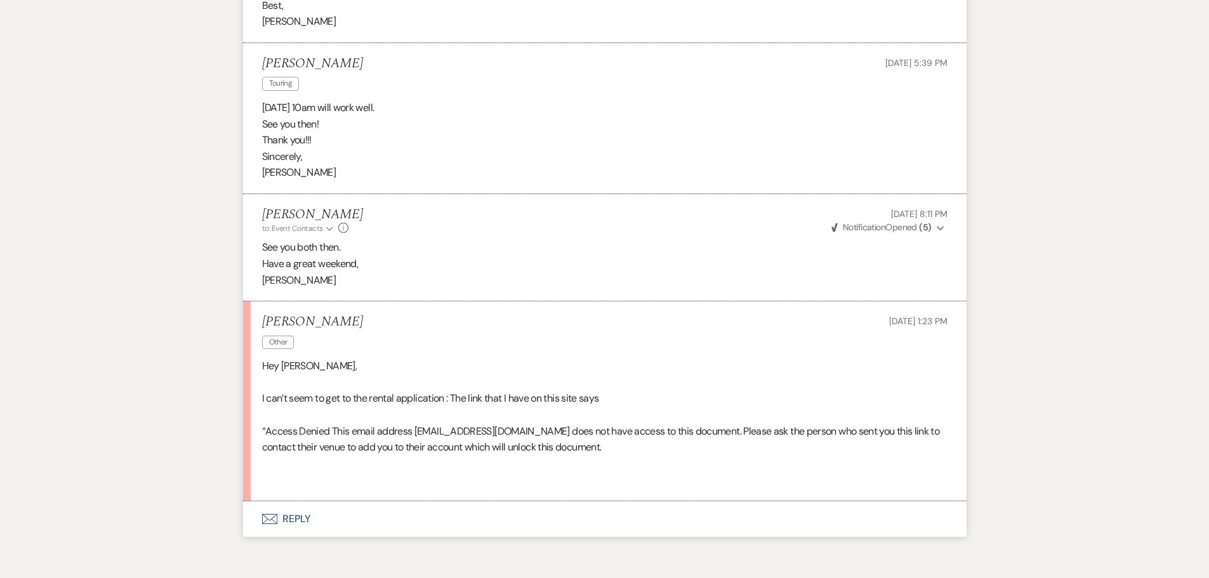
scroll to position [1459, 0]
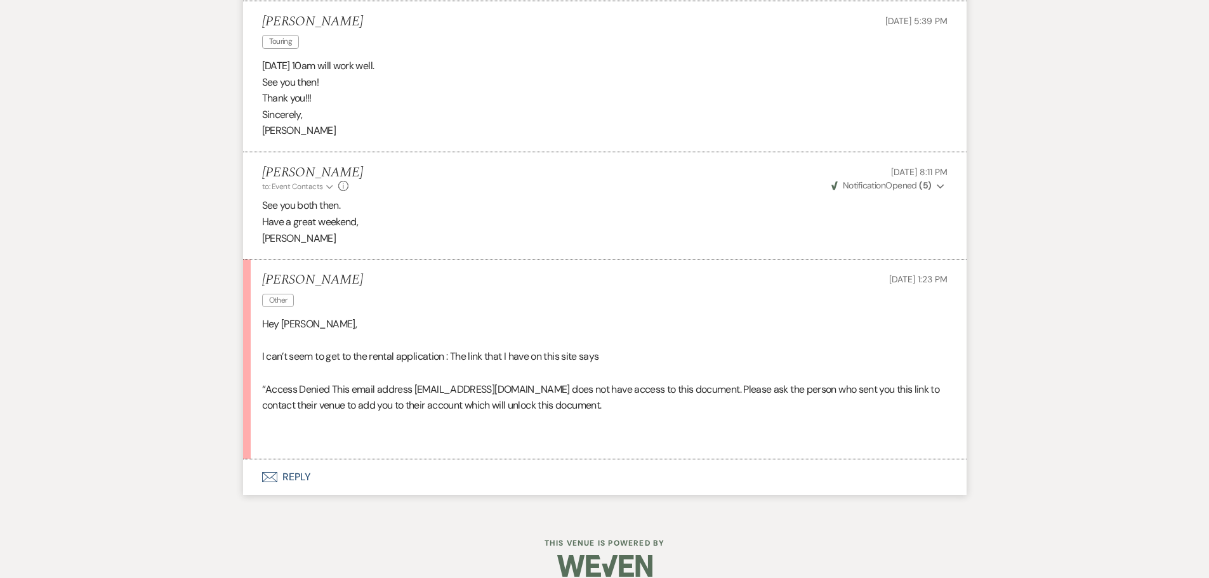
click at [274, 482] on icon "Envelope" at bounding box center [269, 477] width 15 height 10
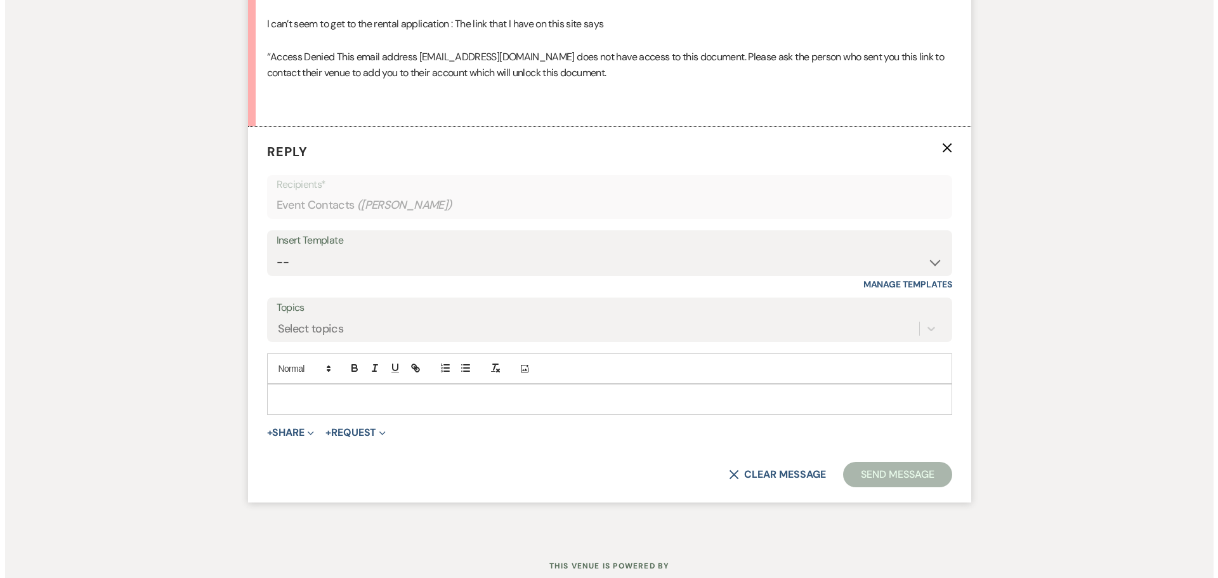
scroll to position [1834, 0]
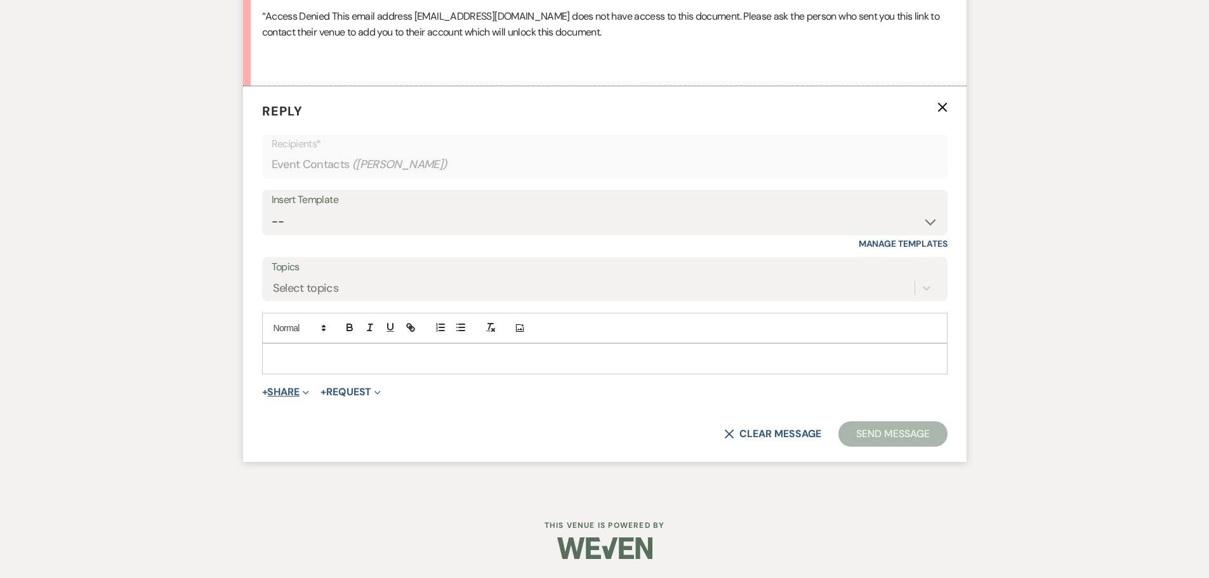
click at [287, 397] on button "+ Share Expand" at bounding box center [286, 392] width 48 height 10
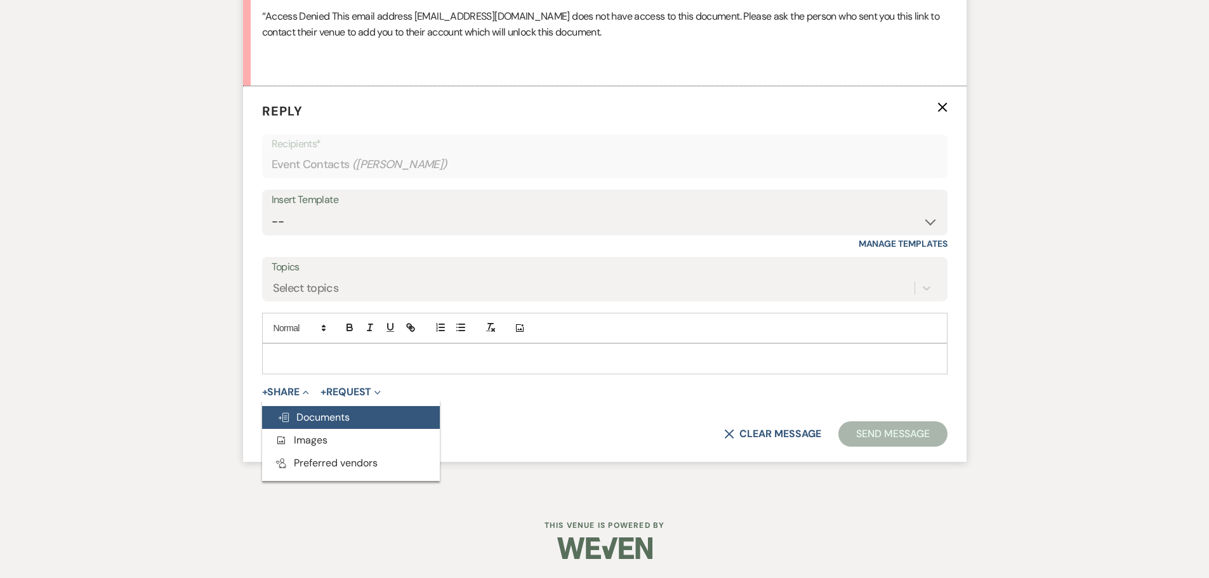
click at [305, 424] on span "Doc Upload Documents" at bounding box center [313, 416] width 72 height 13
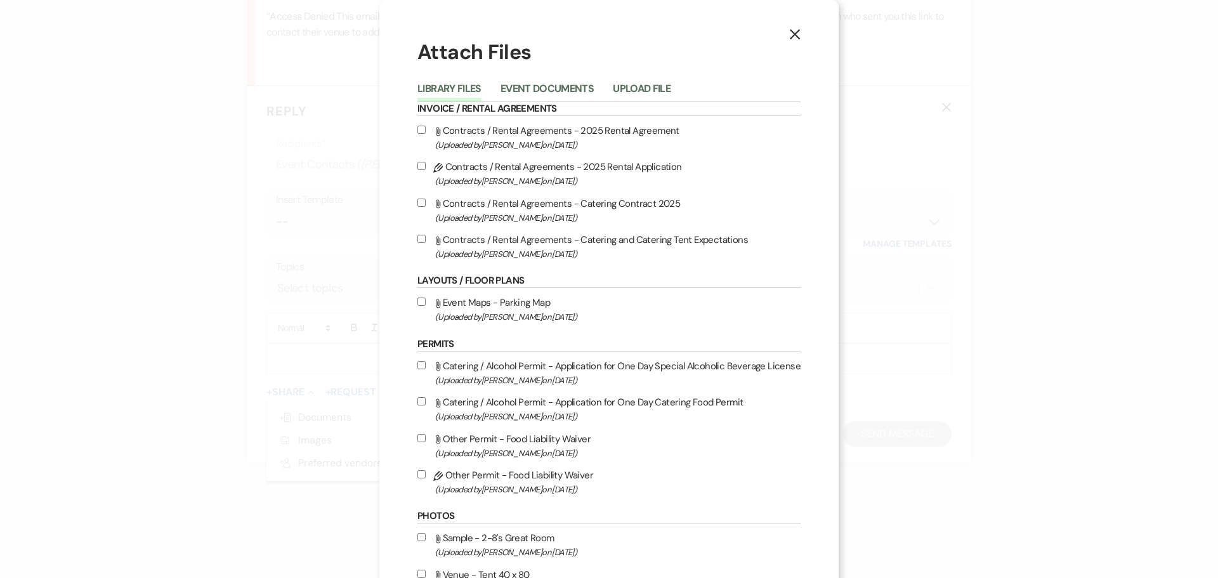
click at [420, 166] on input "Pencil Contracts / Rental Agreements - 2025 Rental Application (Uploaded by [PE…" at bounding box center [421, 166] width 8 height 8
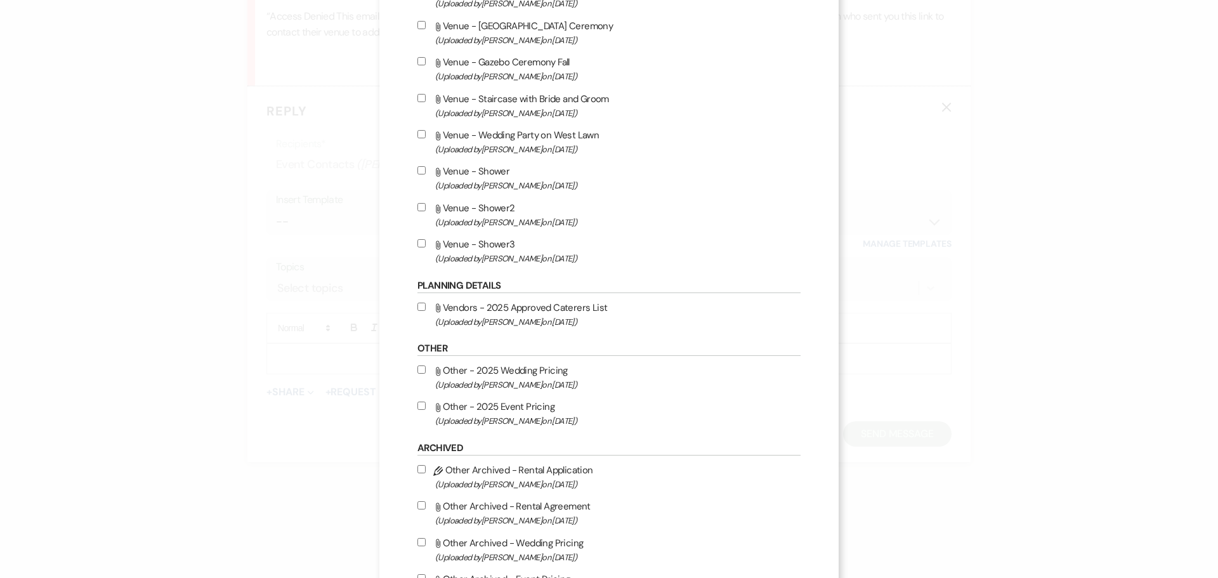
scroll to position [757, 0]
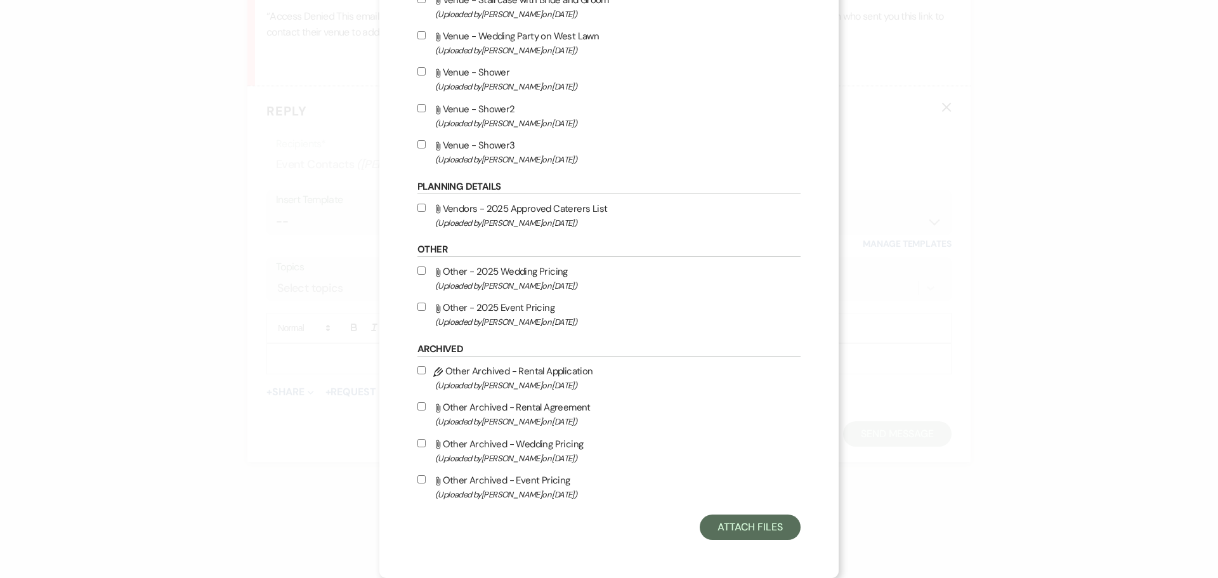
click at [423, 305] on input "Attach File Other - 2025 Event Pricing (Uploaded by [PERSON_NAME] on [DATE] )" at bounding box center [421, 307] width 8 height 8
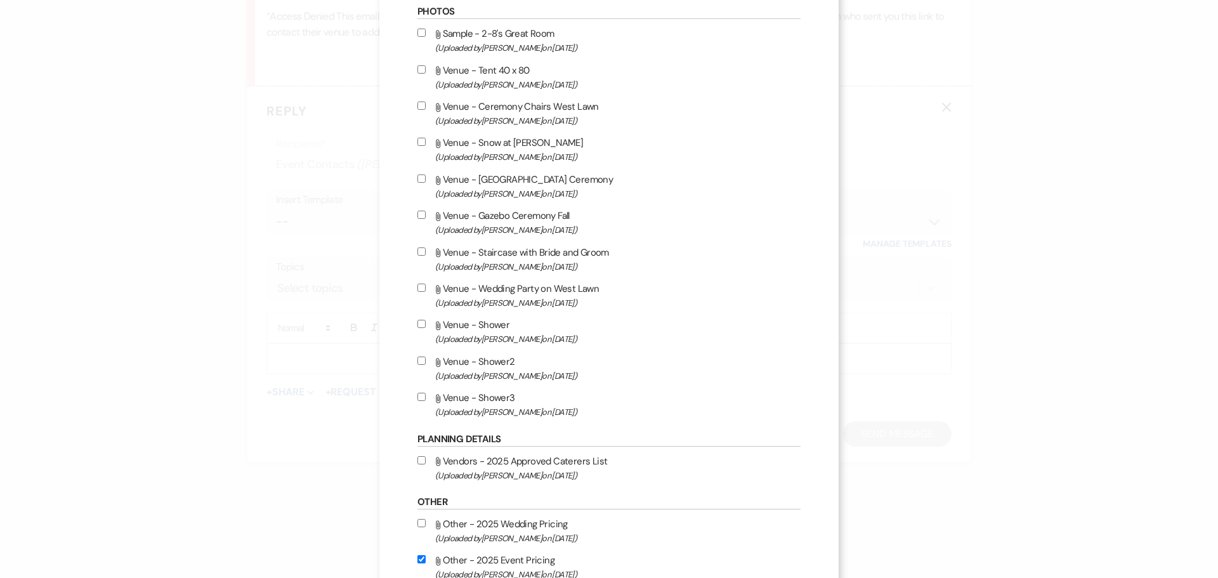
scroll to position [503, 0]
click at [423, 463] on input "Attach File Vendors - 2025 Approved Caterers List (Uploaded by [PERSON_NAME] on…" at bounding box center [421, 461] width 8 height 8
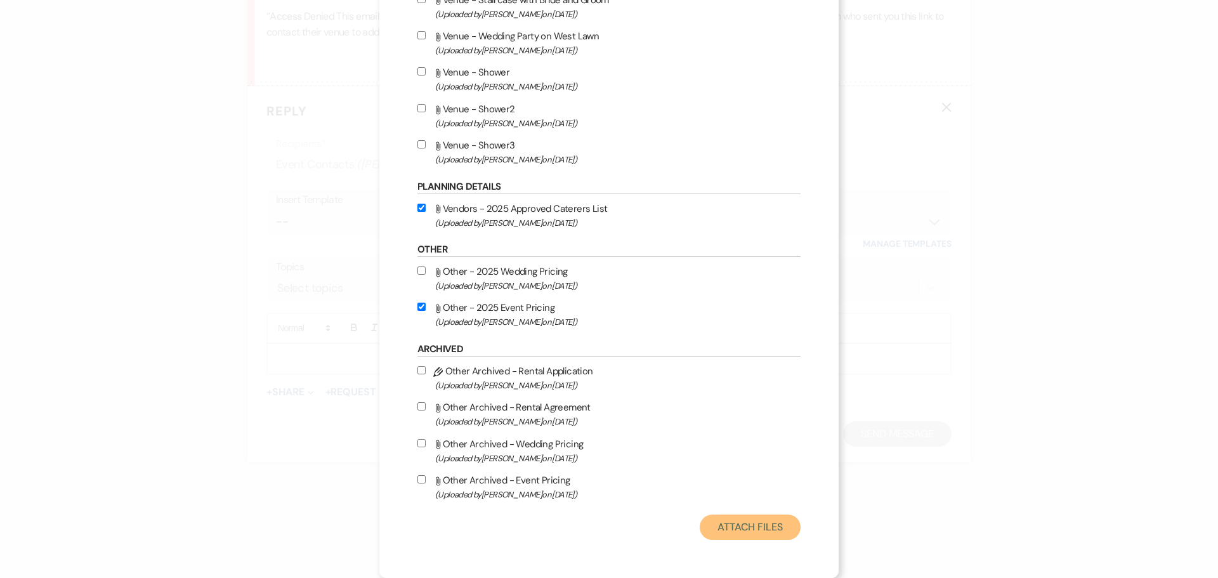
click at [772, 524] on button "Attach Files" at bounding box center [750, 527] width 101 height 25
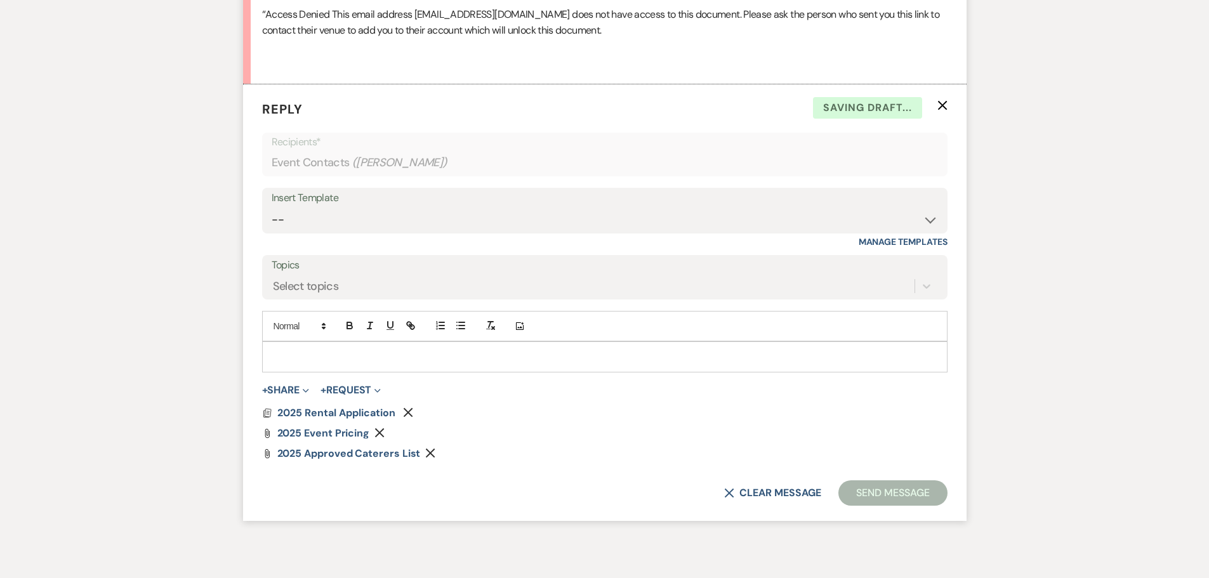
click at [287, 362] on div at bounding box center [605, 356] width 684 height 29
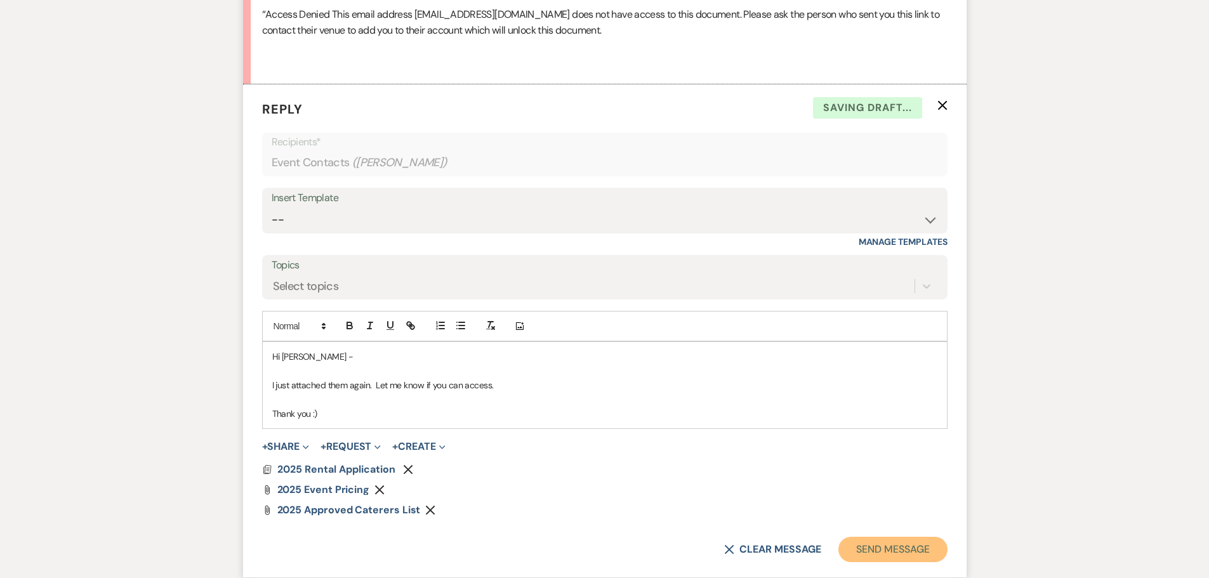
click at [860, 560] on button "Send Message" at bounding box center [892, 549] width 108 height 25
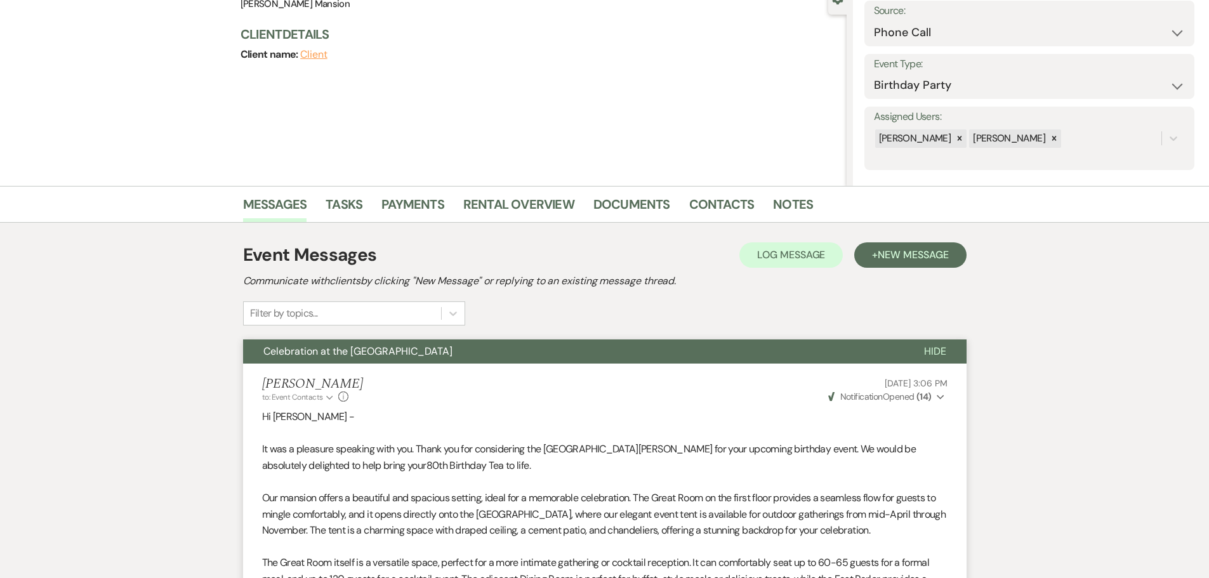
scroll to position [0, 0]
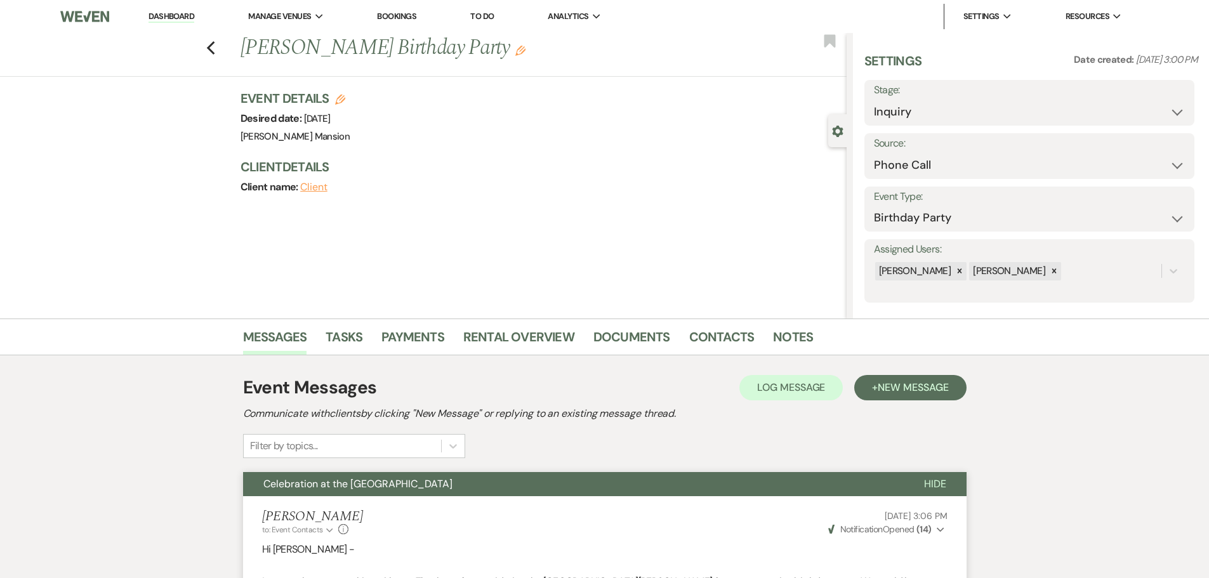
click at [171, 11] on link "Dashboard" at bounding box center [171, 17] width 46 height 12
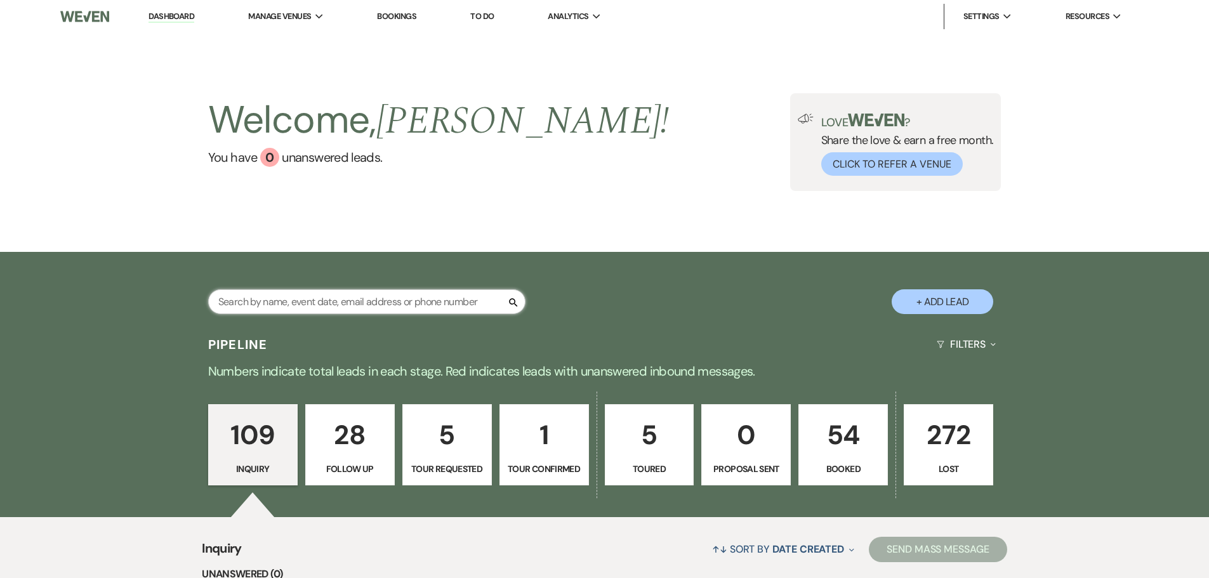
click at [248, 303] on input "text" at bounding box center [366, 301] width 317 height 25
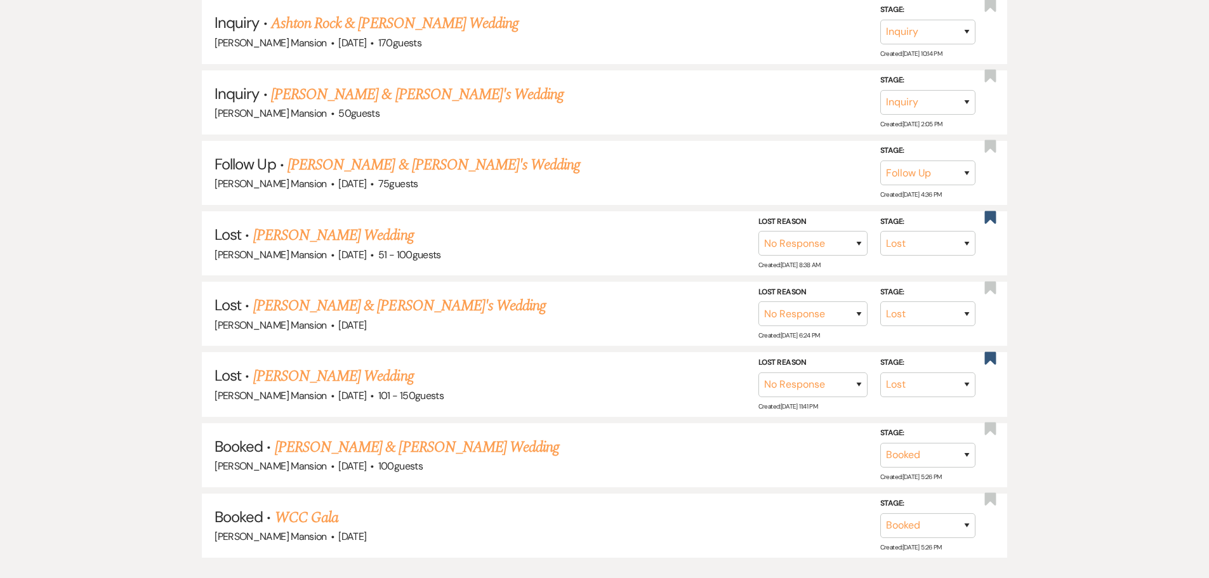
scroll to position [381, 0]
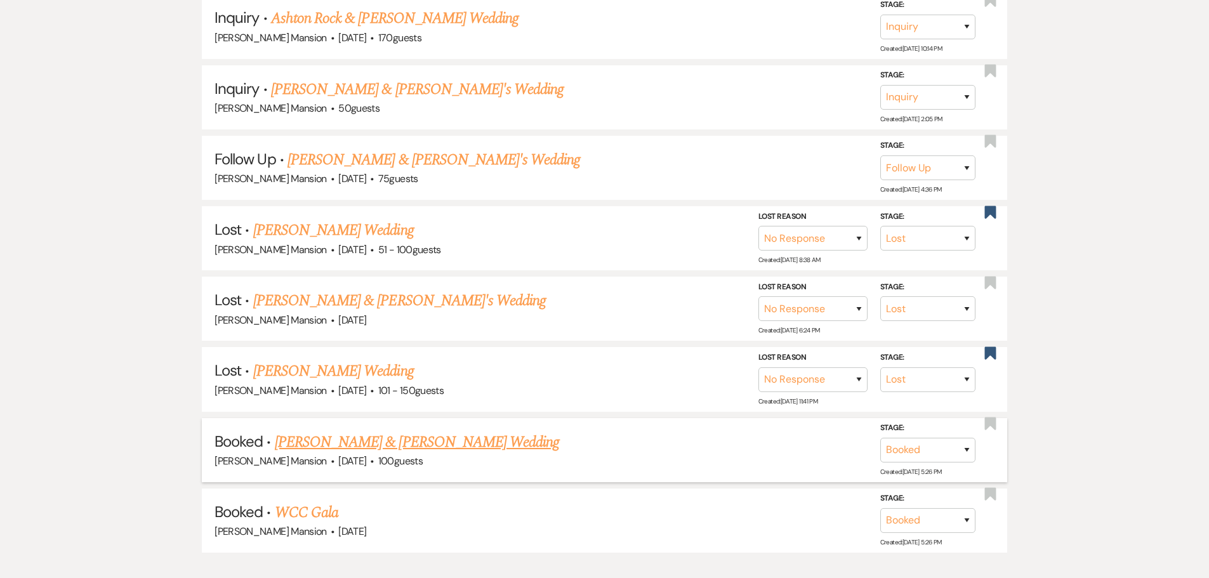
click at [408, 447] on link "[PERSON_NAME] & [PERSON_NAME] Wedding" at bounding box center [417, 442] width 284 height 23
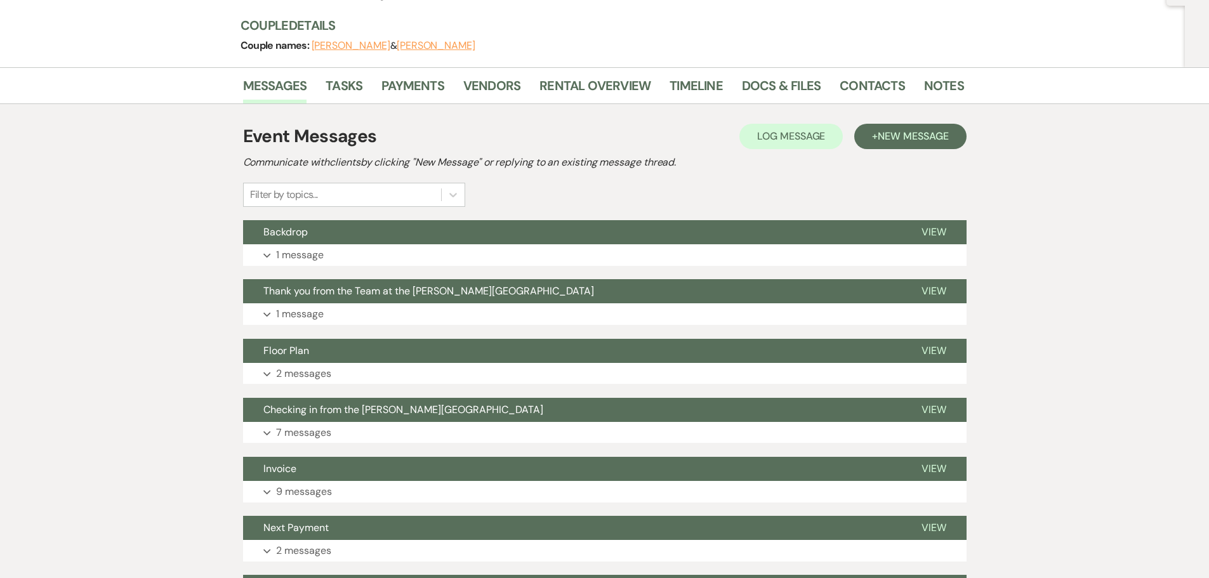
scroll to position [285, 0]
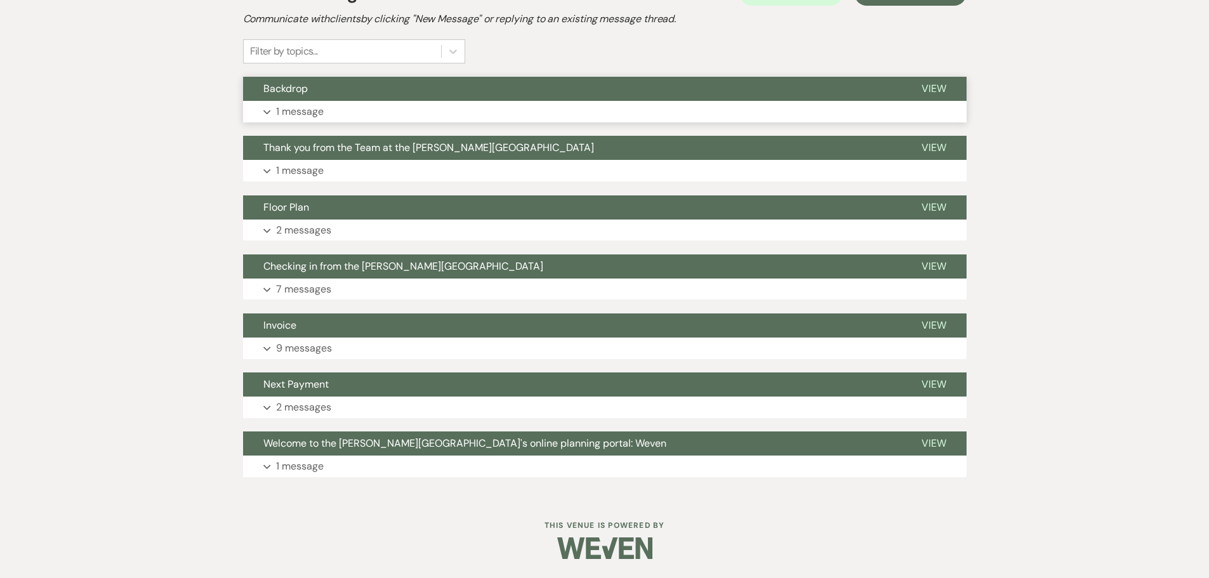
click at [287, 106] on p "1 message" at bounding box center [300, 111] width 48 height 16
